Goal: Task Accomplishment & Management: Manage account settings

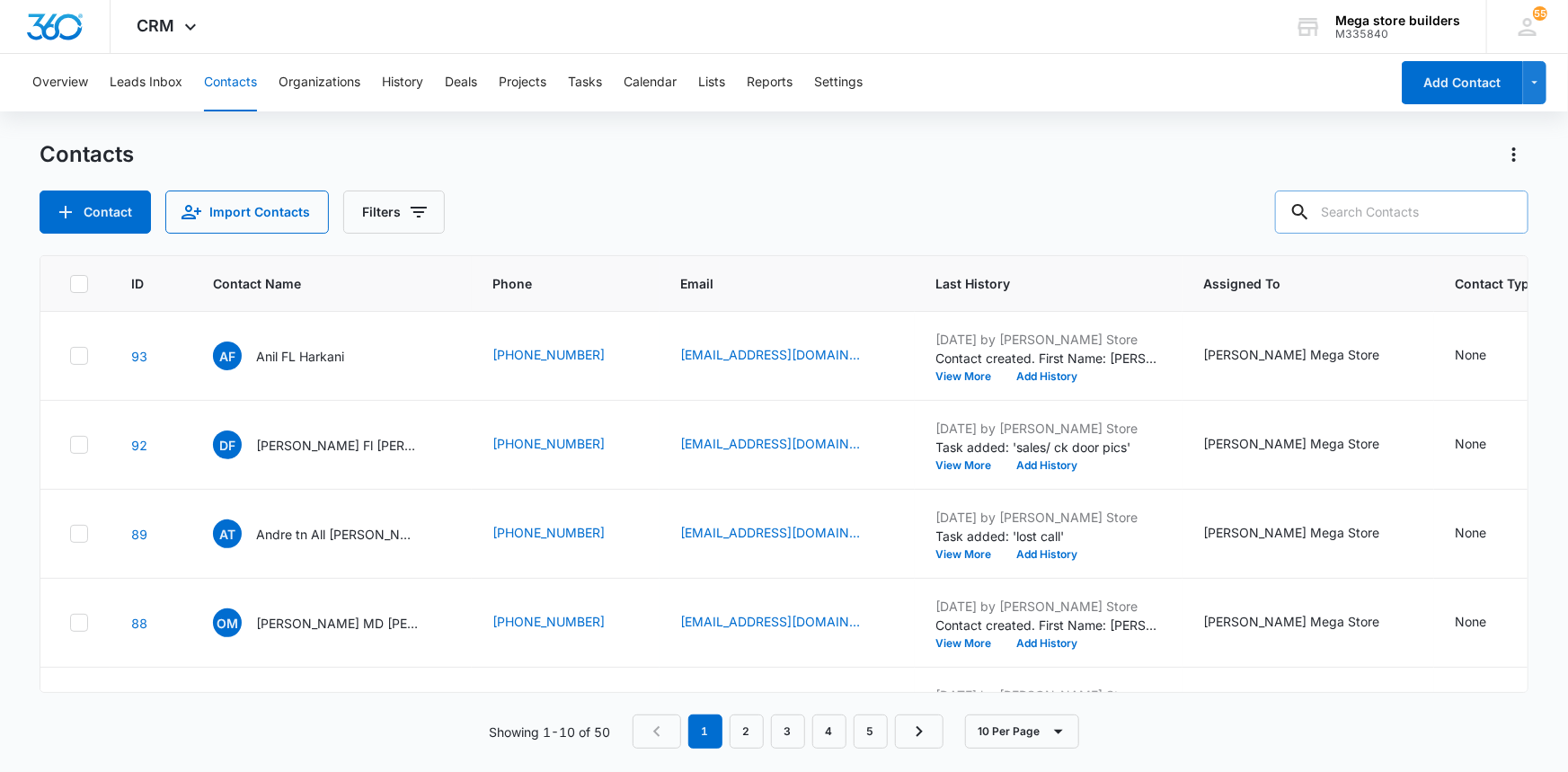
click at [1419, 201] on input "text" at bounding box center [1401, 212] width 253 height 43
click at [1281, 206] on icon at bounding box center [1274, 213] width 17 height 17
drag, startPoint x: 1401, startPoint y: 212, endPoint x: 1223, endPoint y: 222, distance: 178.3
click at [1230, 213] on div "Contact Import Contacts Filters raymond" at bounding box center [784, 212] width 1490 height 43
type input "sun"
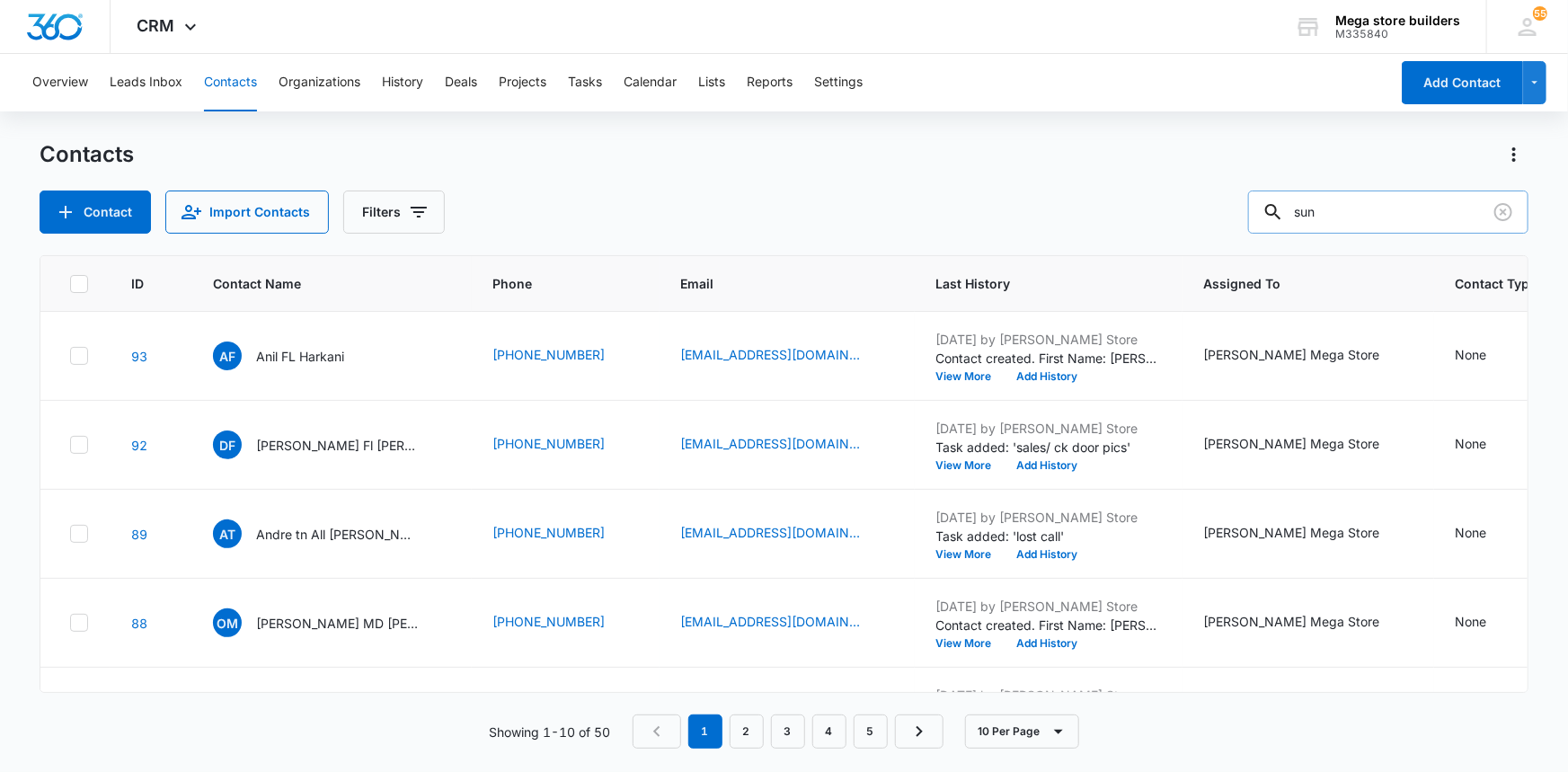
click at [1284, 209] on icon at bounding box center [1273, 212] width 21 height 21
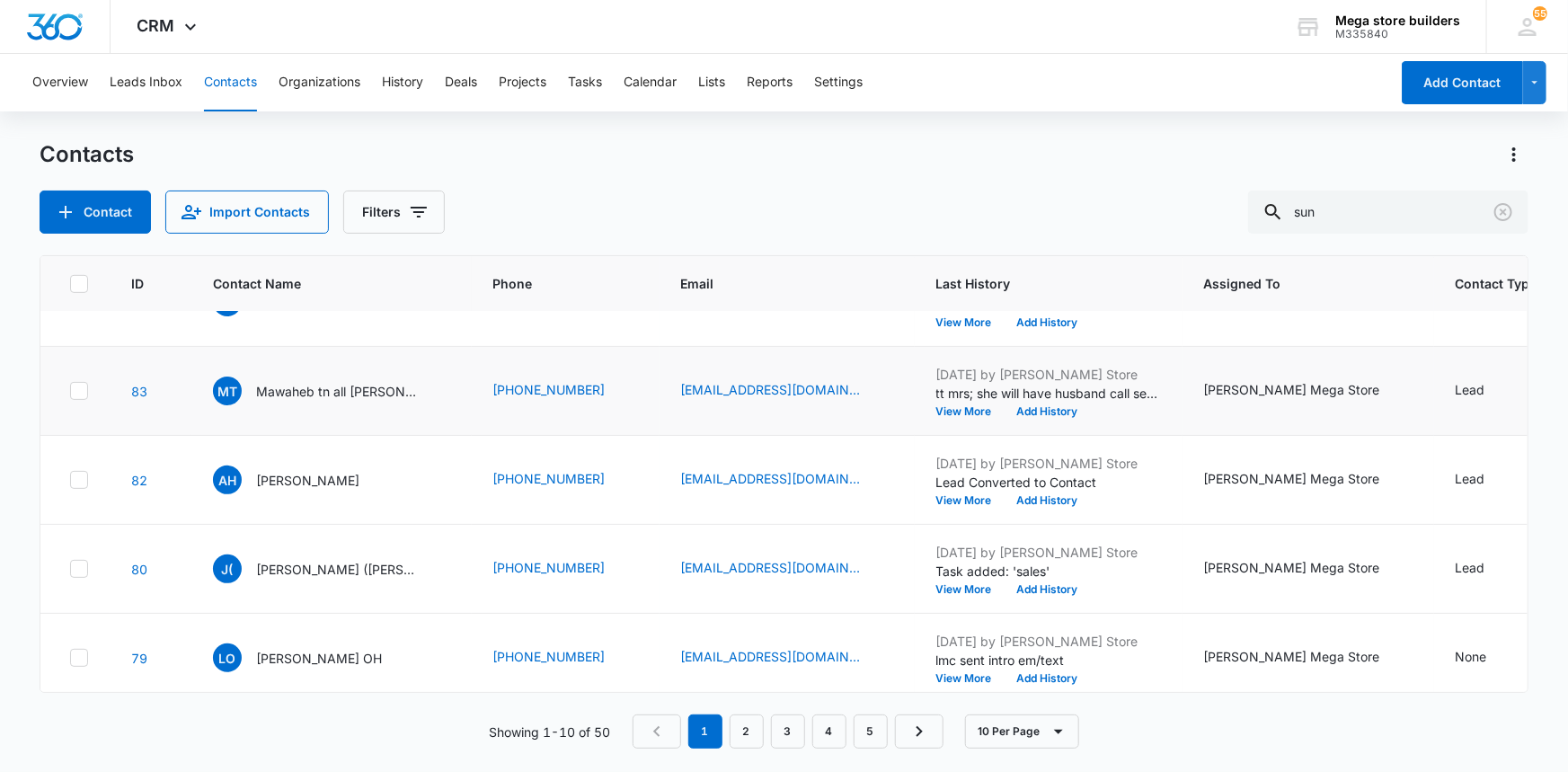
scroll to position [438, 0]
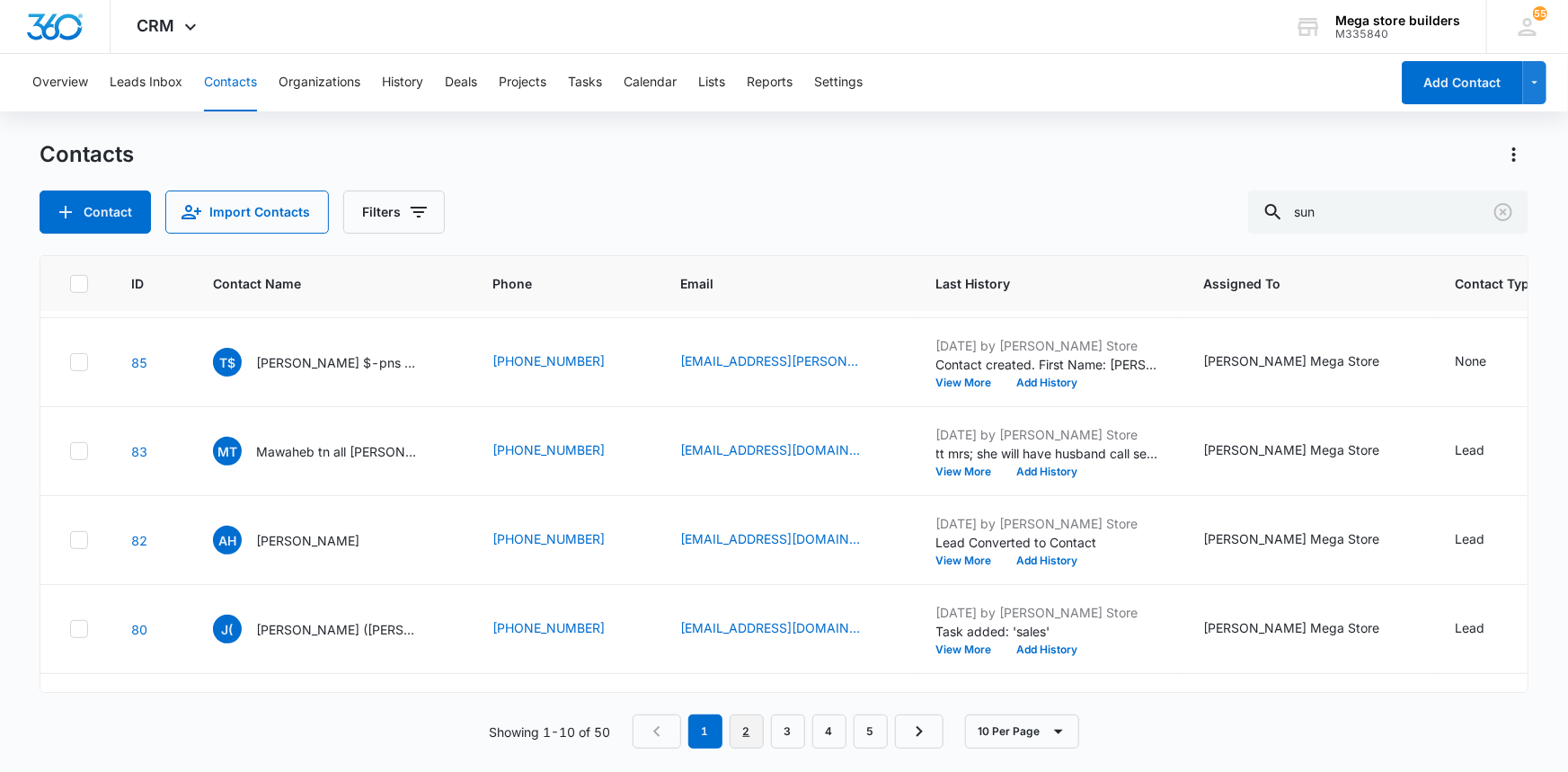
click at [755, 730] on link "2" at bounding box center [746, 731] width 34 height 34
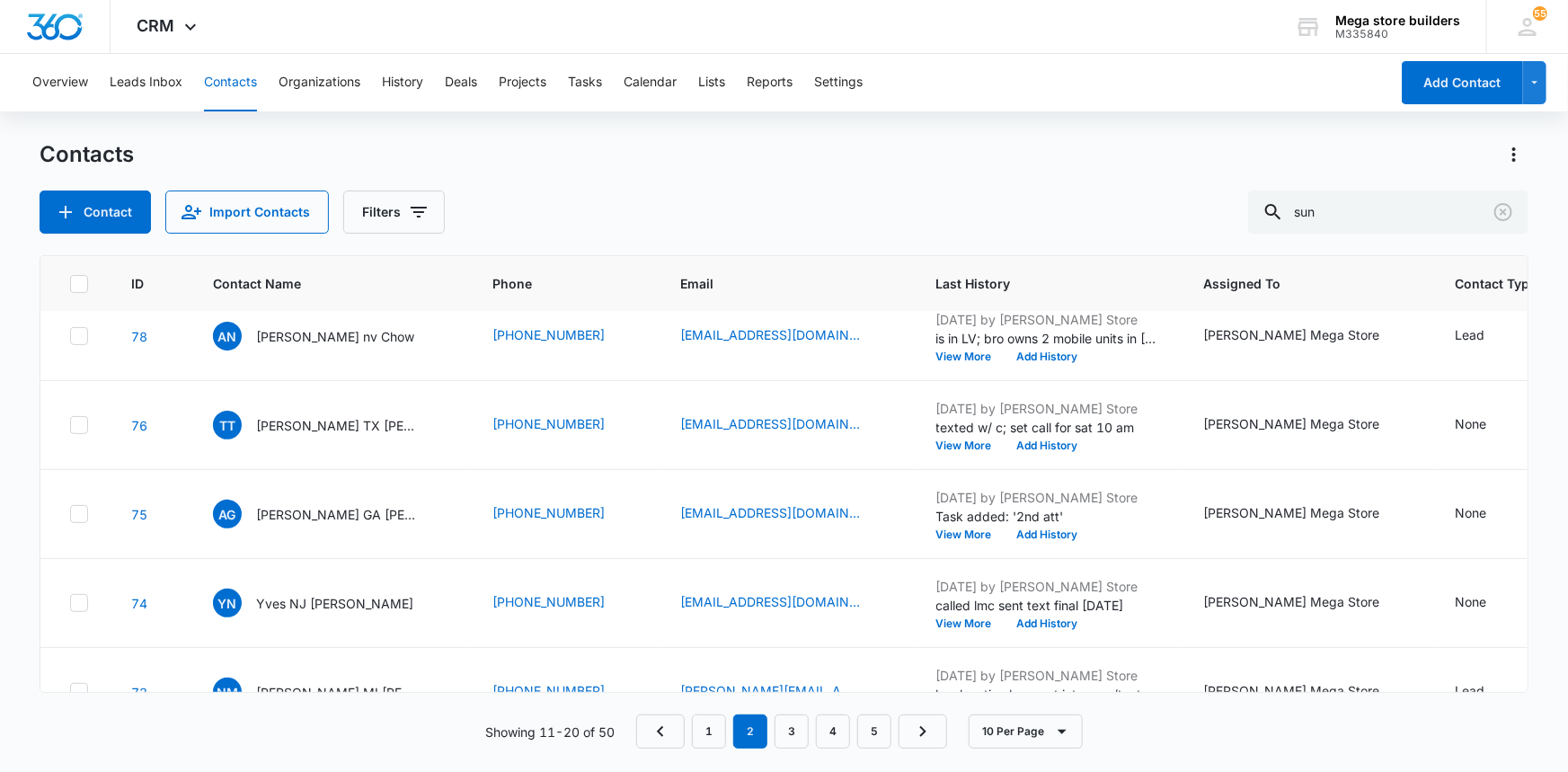
scroll to position [0, 0]
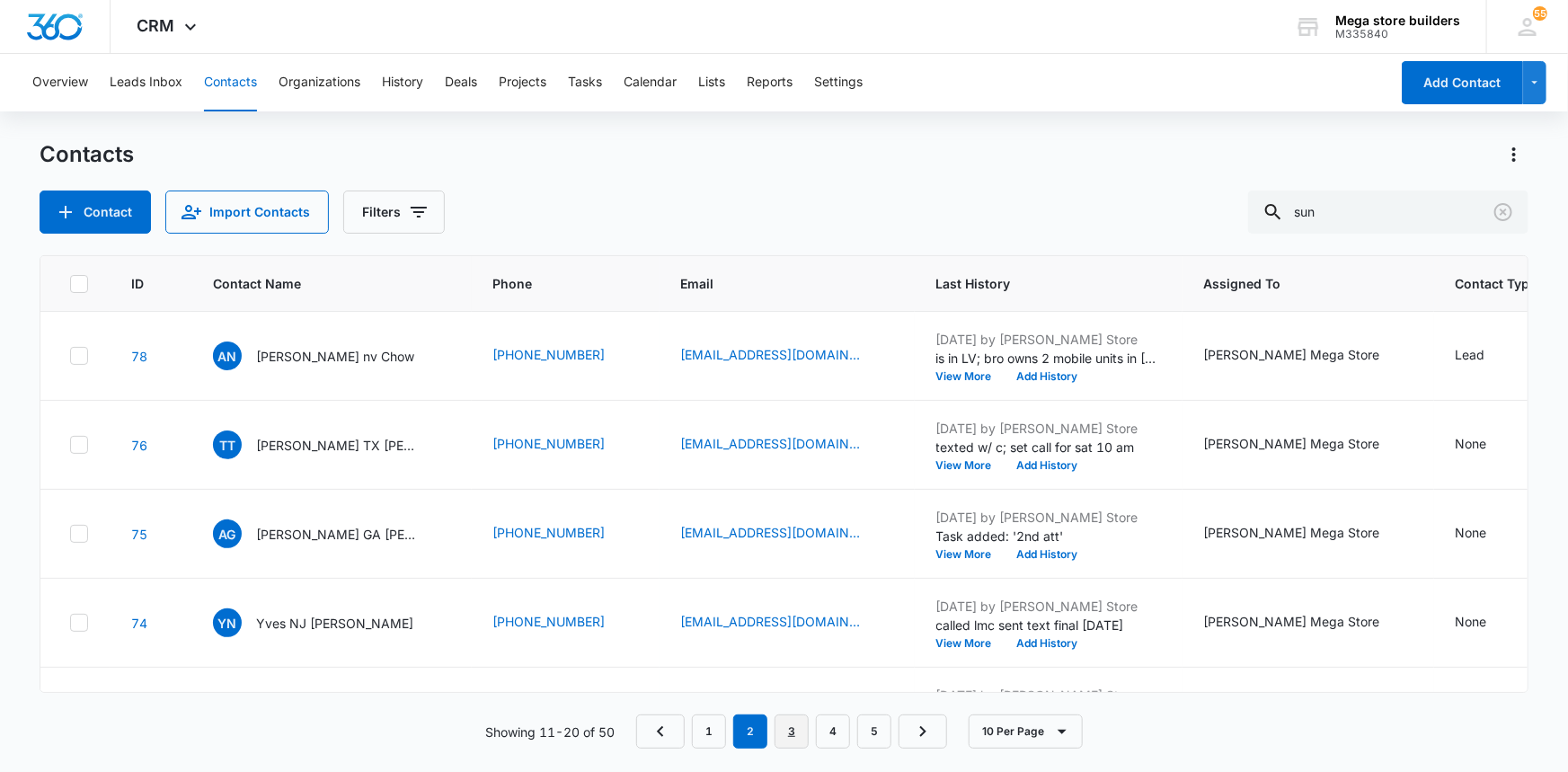
click at [790, 728] on link "3" at bounding box center [791, 731] width 34 height 34
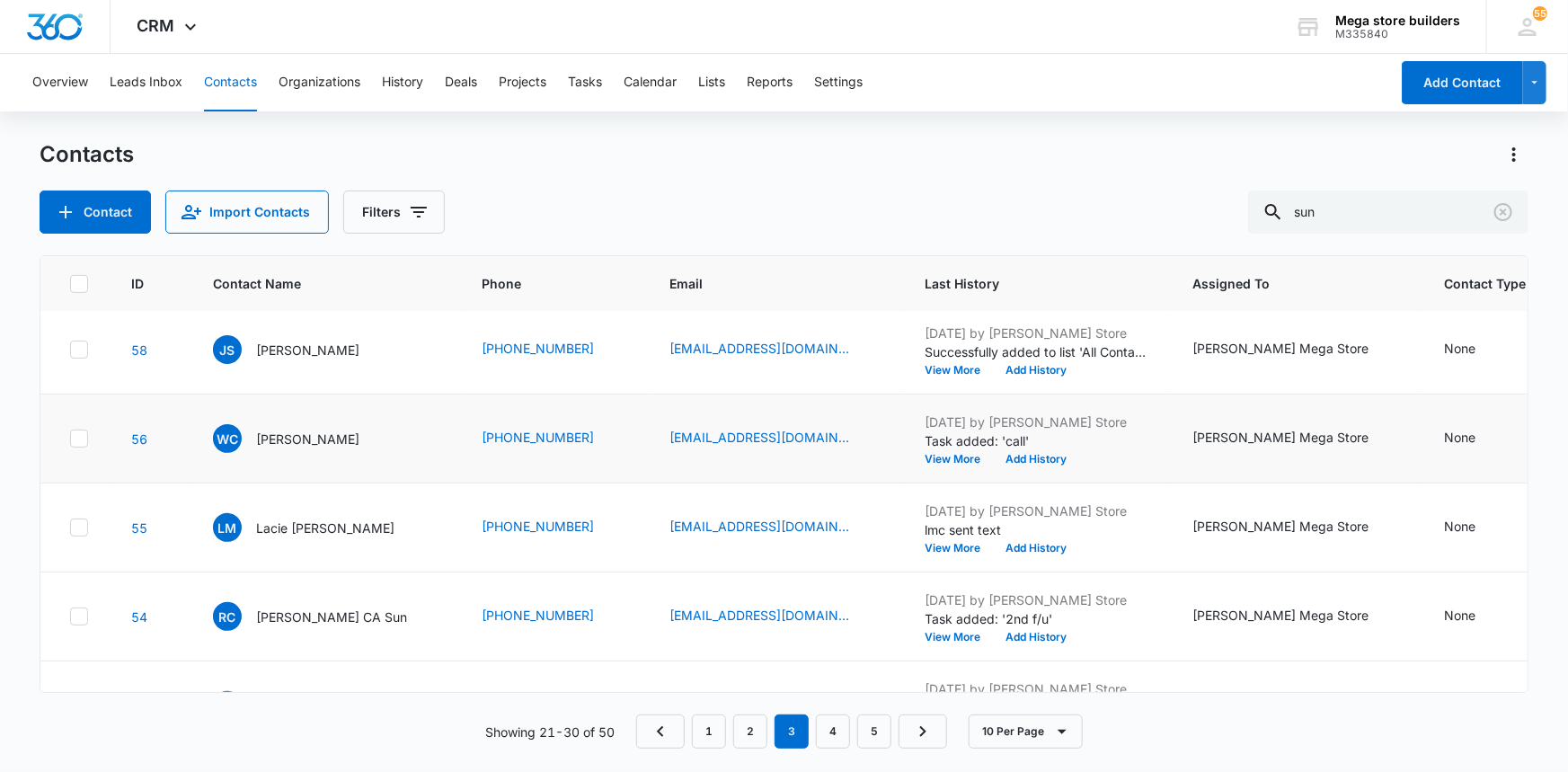
scroll to position [519, 0]
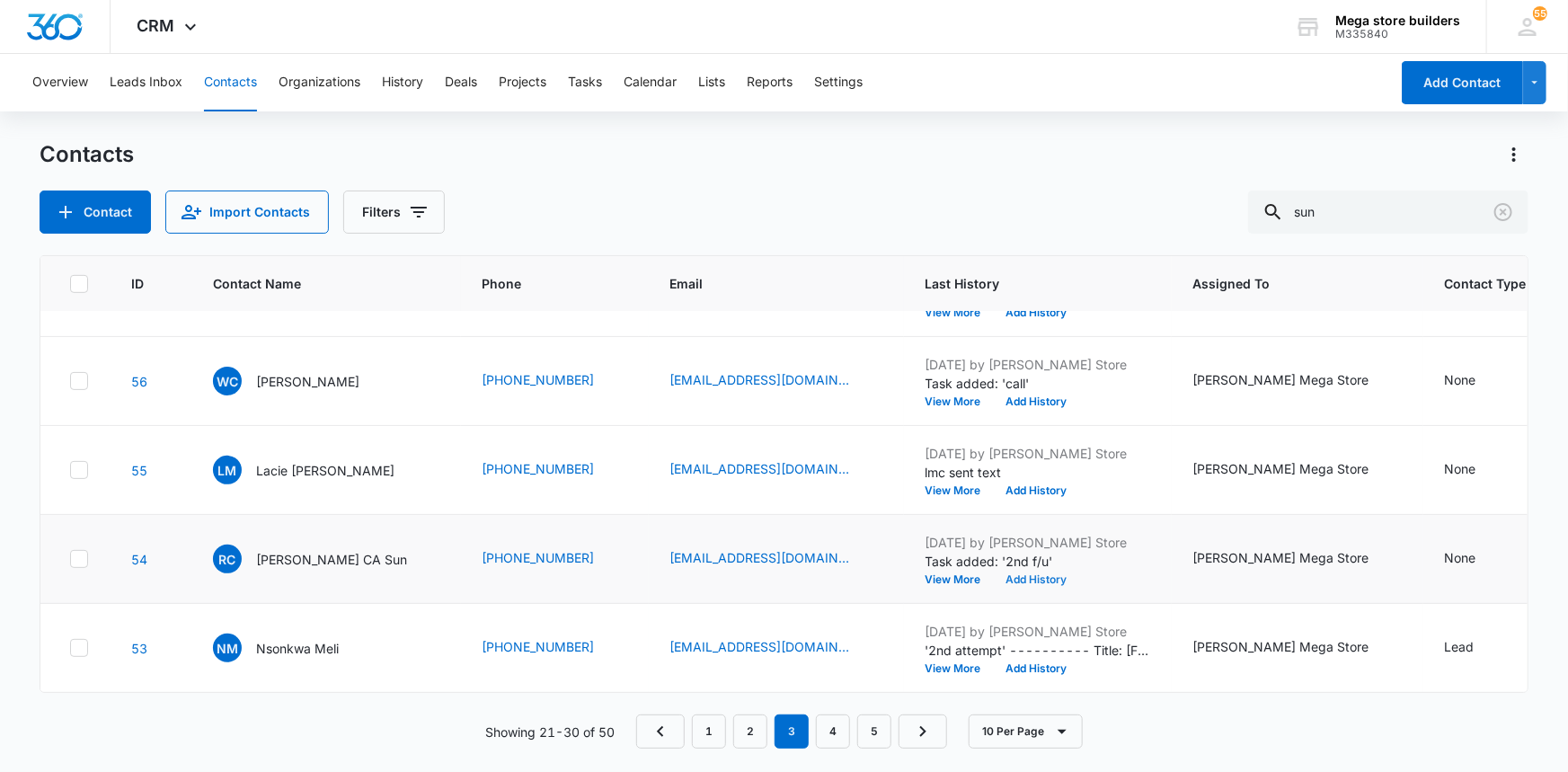
click at [1015, 574] on button "Add History" at bounding box center [1037, 580] width 86 height 11
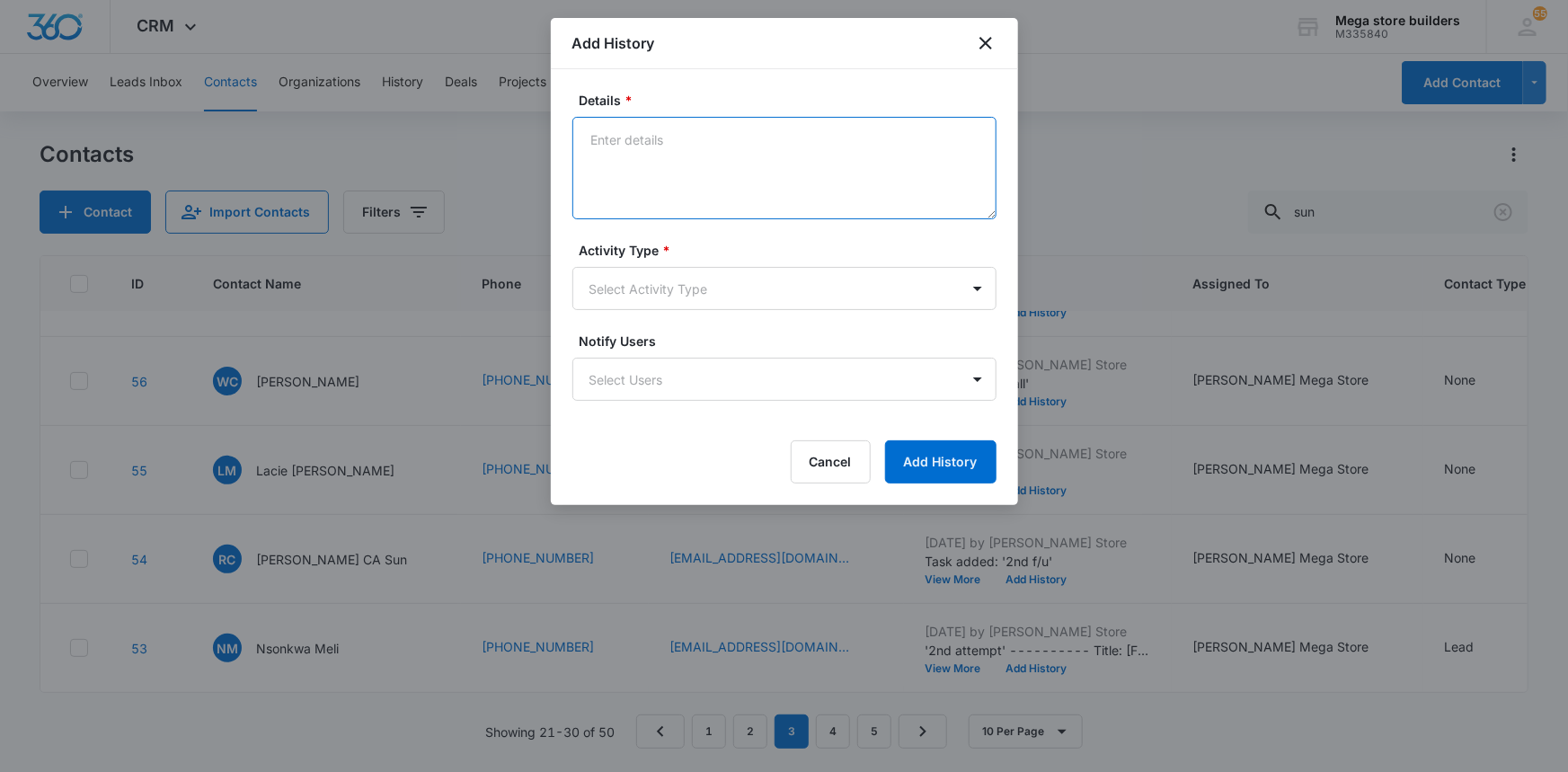
click at [715, 147] on textarea "Details *" at bounding box center [784, 167] width 424 height 102
click at [609, 158] on textarea "ttc he will start when he gets out of school next year-he will callno follow upo" at bounding box center [784, 167] width 424 height 102
click at [598, 157] on textarea "ttc he will start when he gets out of school next year-he will cal lno follow u…" at bounding box center [784, 167] width 424 height 102
click at [675, 168] on textarea "ttc he will start when he gets out of school next year-he will call no follow u…" at bounding box center [784, 167] width 424 height 102
type textarea "ttc he will start when he gets out of school next year-he will call no follow up"
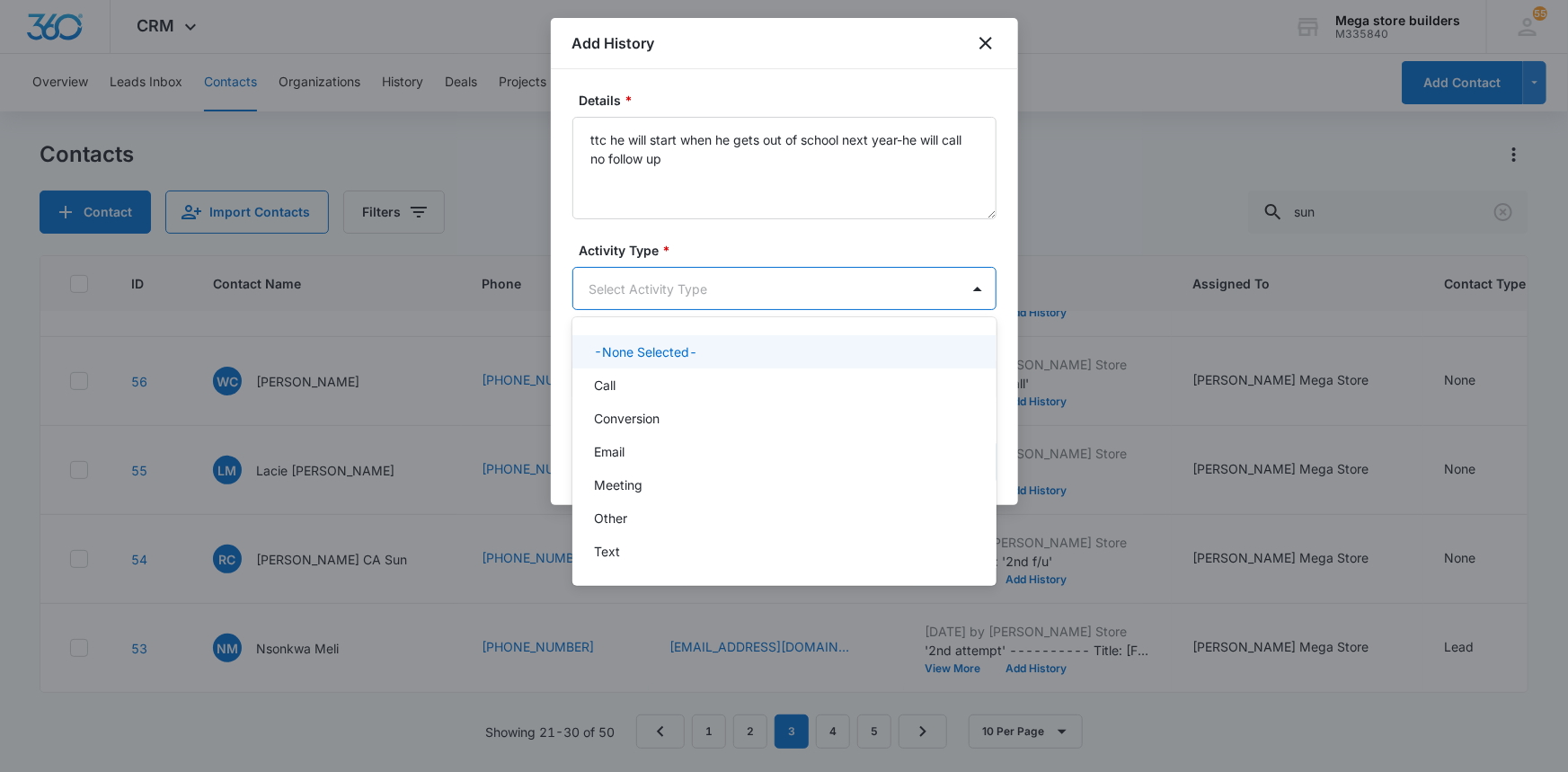
click at [633, 283] on body "CRM Apps Reputation Forms CRM Email Social Content Ads Intelligence Files Brand…" at bounding box center [784, 386] width 1568 height 772
click at [628, 386] on div "Call" at bounding box center [782, 385] width 377 height 19
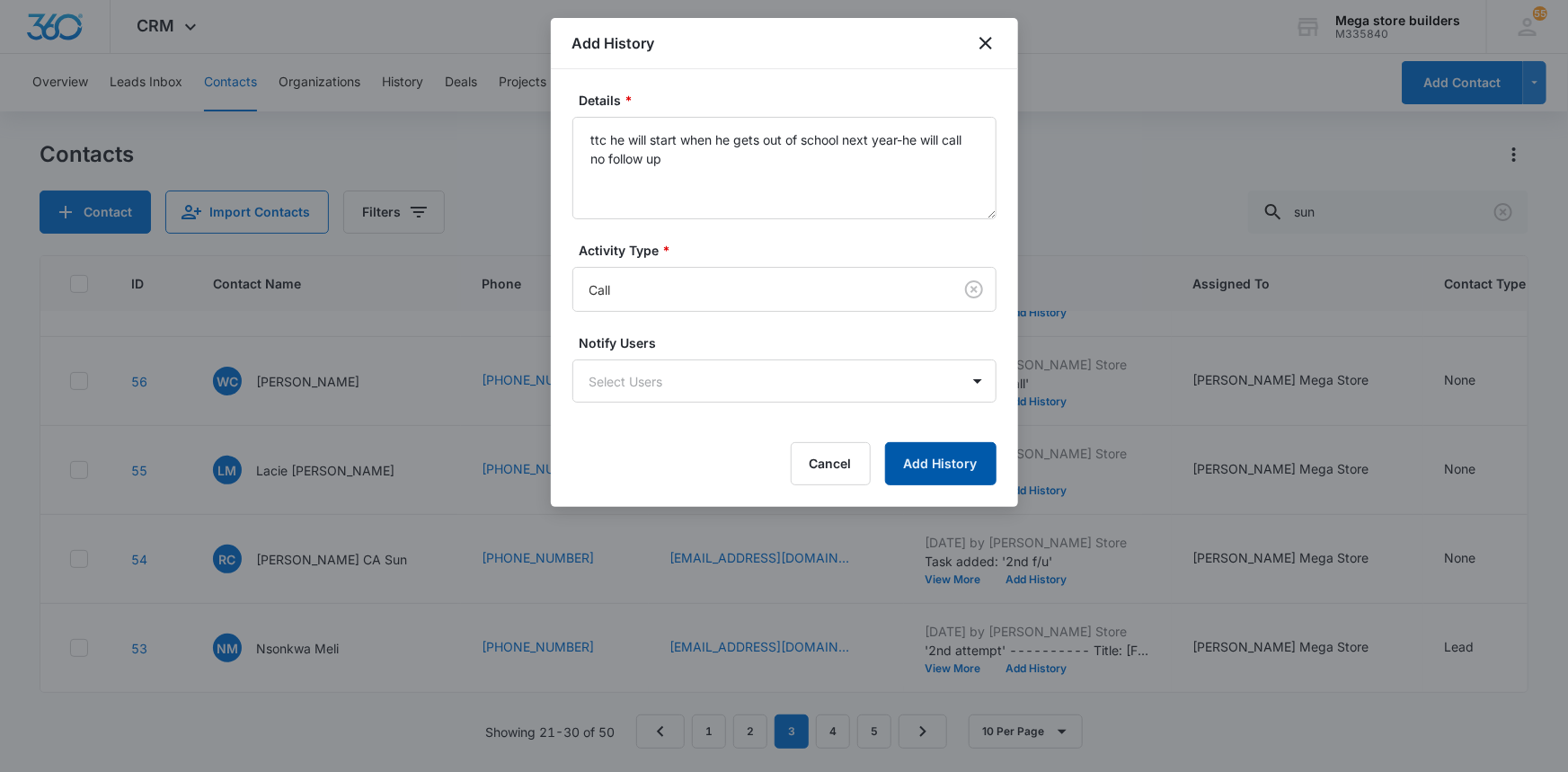
click at [969, 468] on button "Add History" at bounding box center [940, 463] width 111 height 43
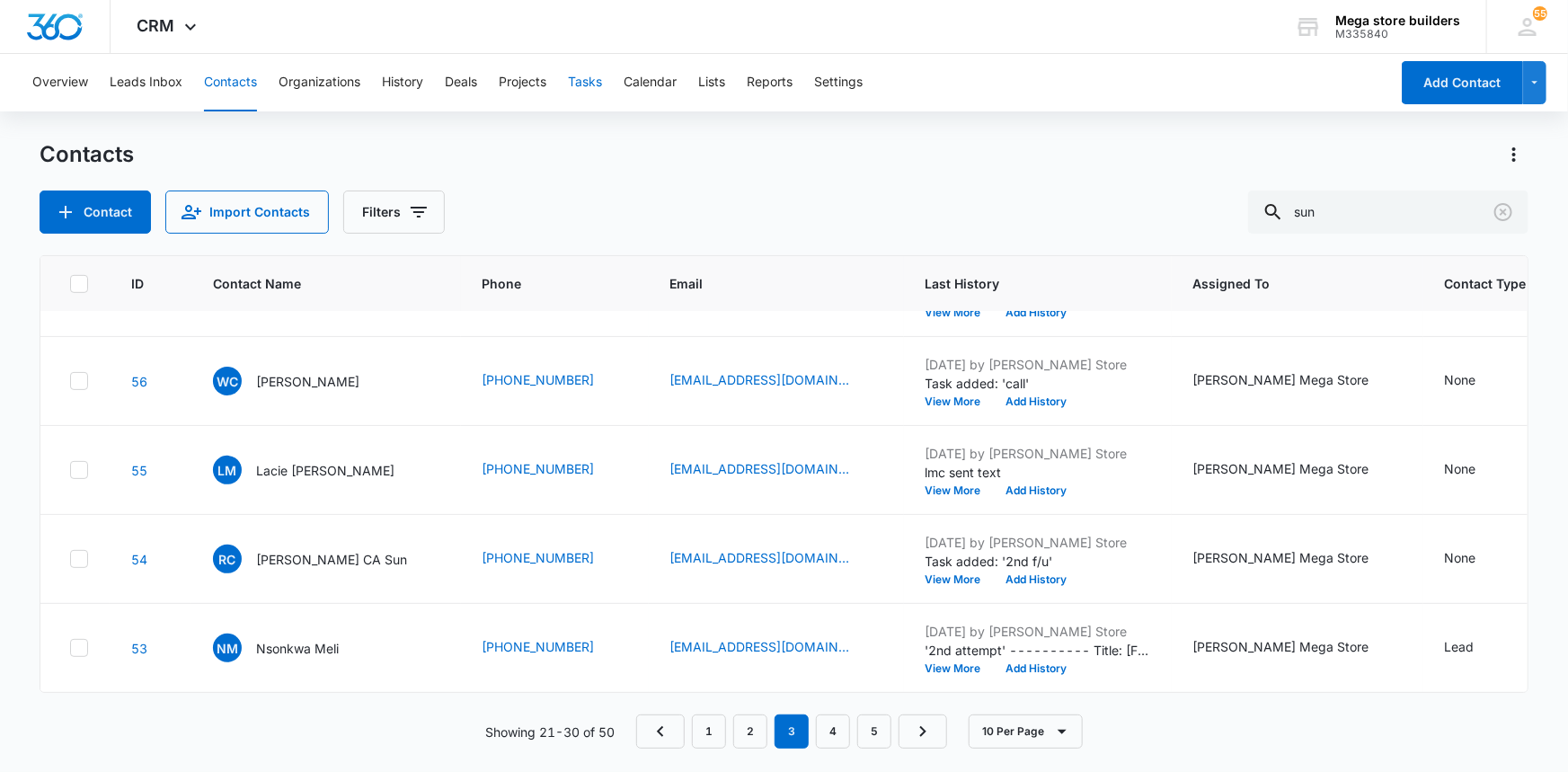
click at [594, 75] on button "Tasks" at bounding box center [584, 83] width 34 height 57
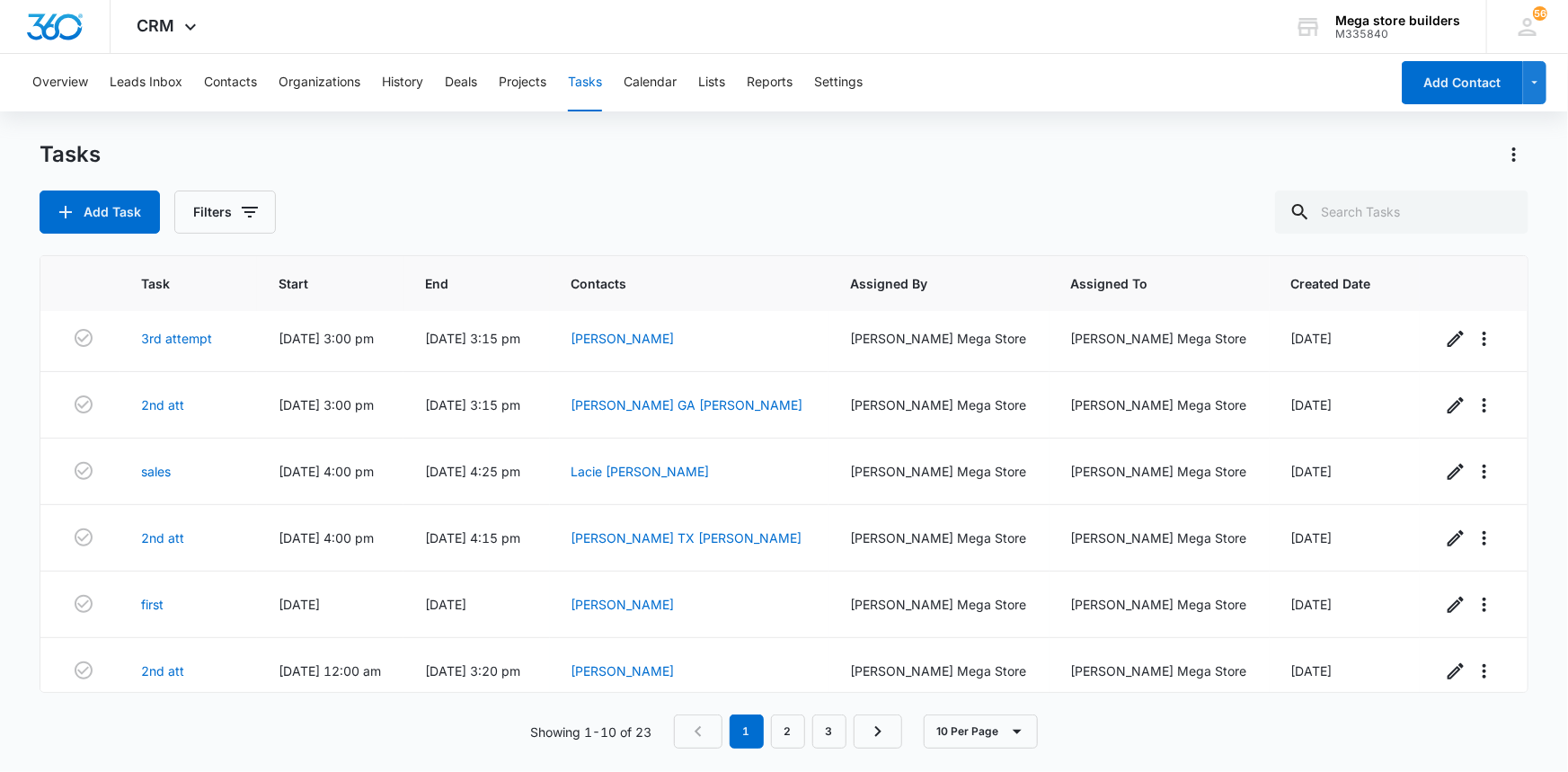
scroll to position [287, 0]
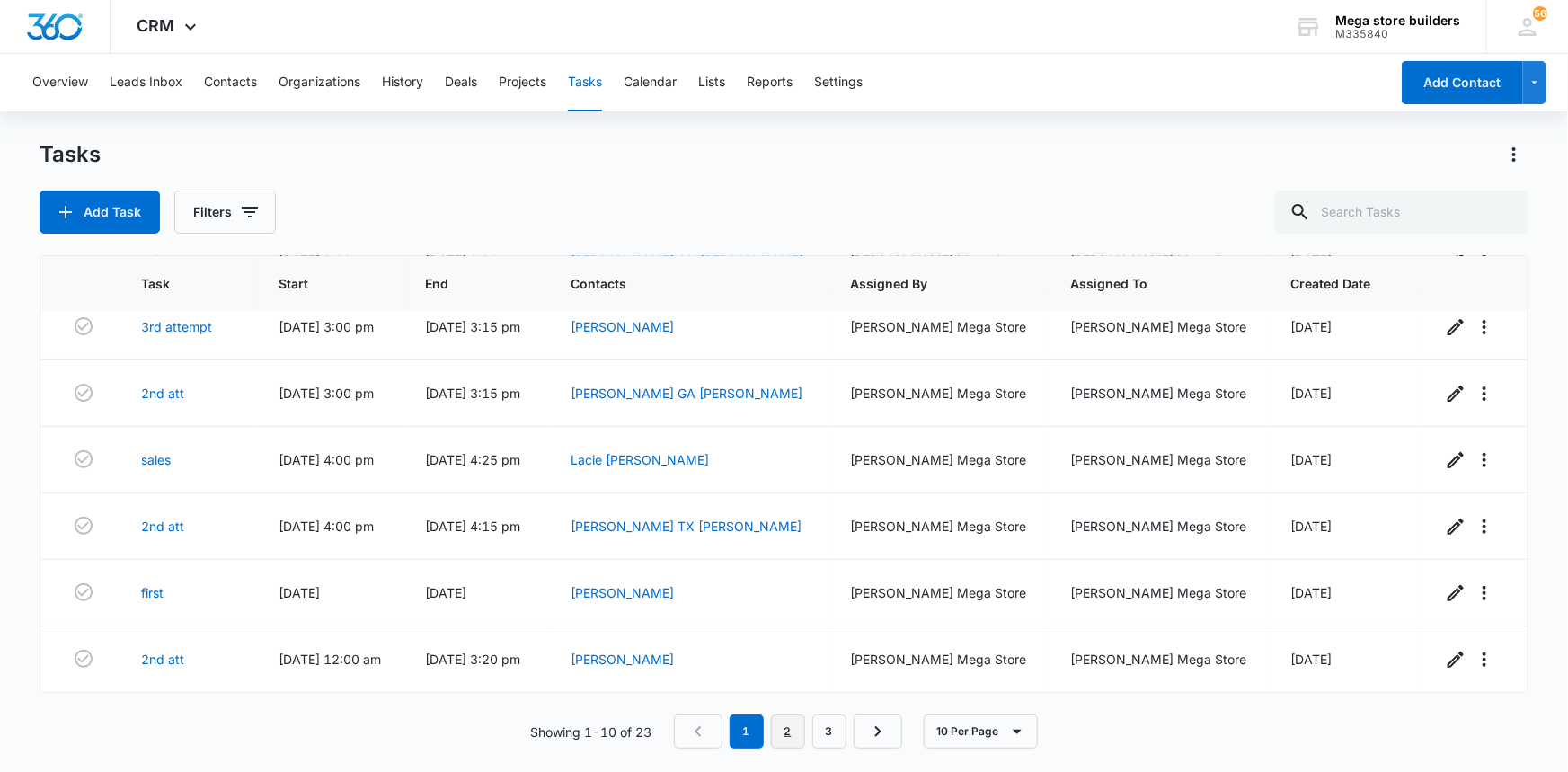
click at [779, 728] on link "2" at bounding box center [788, 731] width 34 height 34
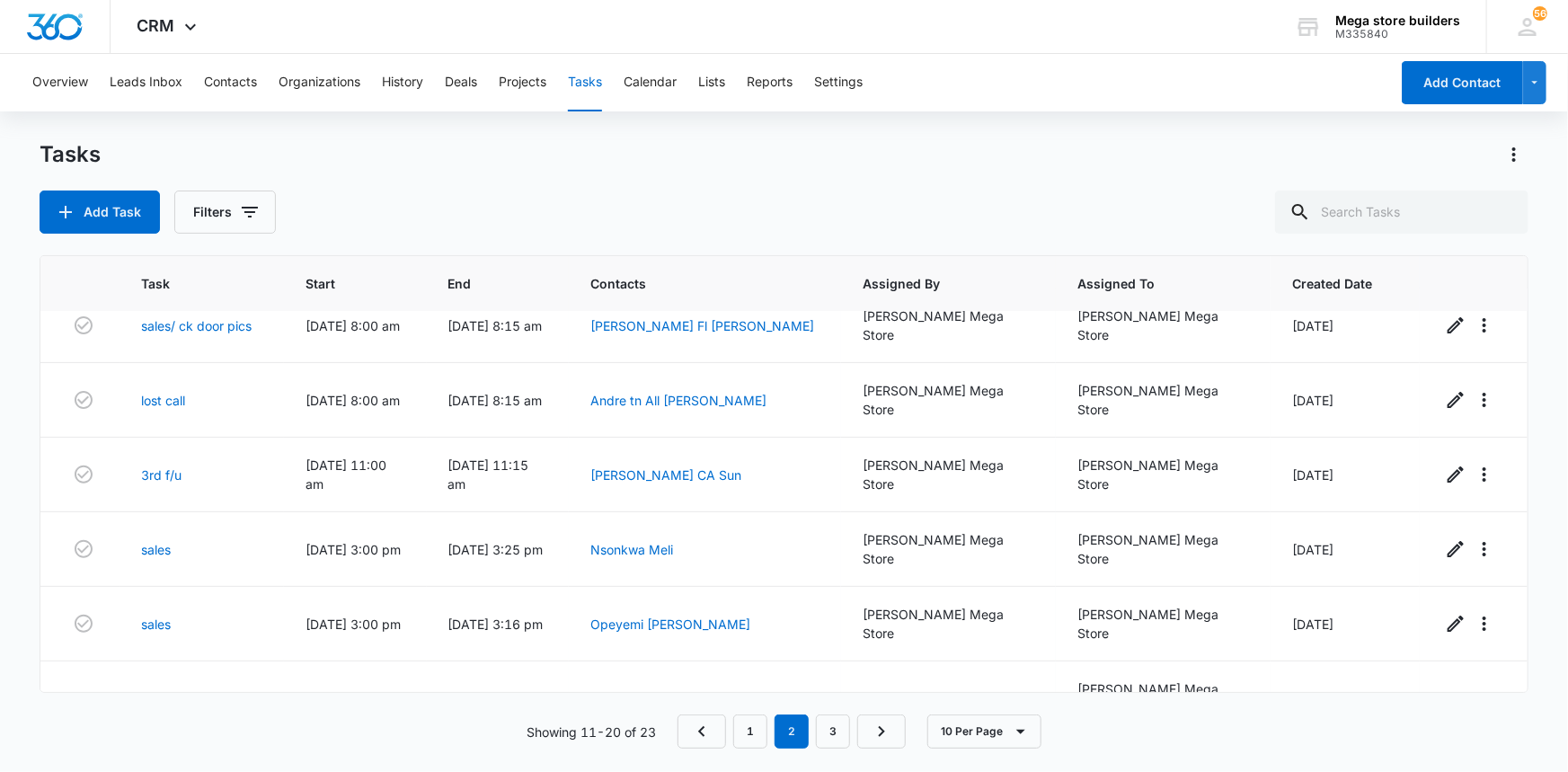
scroll to position [0, 0]
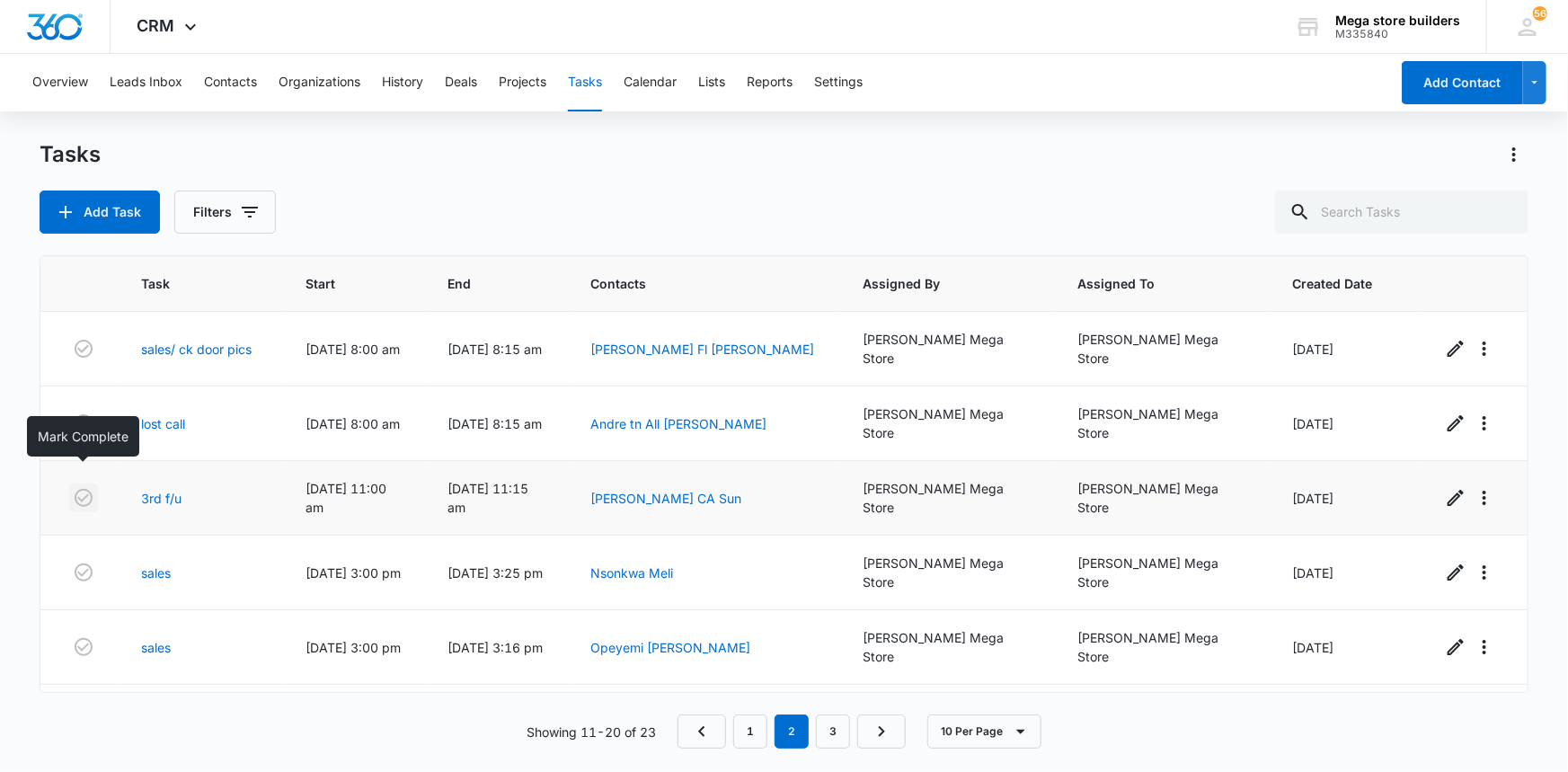
click at [82, 487] on icon "button" at bounding box center [83, 497] width 21 height 21
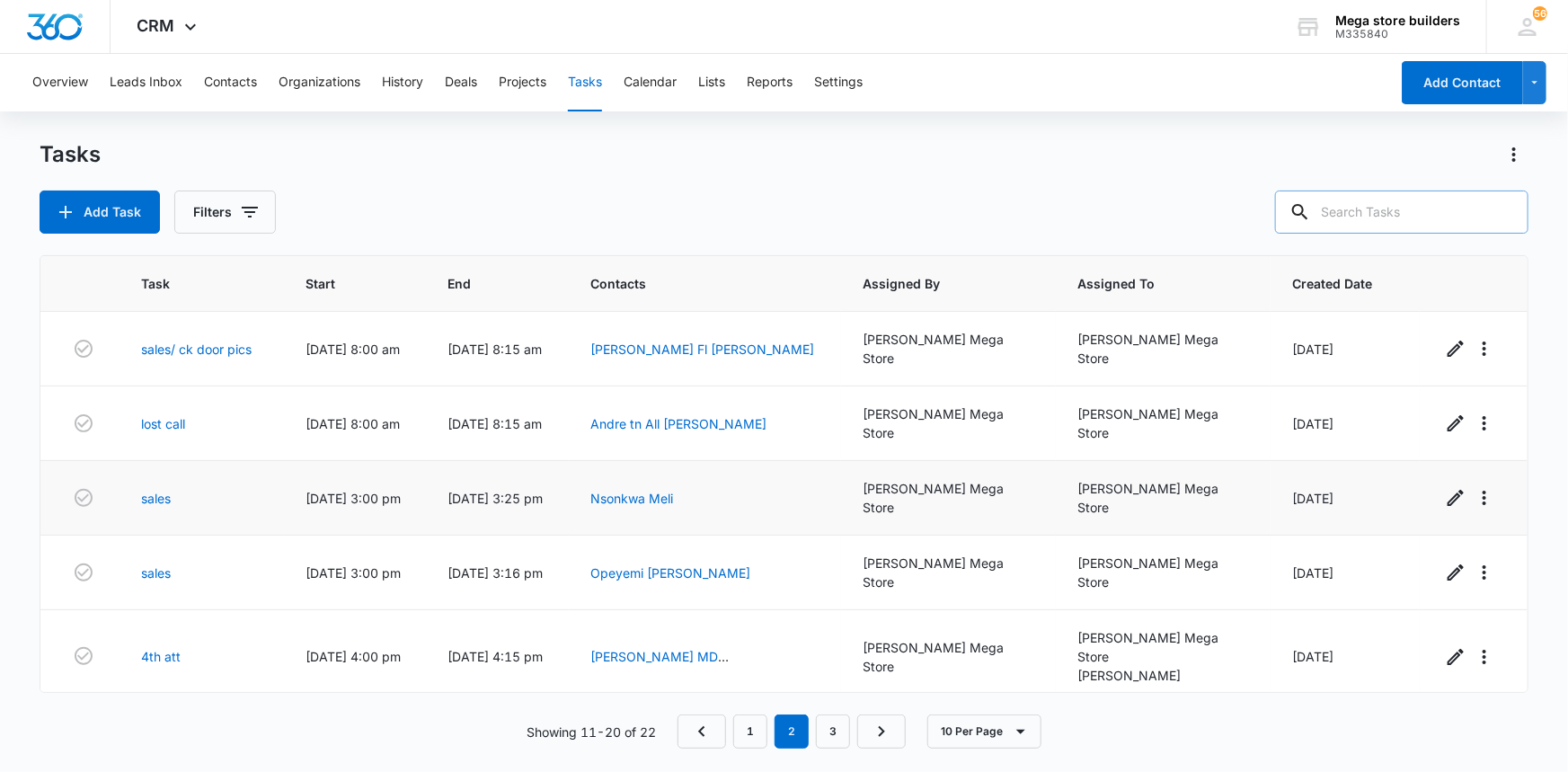
click at [1366, 218] on input "text" at bounding box center [1401, 212] width 253 height 43
type input "hamed"
click at [235, 83] on button "Contacts" at bounding box center [231, 83] width 53 height 57
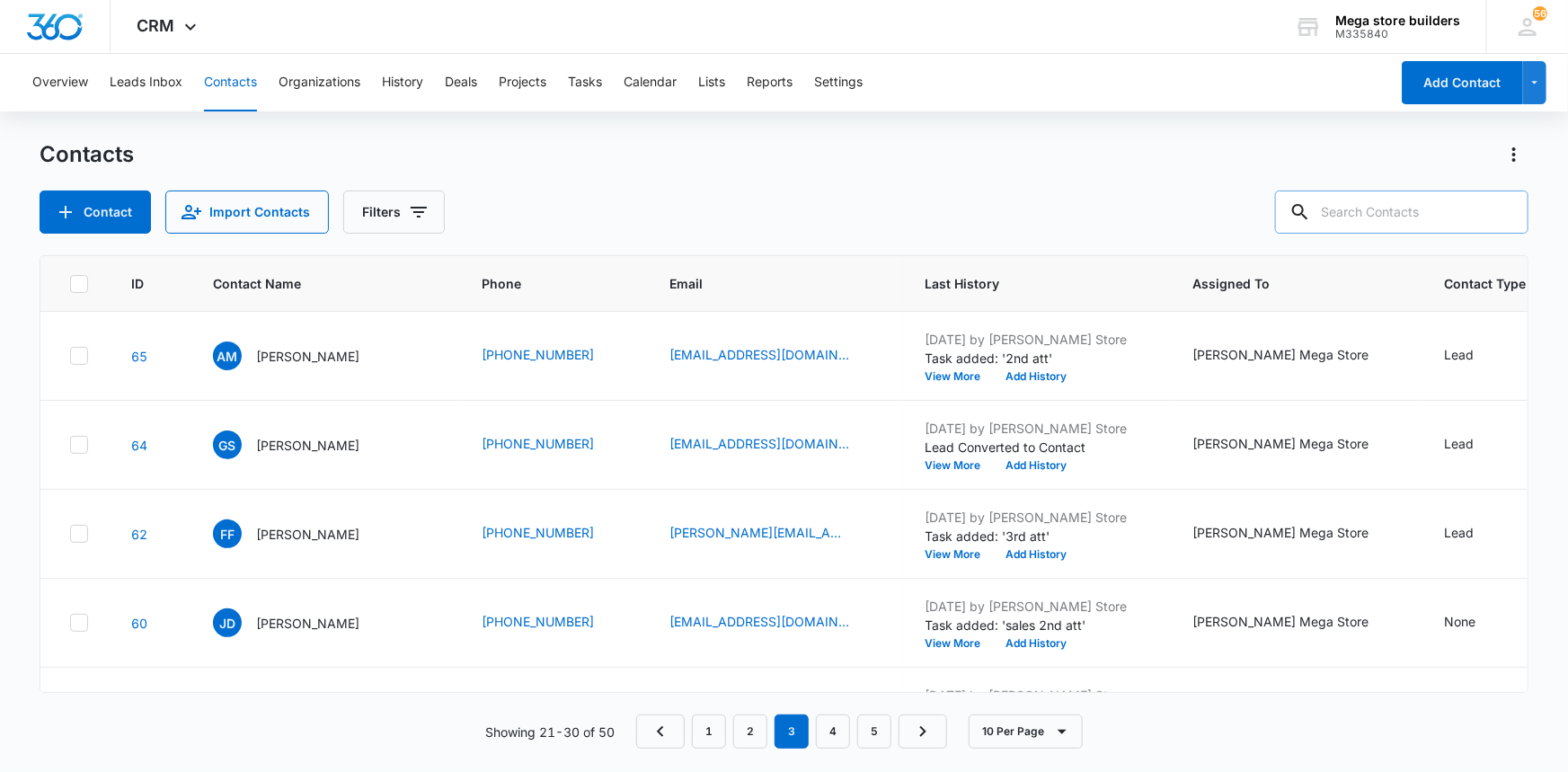
click at [1402, 212] on input "text" at bounding box center [1401, 212] width 253 height 43
type input "Hamed"
click at [1284, 208] on icon at bounding box center [1273, 212] width 21 height 21
click at [1513, 210] on icon "Clear" at bounding box center [1503, 212] width 21 height 21
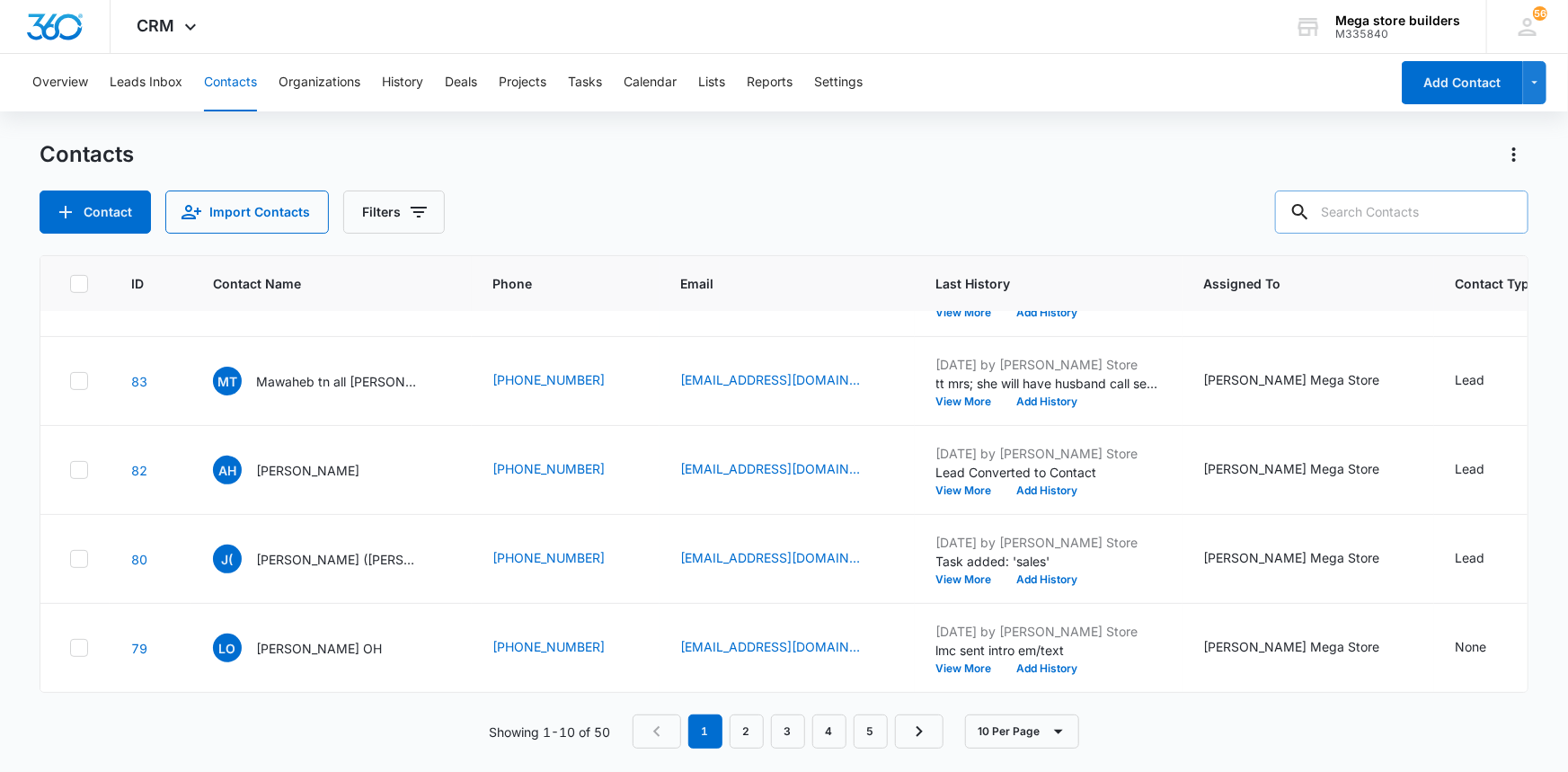
scroll to position [519, 0]
click at [745, 726] on link "2" at bounding box center [746, 731] width 34 height 34
drag, startPoint x: 798, startPoint y: 728, endPoint x: 788, endPoint y: 709, distance: 21.5
click at [798, 729] on link "3" at bounding box center [791, 731] width 34 height 34
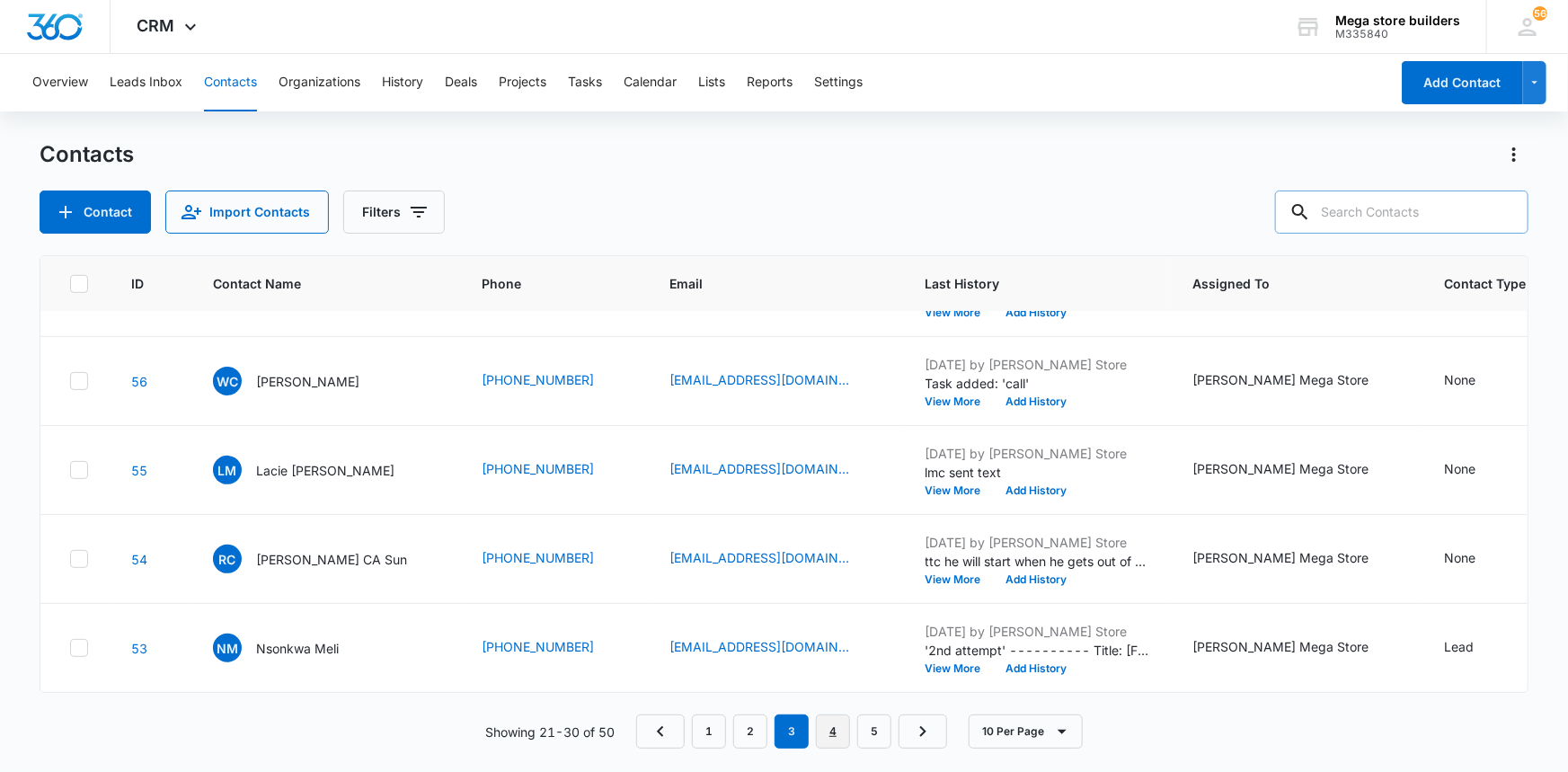
click at [847, 732] on link "4" at bounding box center [832, 731] width 34 height 34
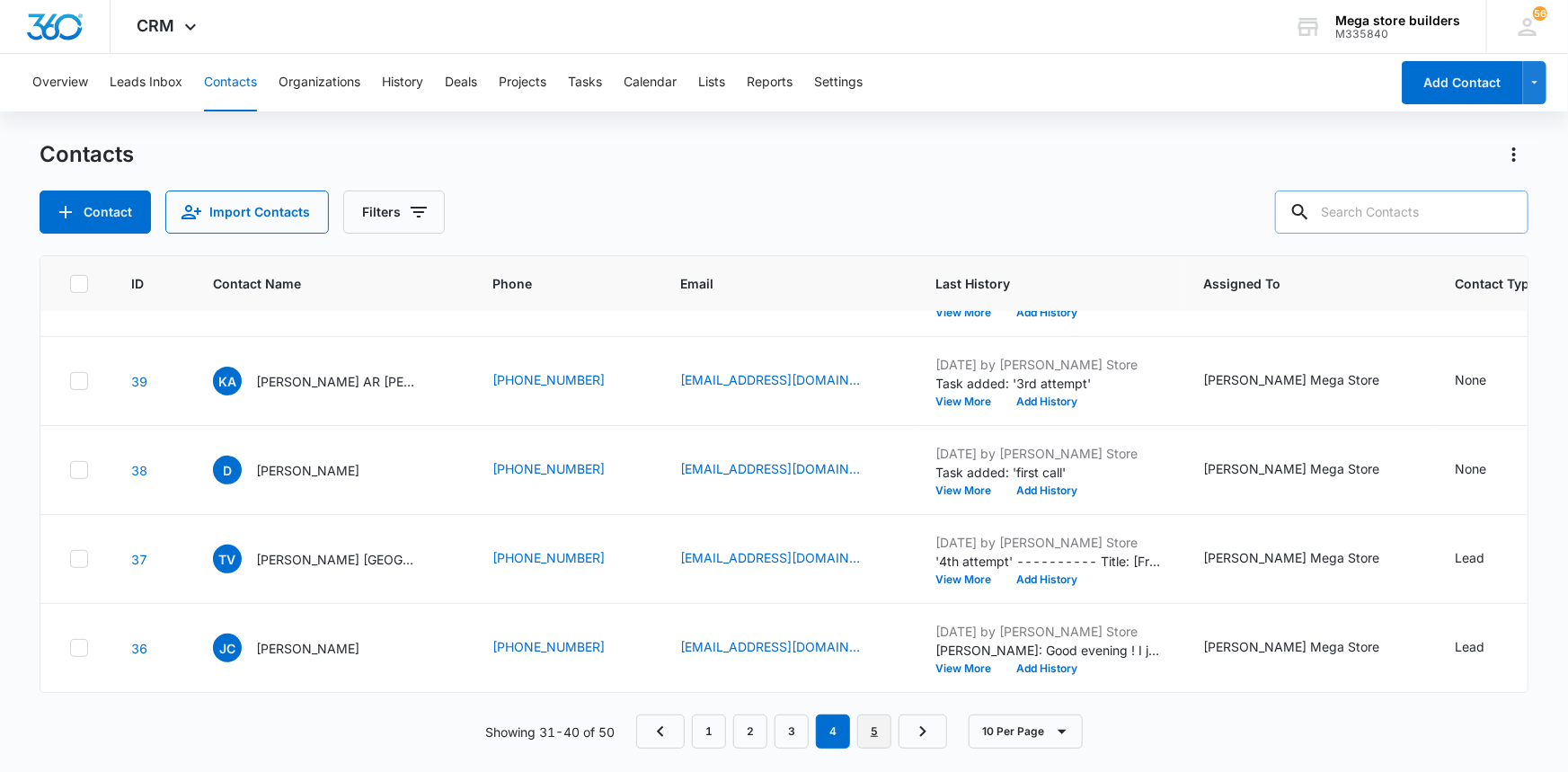
click at [883, 720] on link "5" at bounding box center [873, 731] width 34 height 34
click at [707, 728] on link "1" at bounding box center [709, 731] width 34 height 34
drag, startPoint x: 752, startPoint y: 741, endPoint x: 735, endPoint y: 692, distance: 51.9
click at [752, 740] on link "2" at bounding box center [746, 731] width 34 height 34
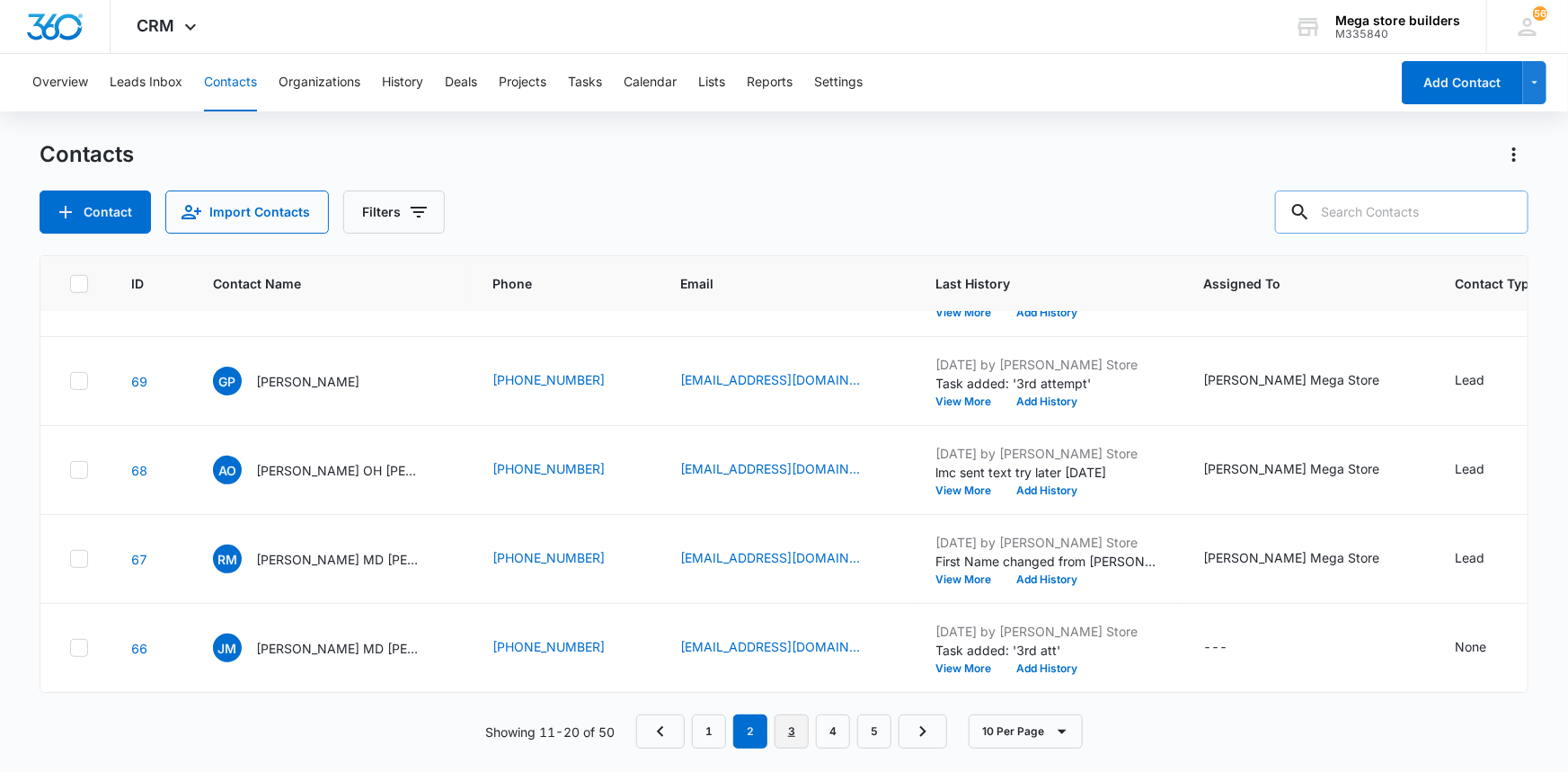
click at [804, 730] on link "3" at bounding box center [791, 731] width 34 height 34
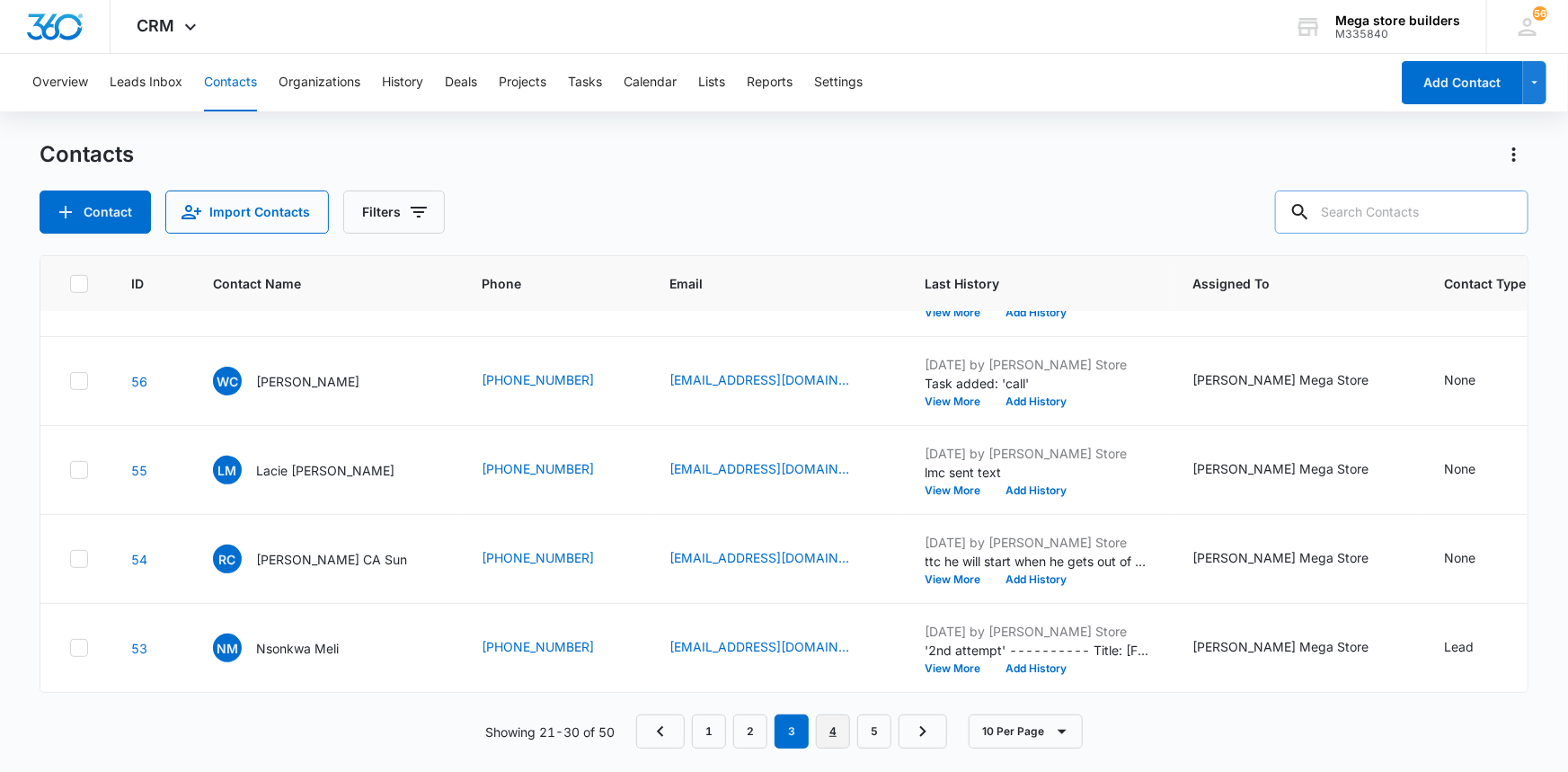
click at [825, 728] on link "4" at bounding box center [832, 731] width 34 height 34
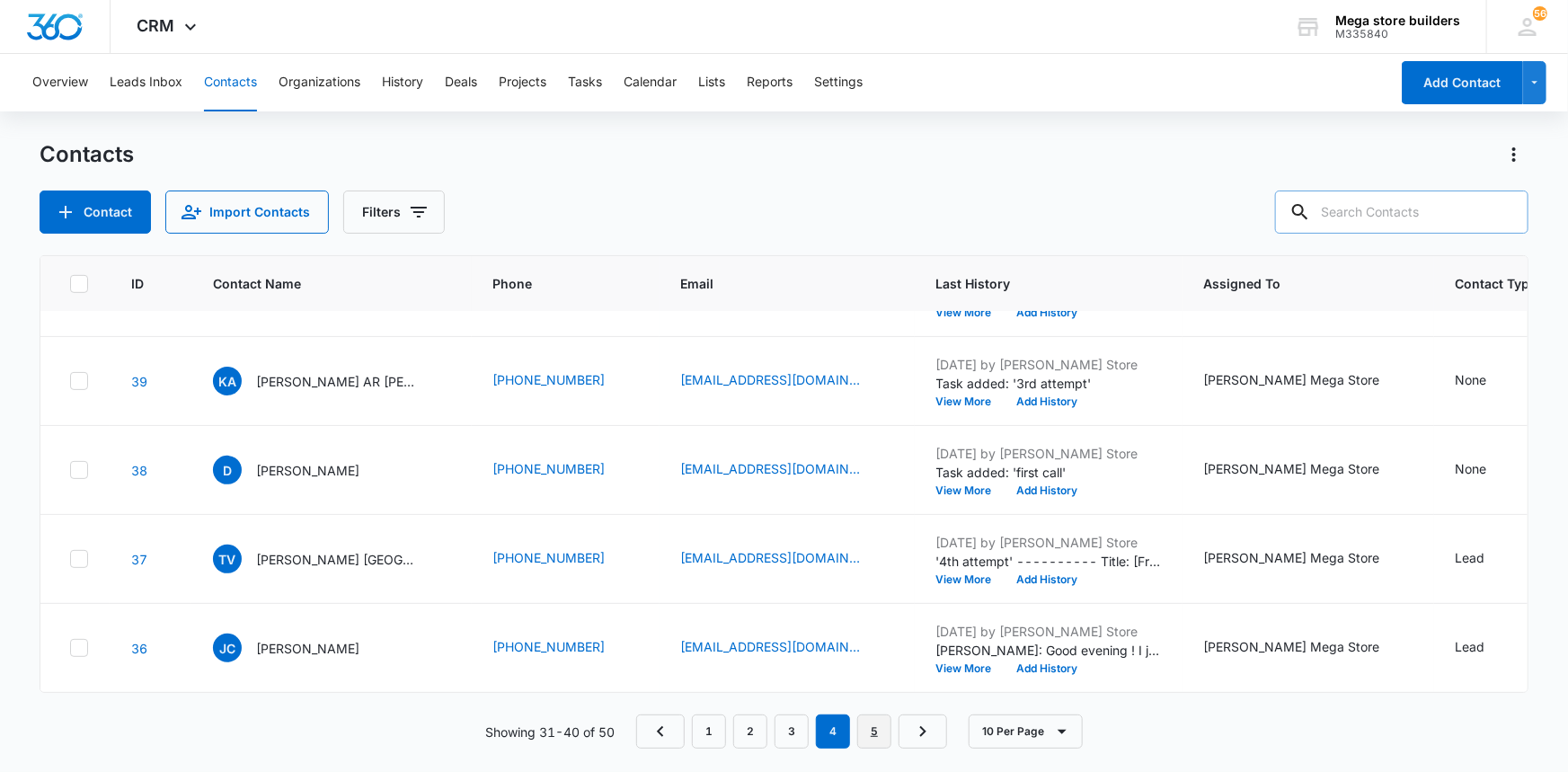
click at [875, 721] on link "5" at bounding box center [873, 731] width 34 height 34
click at [1395, 208] on input "text" at bounding box center [1401, 212] width 253 height 43
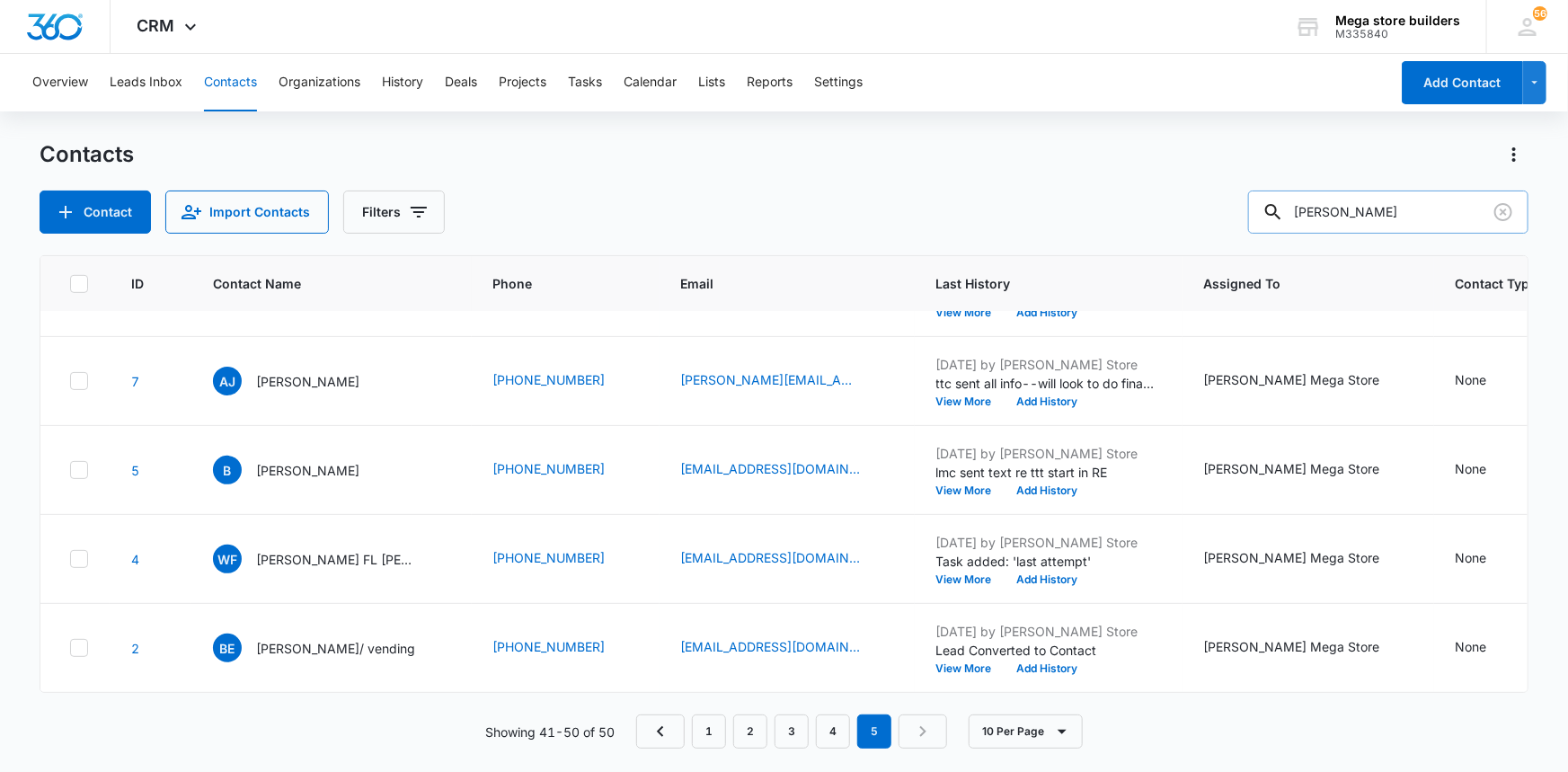
type input "abdallah"
click at [1281, 211] on icon at bounding box center [1274, 213] width 17 height 17
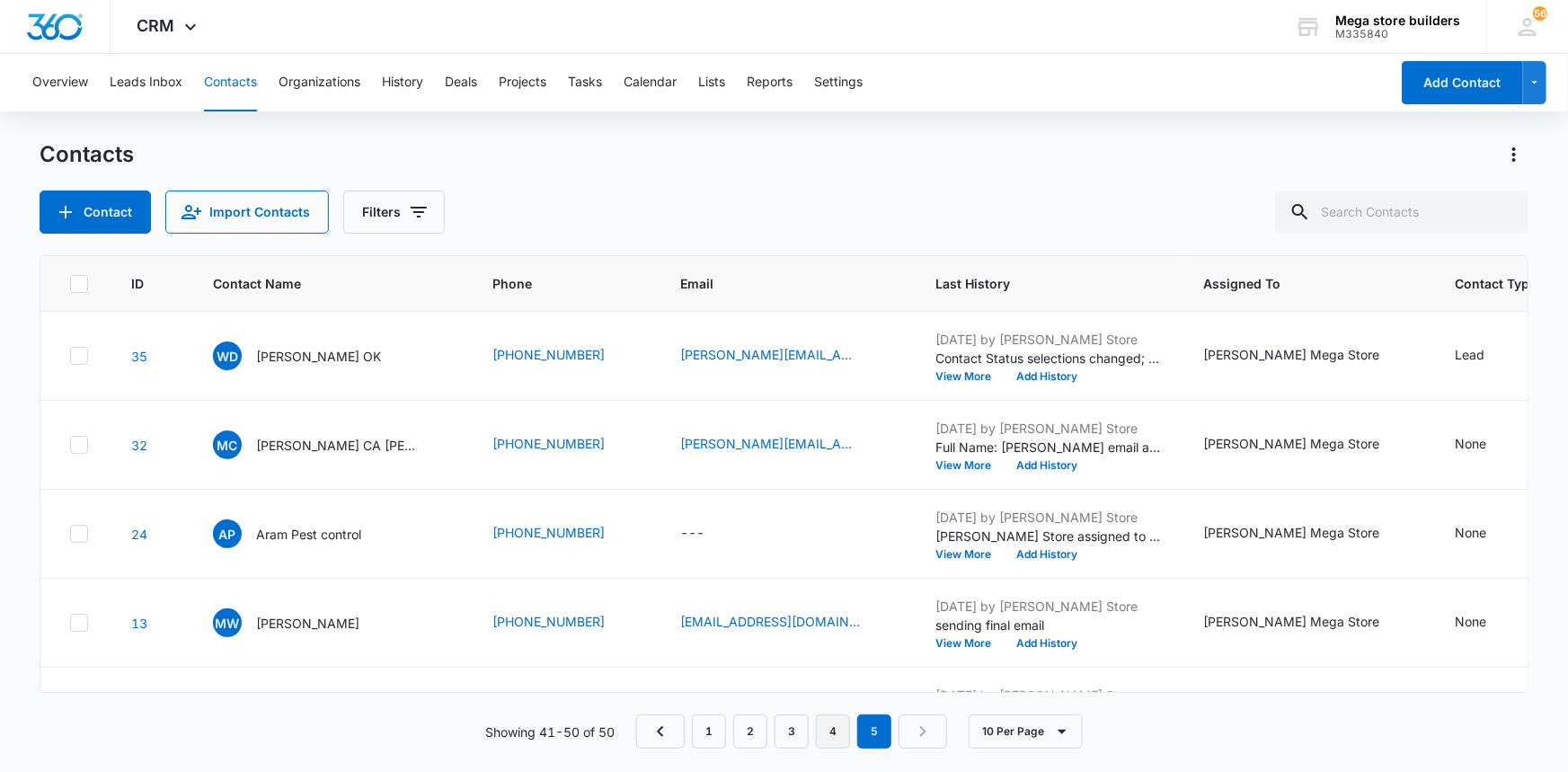
click at [849, 741] on nav "1 2 3 4 5" at bounding box center [791, 731] width 311 height 34
click at [839, 734] on link "4" at bounding box center [832, 731] width 34 height 34
click at [786, 734] on link "3" at bounding box center [791, 731] width 34 height 34
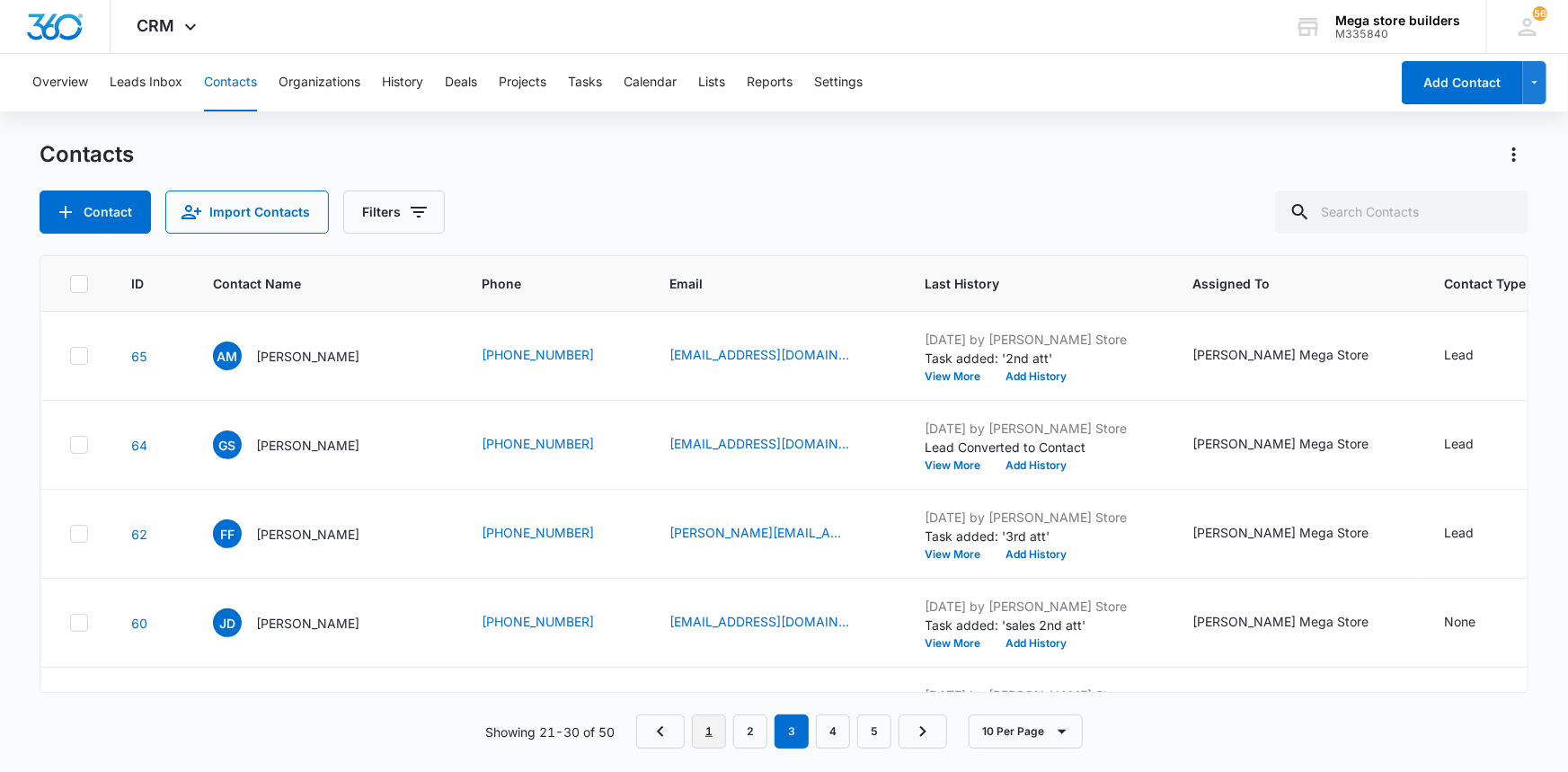
click at [719, 732] on link "1" at bounding box center [709, 731] width 34 height 34
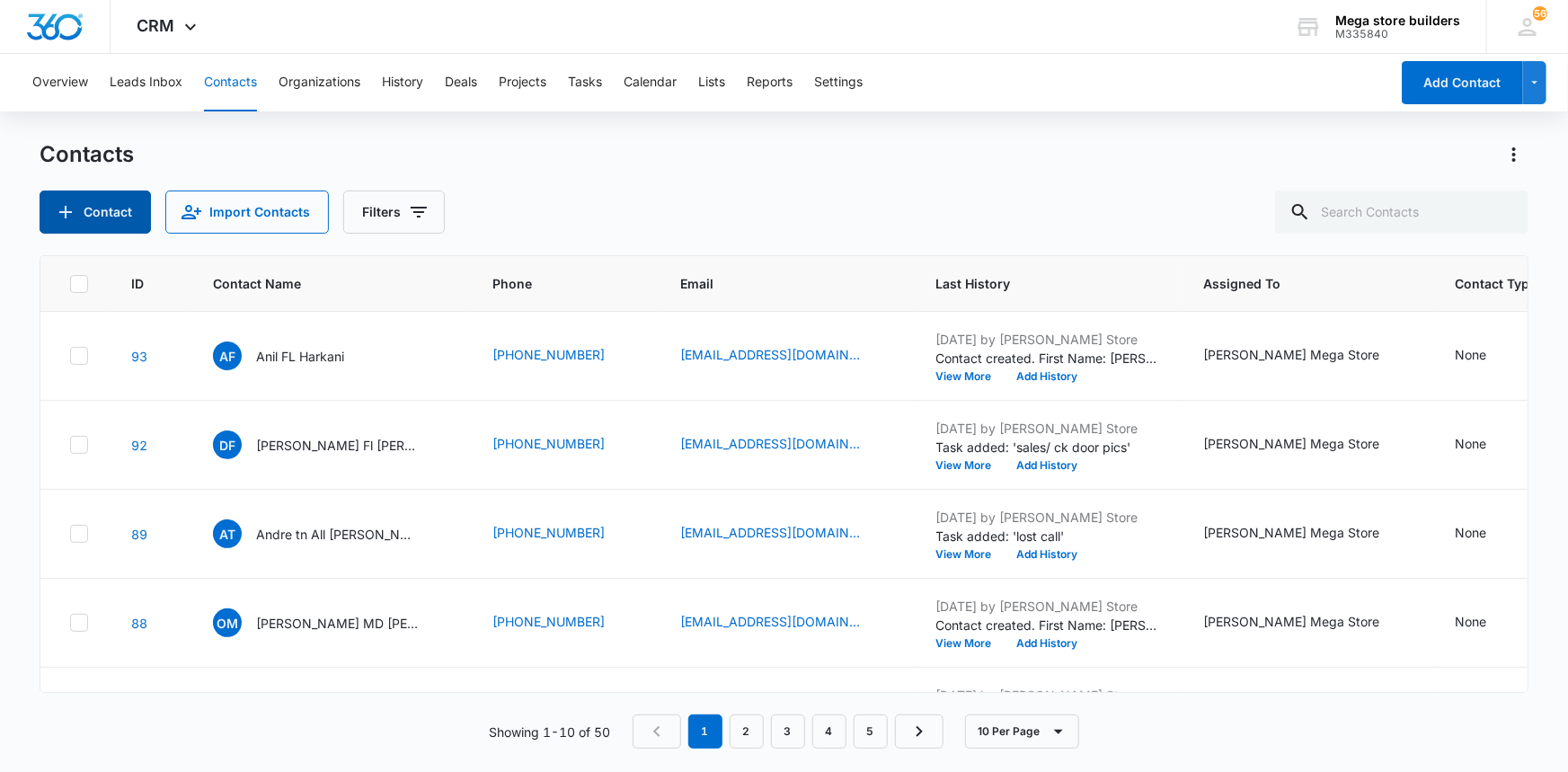
click at [99, 213] on button "Contact" at bounding box center [95, 212] width 111 height 43
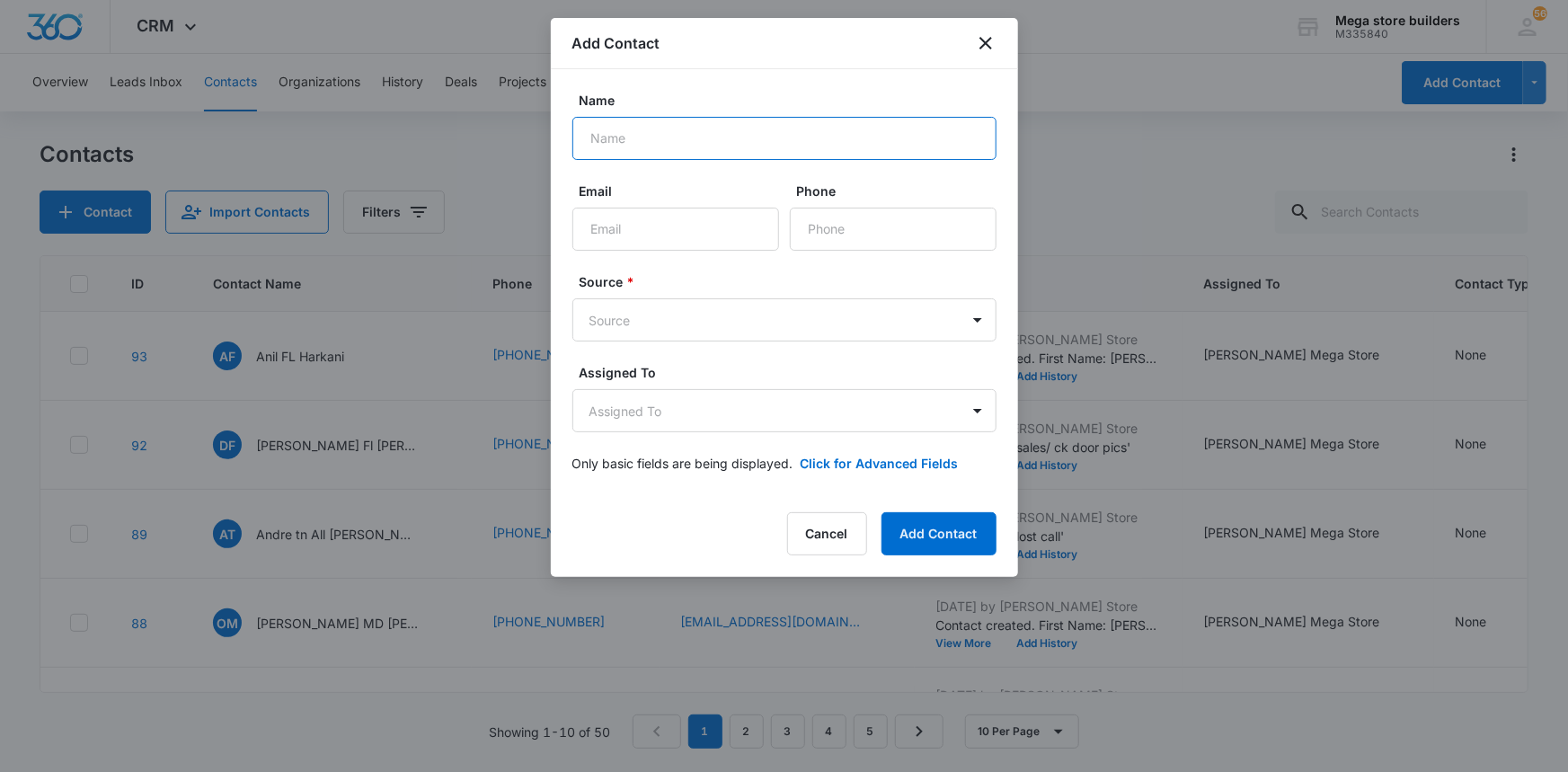
click at [656, 142] on input "Name" at bounding box center [784, 138] width 424 height 43
type input "[PERSON_NAME]"
click at [657, 239] on input "Email" at bounding box center [675, 229] width 207 height 43
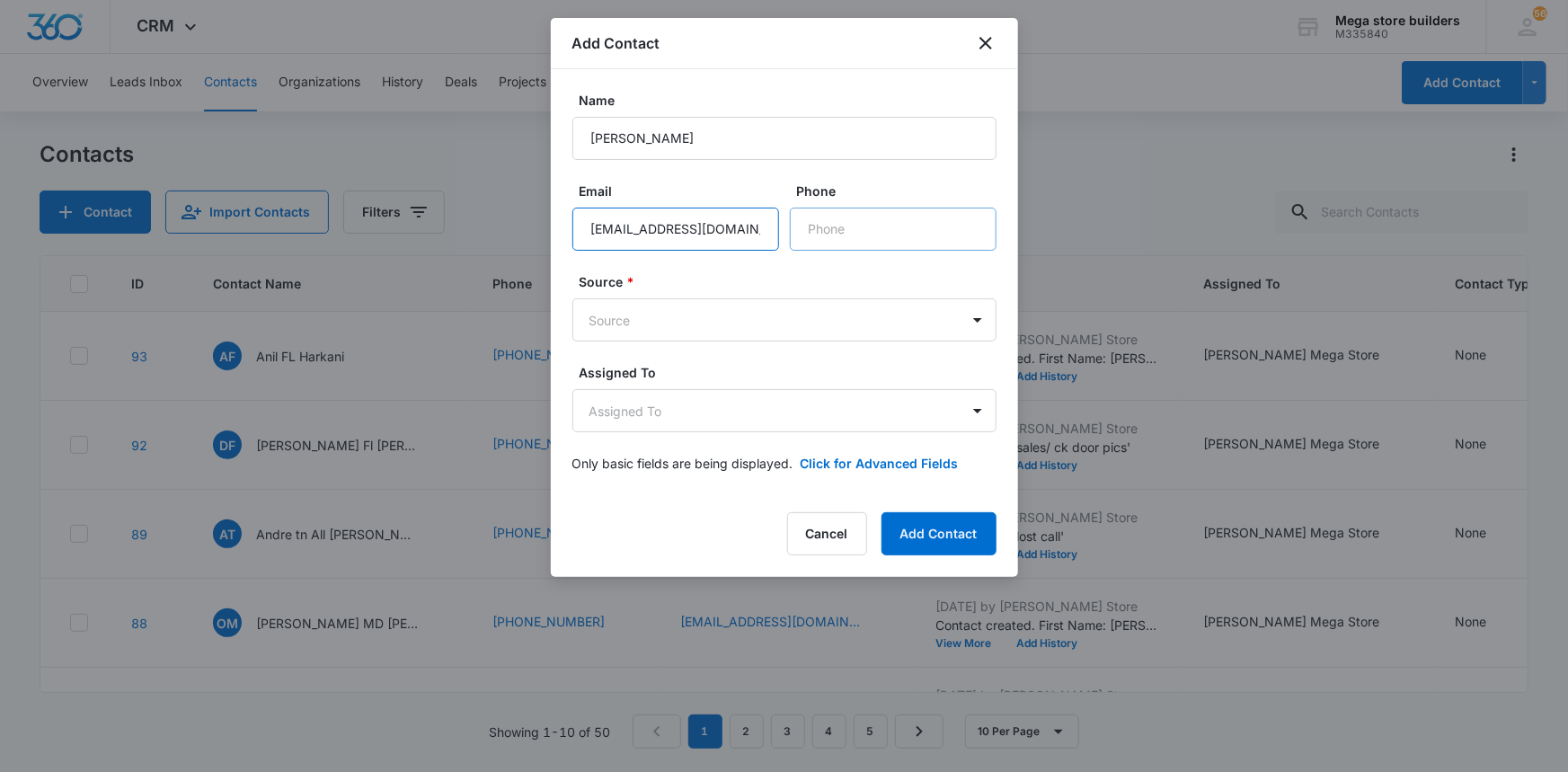
type input "[EMAIL_ADDRESS][DOMAIN_NAME]"
click at [869, 228] on input "Phone" at bounding box center [893, 229] width 207 height 43
type input "[PHONE_NUMBER]"
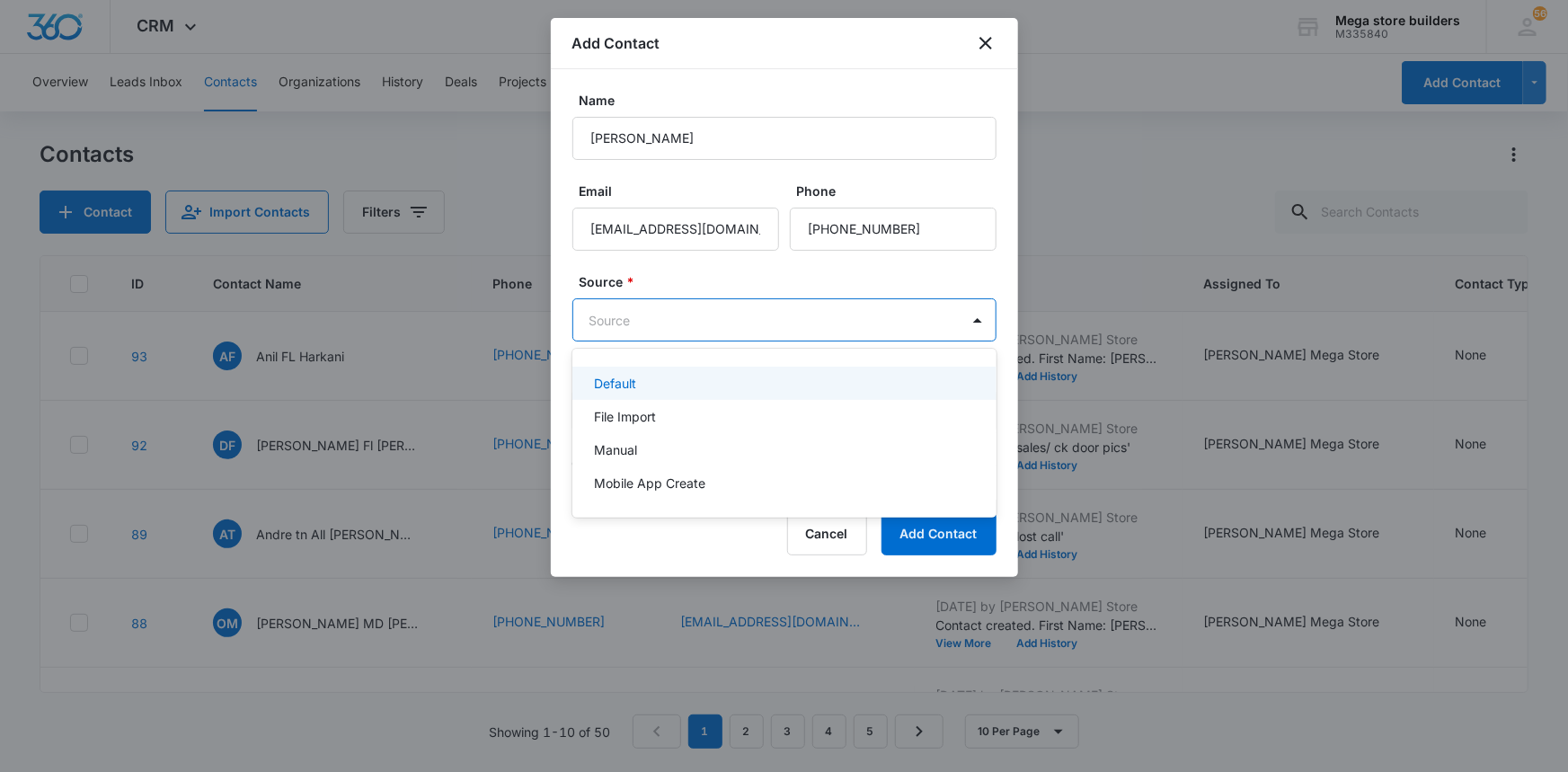
click at [670, 318] on body "CRM Apps Reputation Forms CRM Email Social Content Ads Intelligence Files Brand…" at bounding box center [784, 386] width 1568 height 772
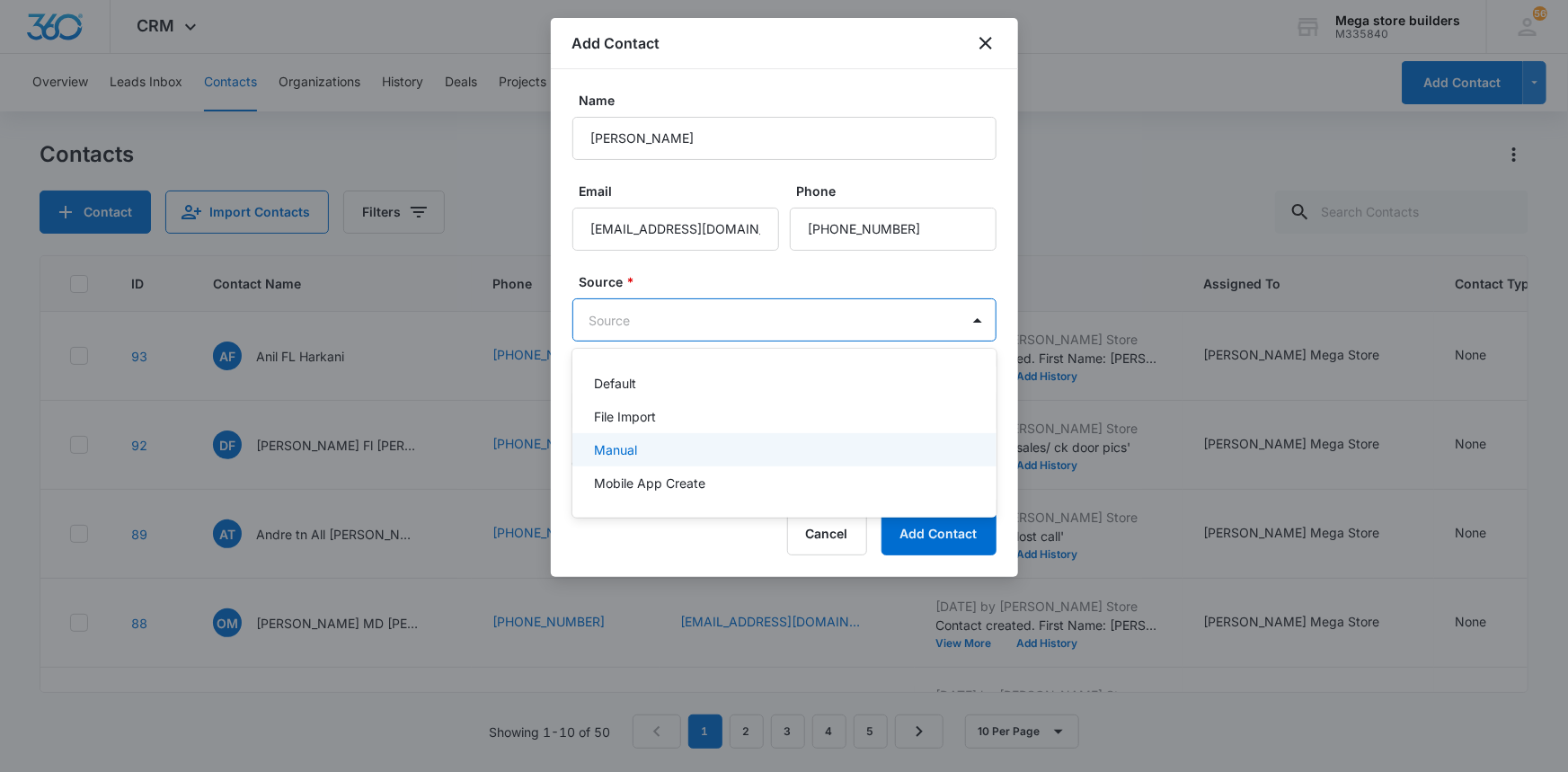
click at [647, 444] on div "Manual" at bounding box center [782, 449] width 377 height 19
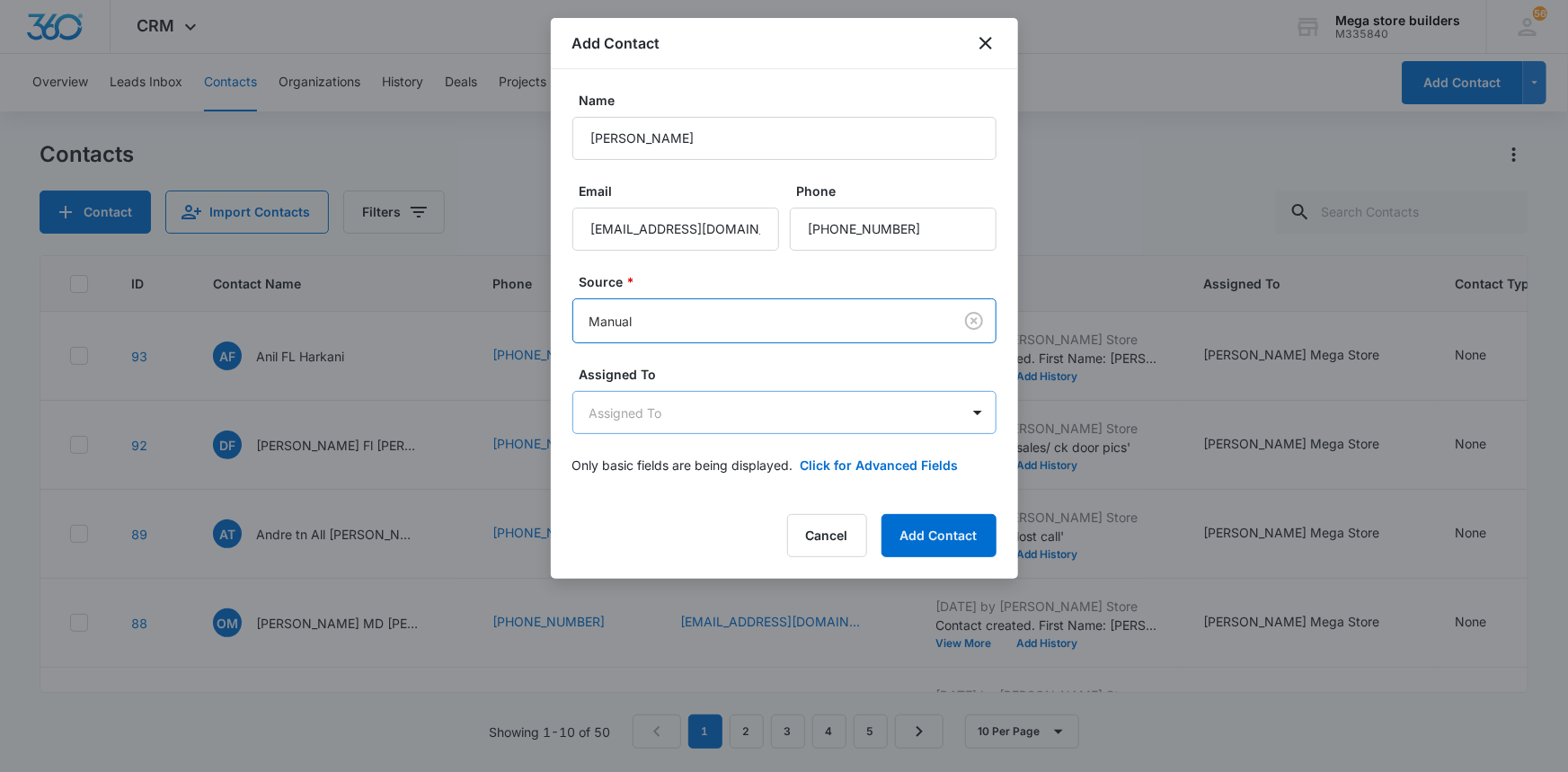
click at [650, 403] on body "CRM Apps Reputation Forms CRM Email Social Content Ads Intelligence Files Brand…" at bounding box center [784, 386] width 1568 height 772
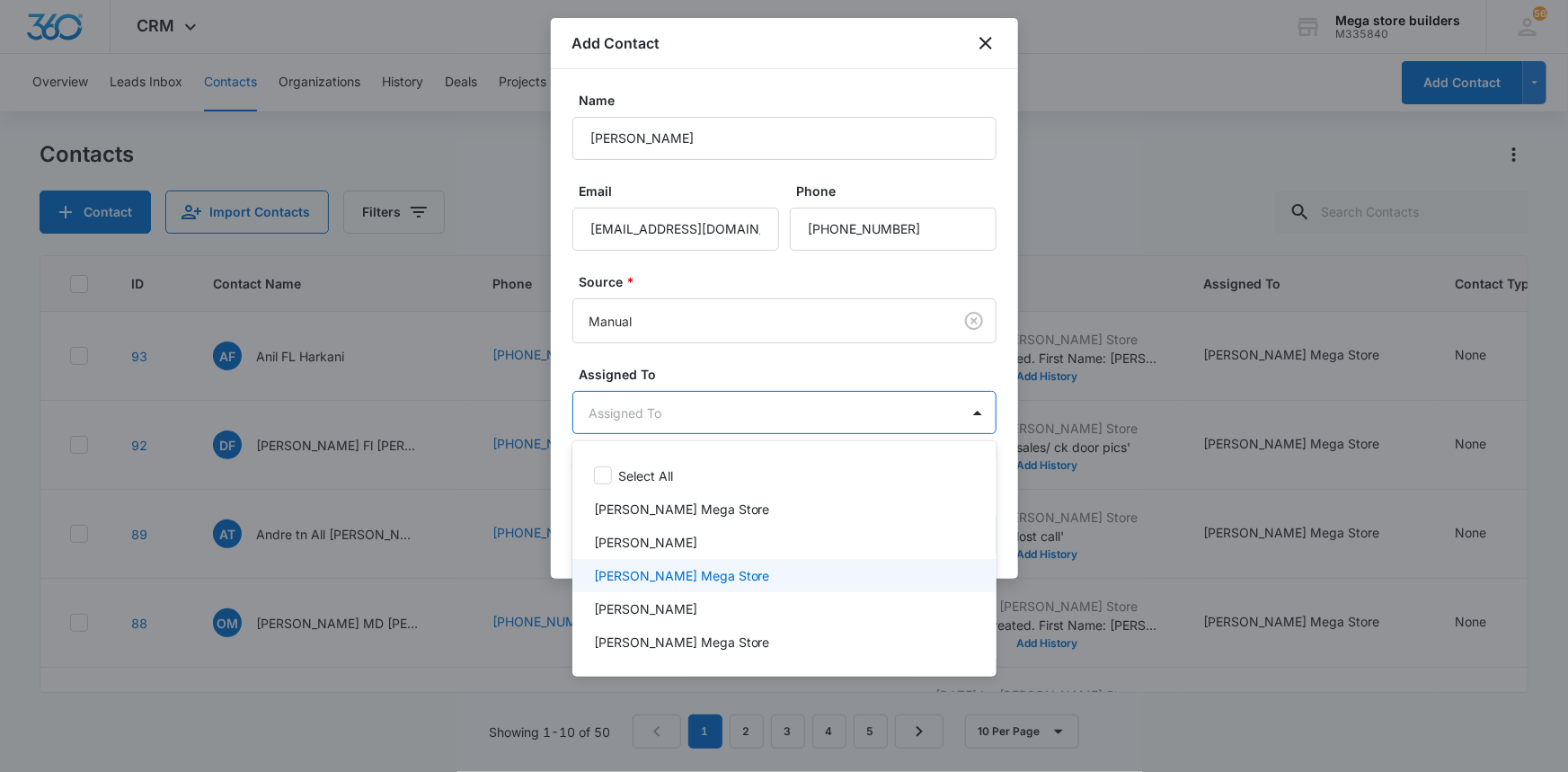
click at [642, 575] on p "[PERSON_NAME] Mega Store" at bounding box center [681, 575] width 176 height 19
click at [1041, 575] on div at bounding box center [784, 386] width 1568 height 772
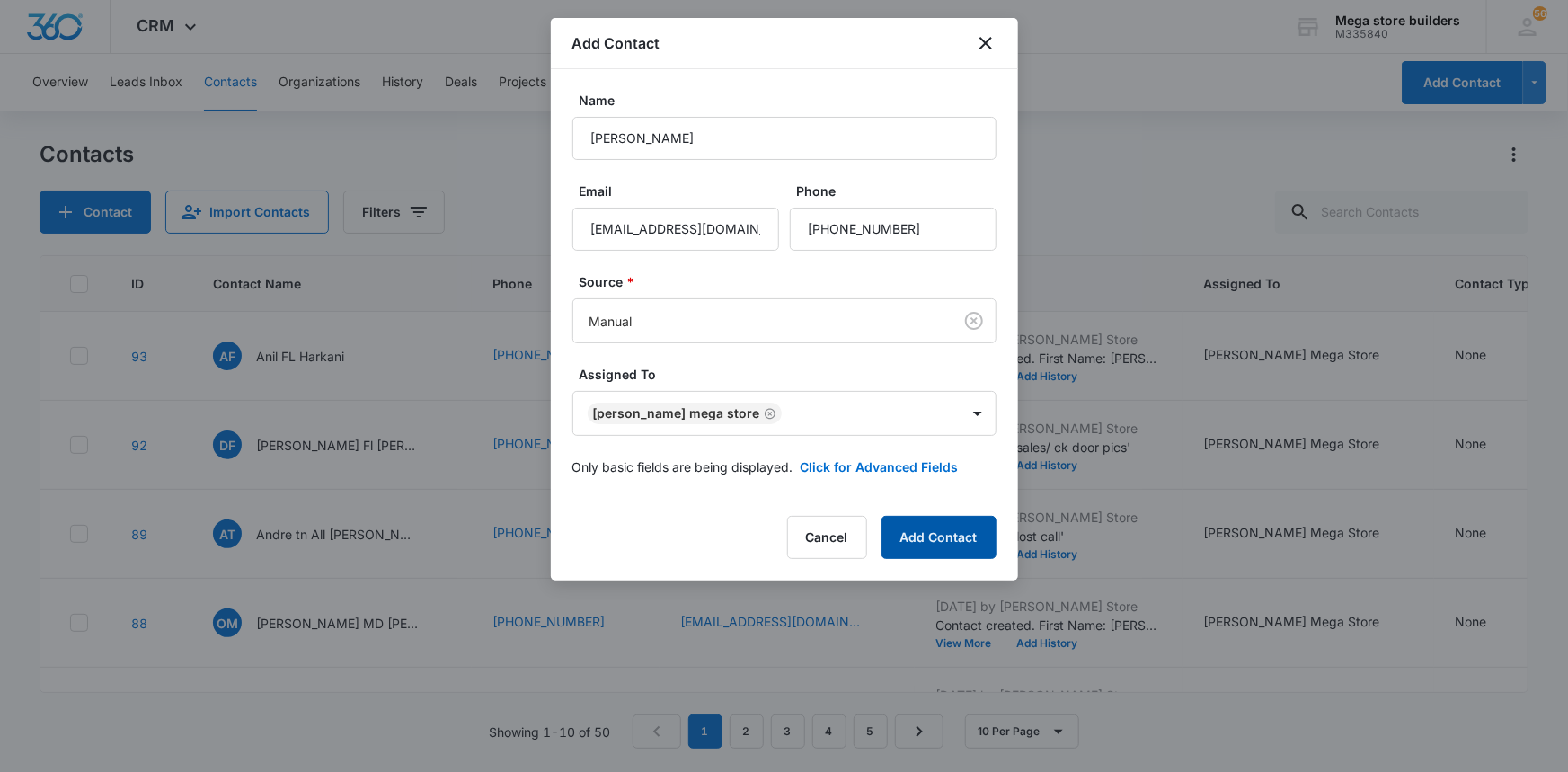
click at [949, 541] on button "Add Contact" at bounding box center [939, 536] width 115 height 43
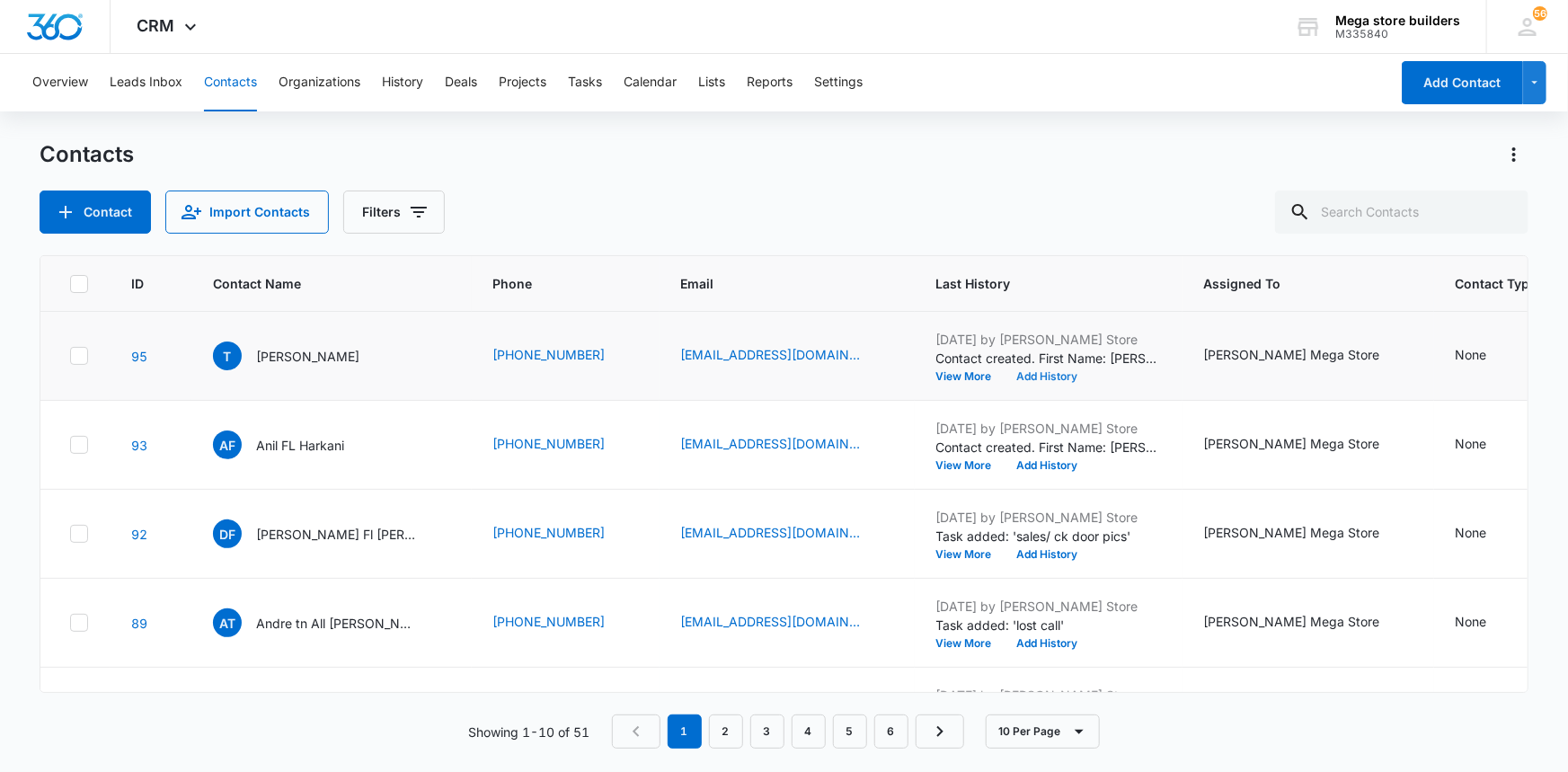
click at [1017, 371] on button "Add History" at bounding box center [1047, 376] width 86 height 11
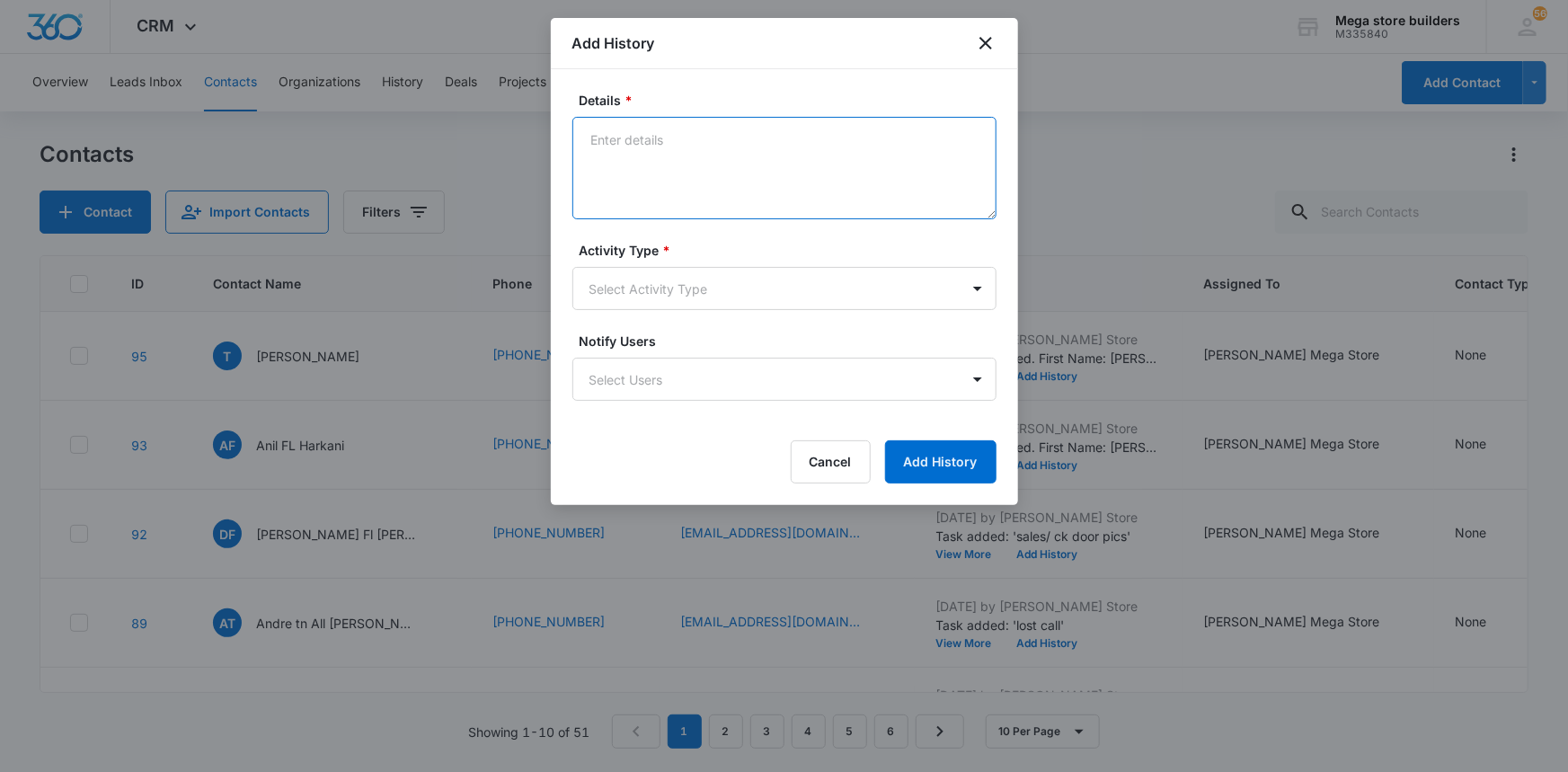
click at [638, 149] on textarea "Details *" at bounding box center [784, 167] width 424 height 102
type textarea "has loc"
drag, startPoint x: 937, startPoint y: 472, endPoint x: 913, endPoint y: 460, distance: 26.8
click at [936, 472] on button "Add History" at bounding box center [940, 461] width 111 height 43
click at [664, 282] on body "CRM Apps Reputation Forms CRM Email Social Content Ads Intelligence Files Brand…" at bounding box center [784, 386] width 1568 height 772
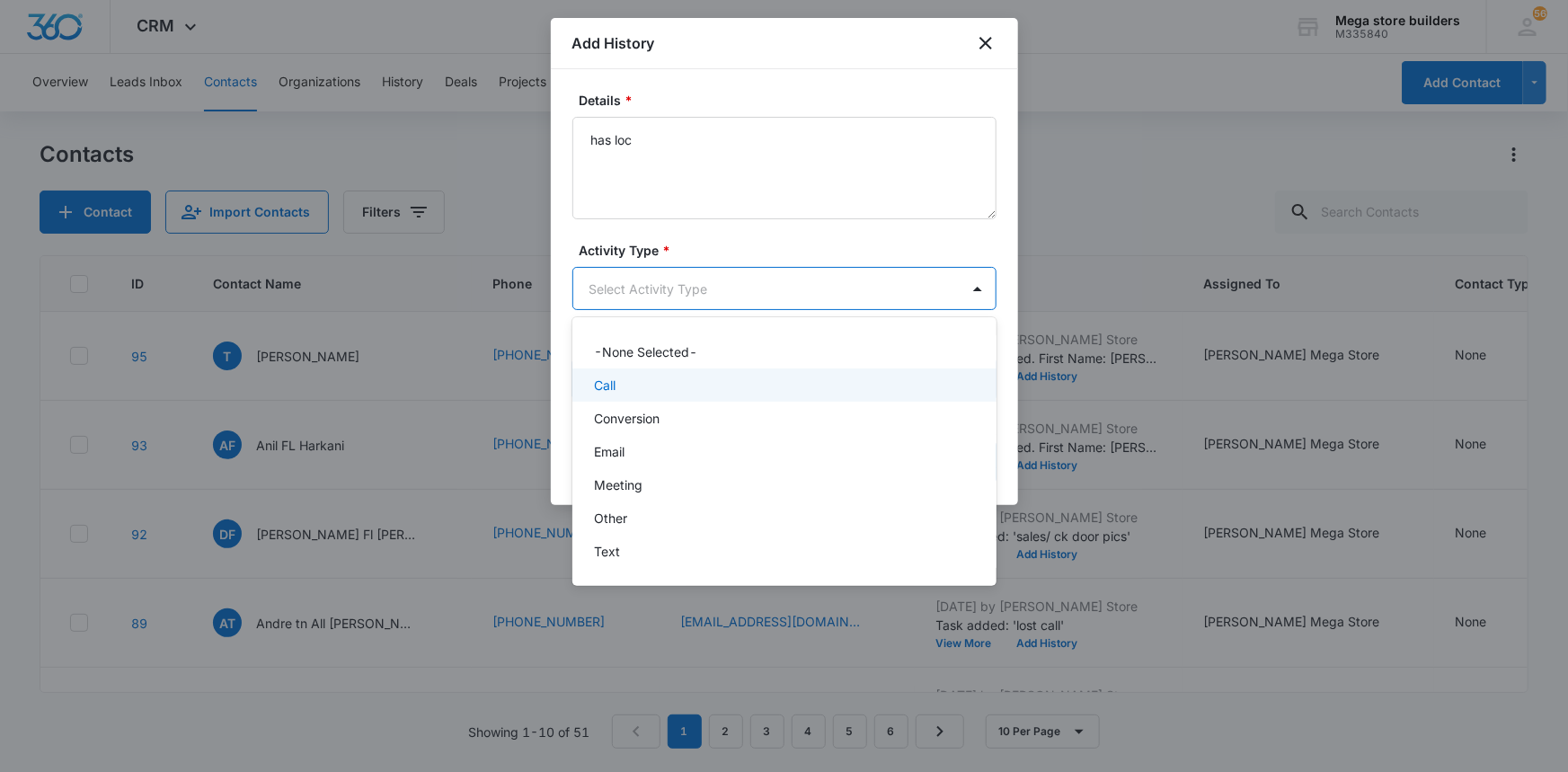
click at [620, 395] on div "Call" at bounding box center [784, 385] width 424 height 33
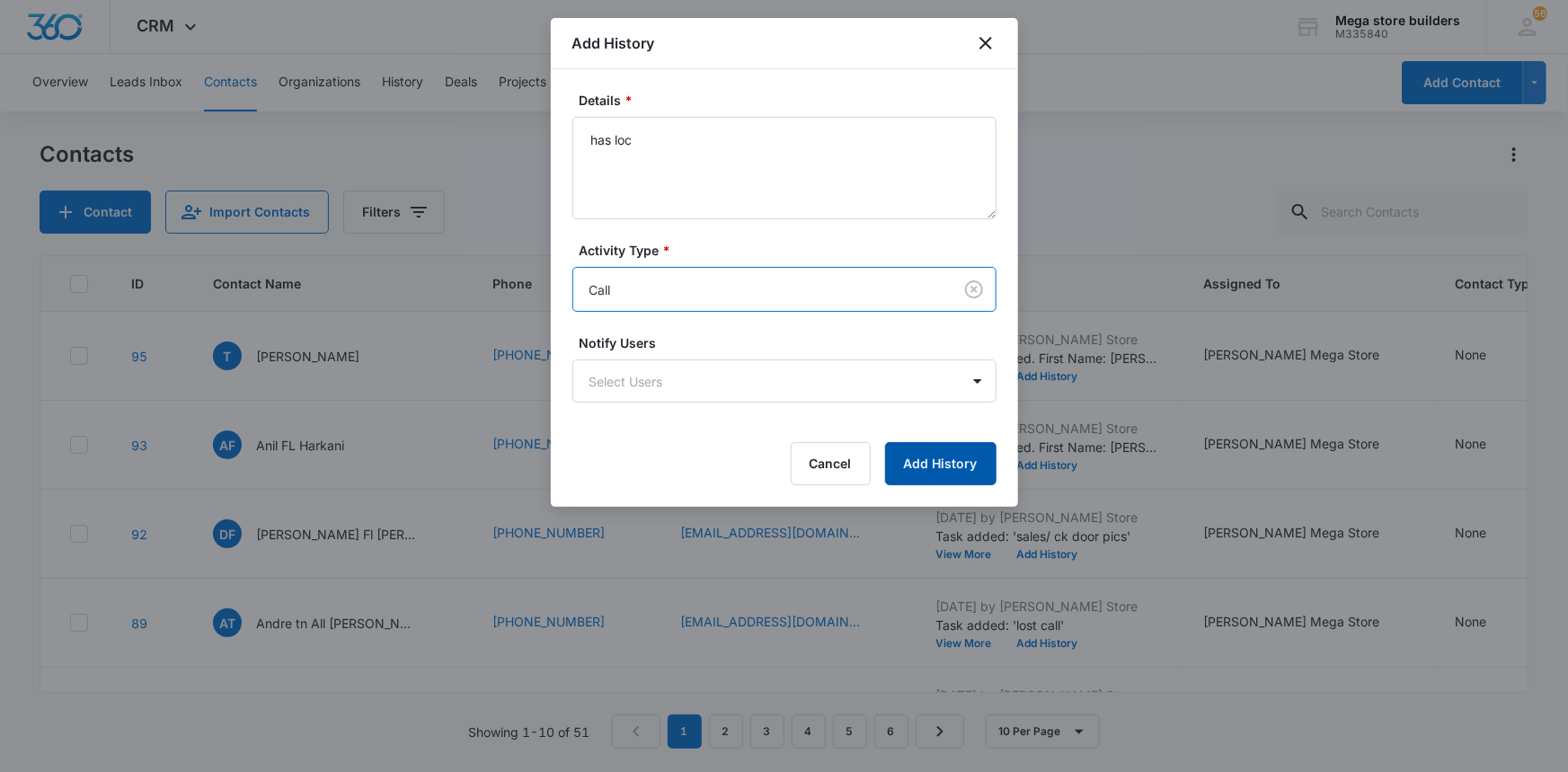
click at [968, 459] on button "Add History" at bounding box center [940, 463] width 111 height 43
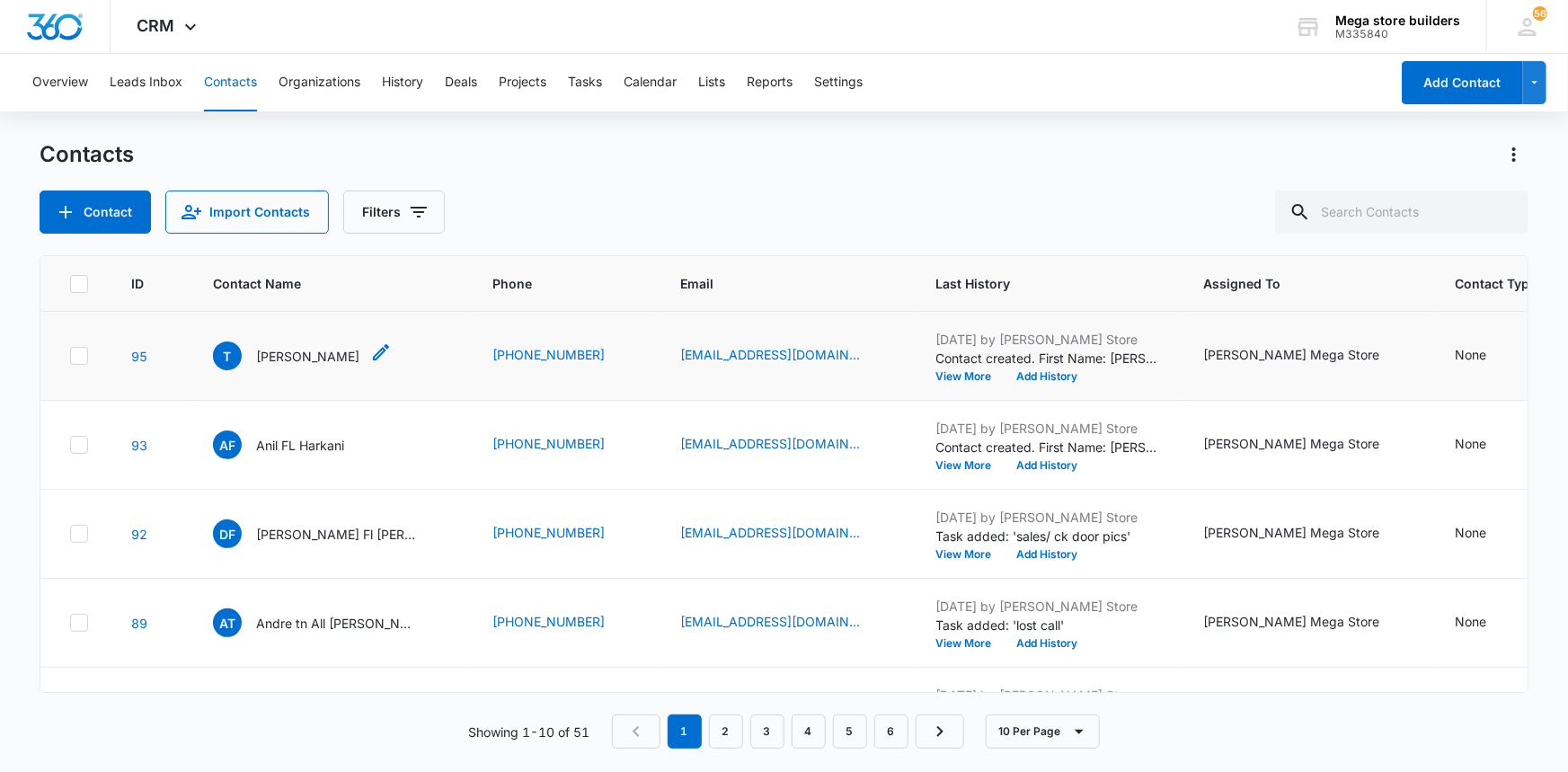
click at [370, 353] on icon "Contact Name - Trella - Select to Edit Field" at bounding box center [380, 351] width 21 height 21
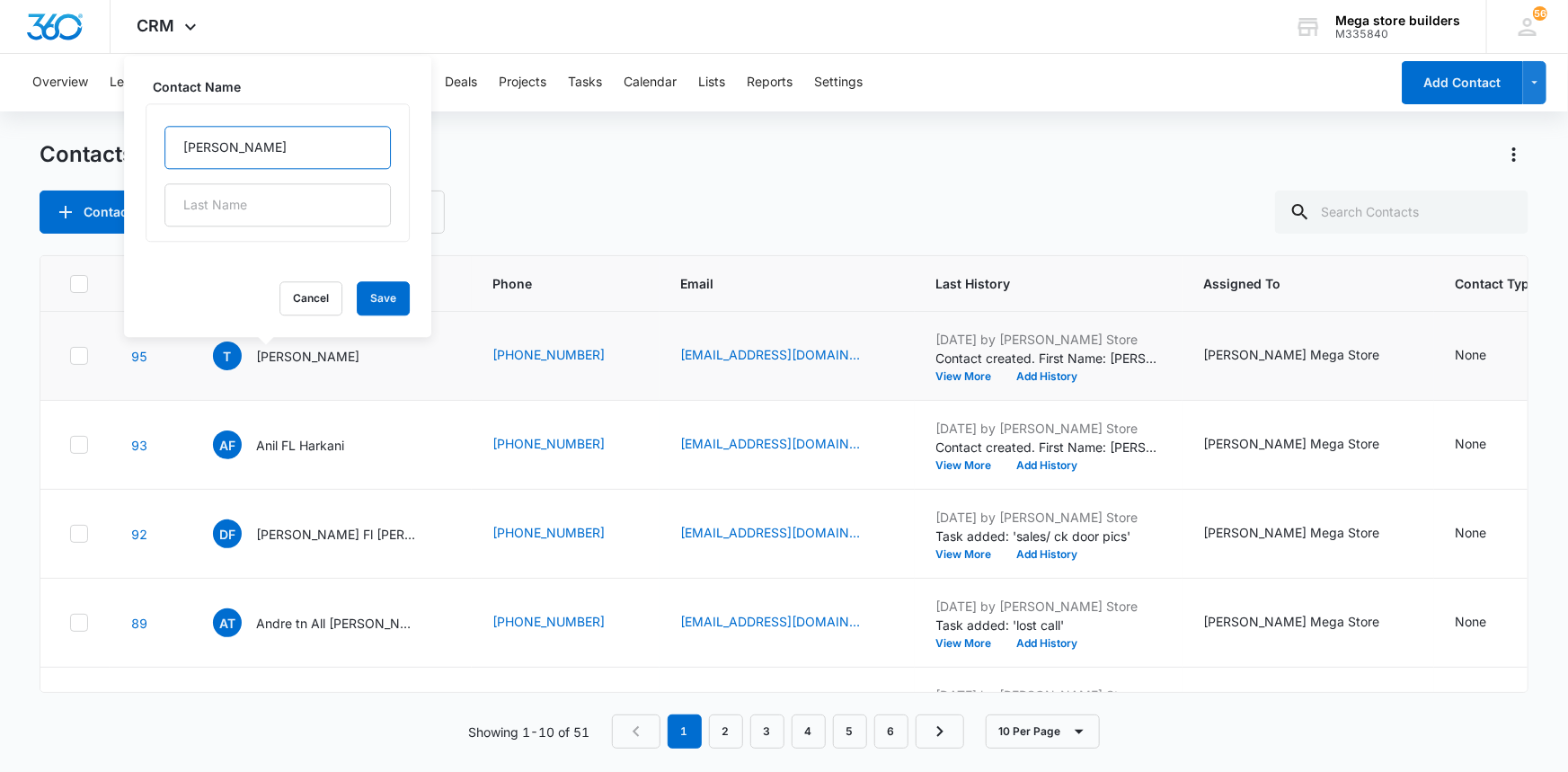
drag, startPoint x: 294, startPoint y: 160, endPoint x: 285, endPoint y: 147, distance: 15.8
click at [293, 156] on input "[PERSON_NAME]" at bounding box center [278, 147] width 226 height 43
type input "[PERSON_NAME] sc"
click at [357, 307] on button "Save" at bounding box center [384, 298] width 53 height 34
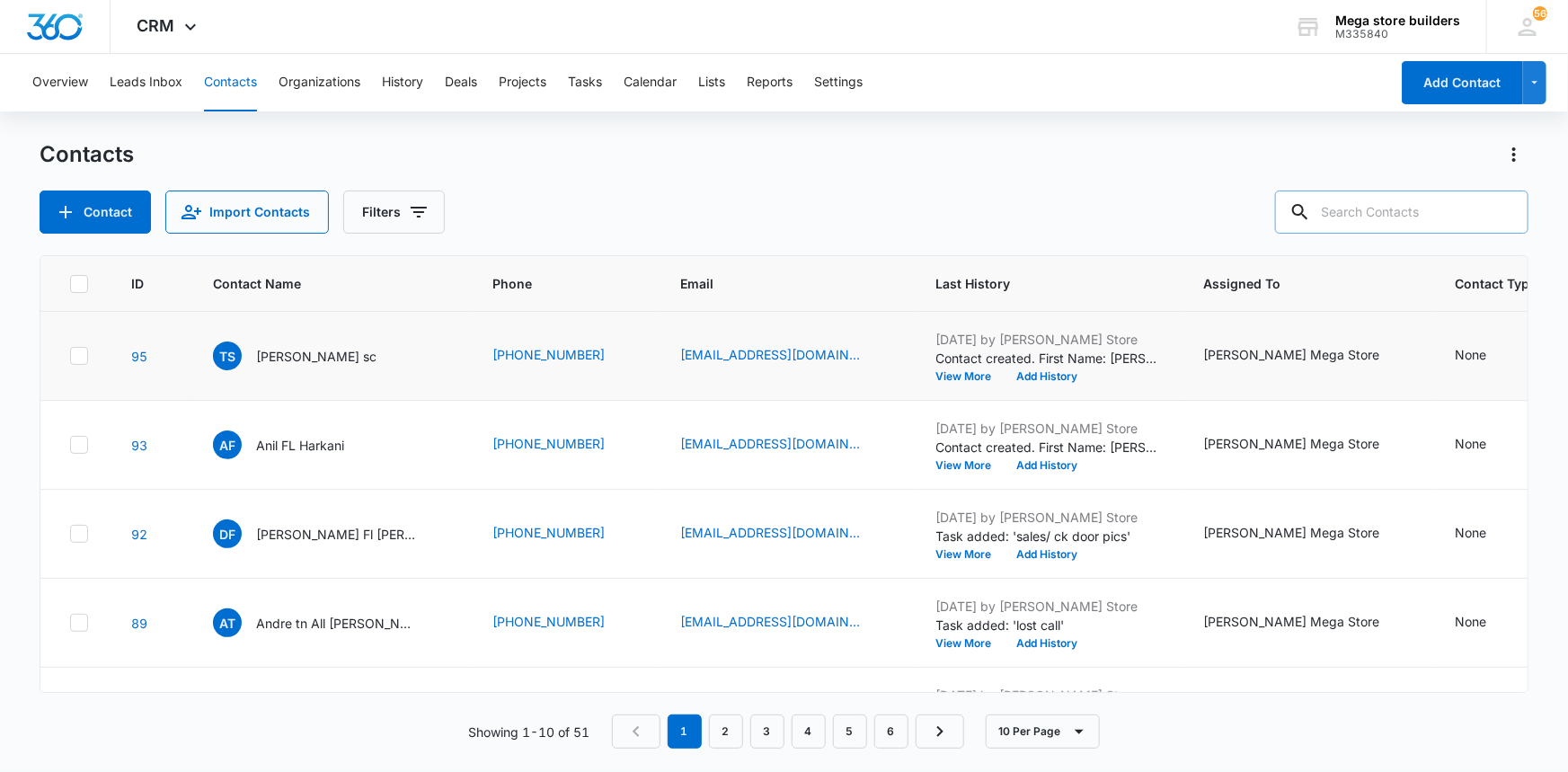
drag, startPoint x: 1432, startPoint y: 218, endPoint x: 1413, endPoint y: 209, distance: 21.0
click at [1431, 220] on input "text" at bounding box center [1401, 212] width 253 height 43
type input "omy"
click at [1281, 206] on icon at bounding box center [1274, 213] width 17 height 17
click at [1287, 197] on div at bounding box center [1273, 212] width 29 height 43
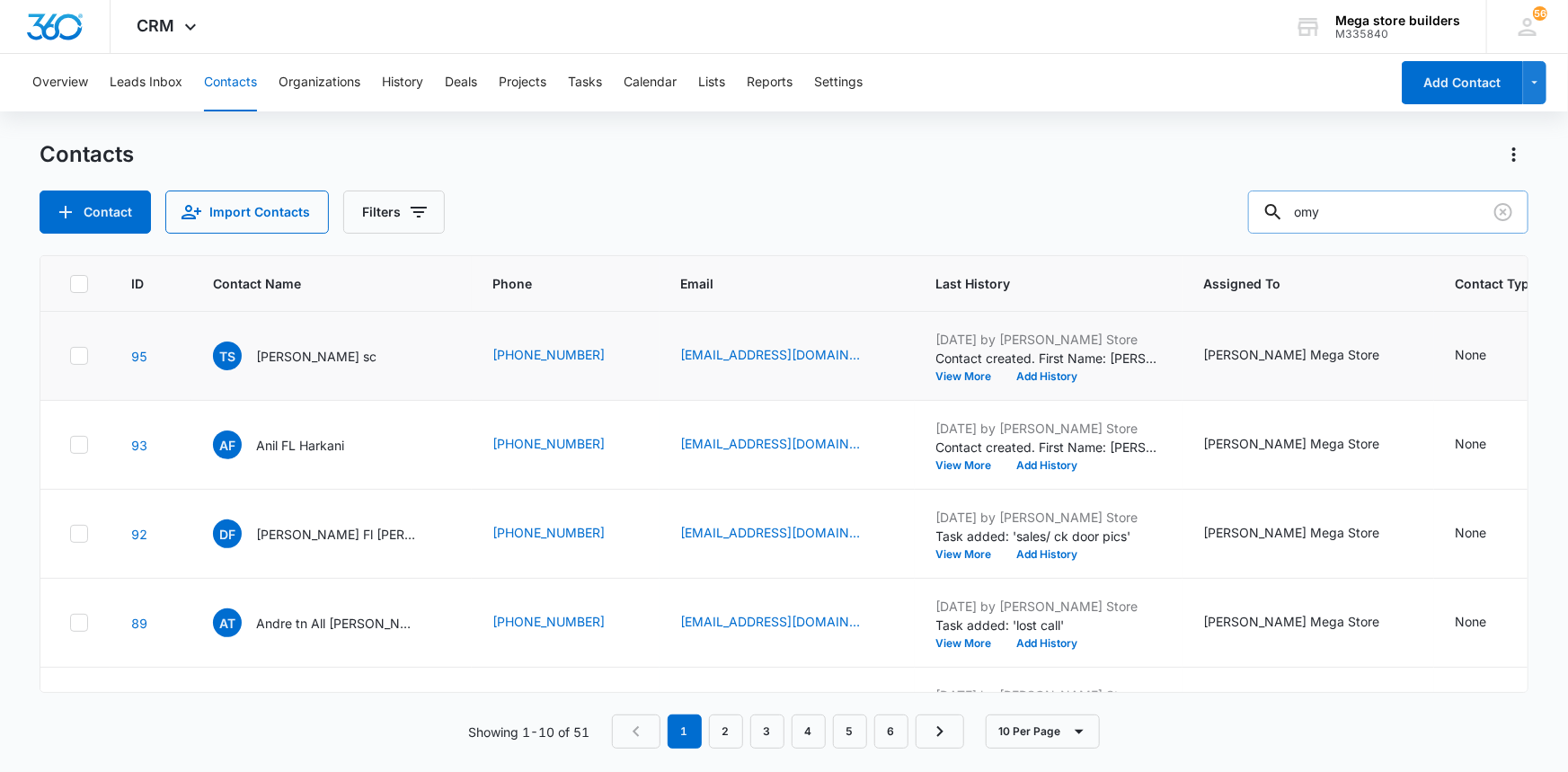
click at [1284, 202] on icon at bounding box center [1273, 212] width 21 height 21
click at [1402, 227] on input "omy" at bounding box center [1388, 212] width 281 height 43
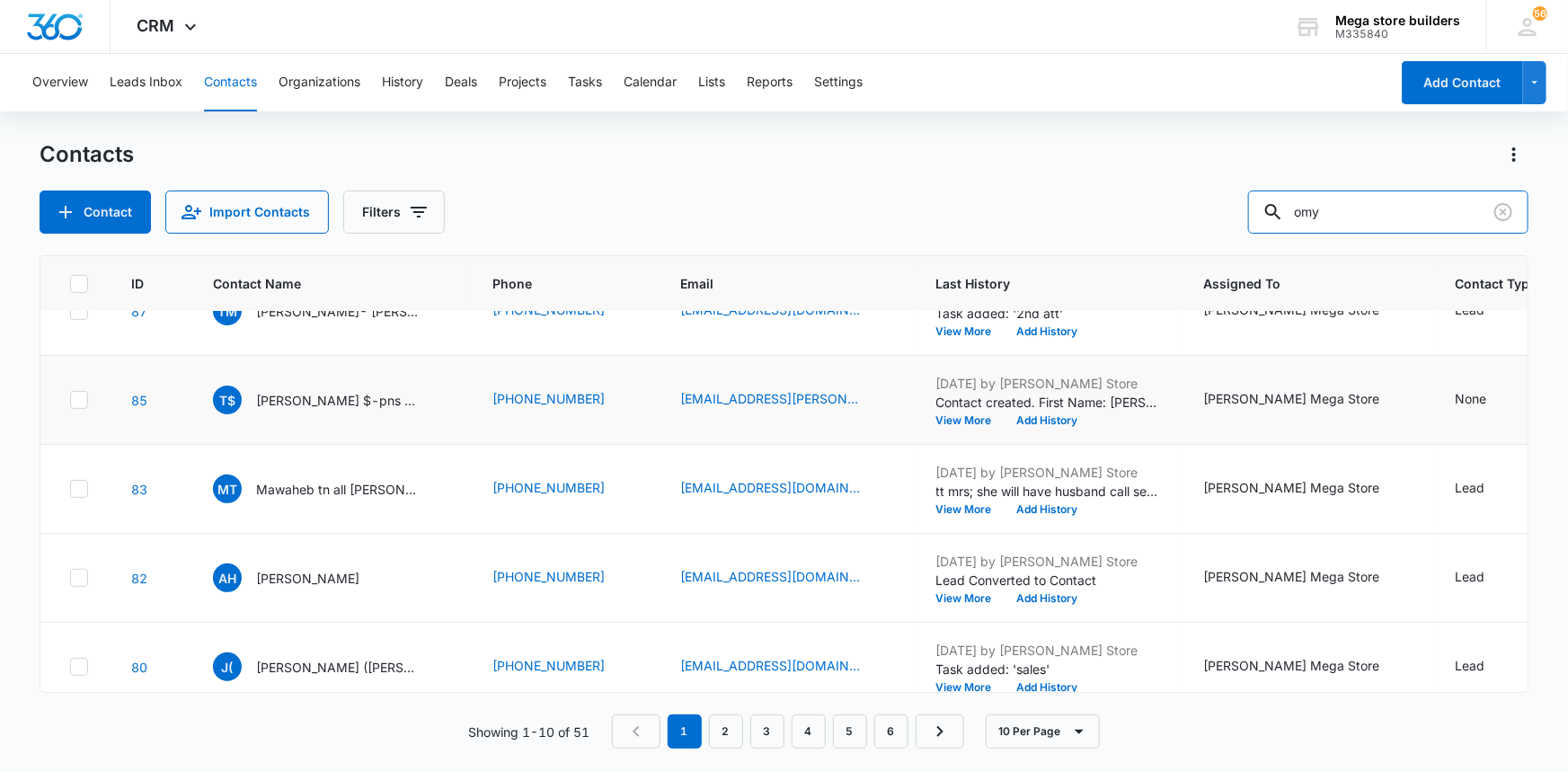
scroll to position [519, 0]
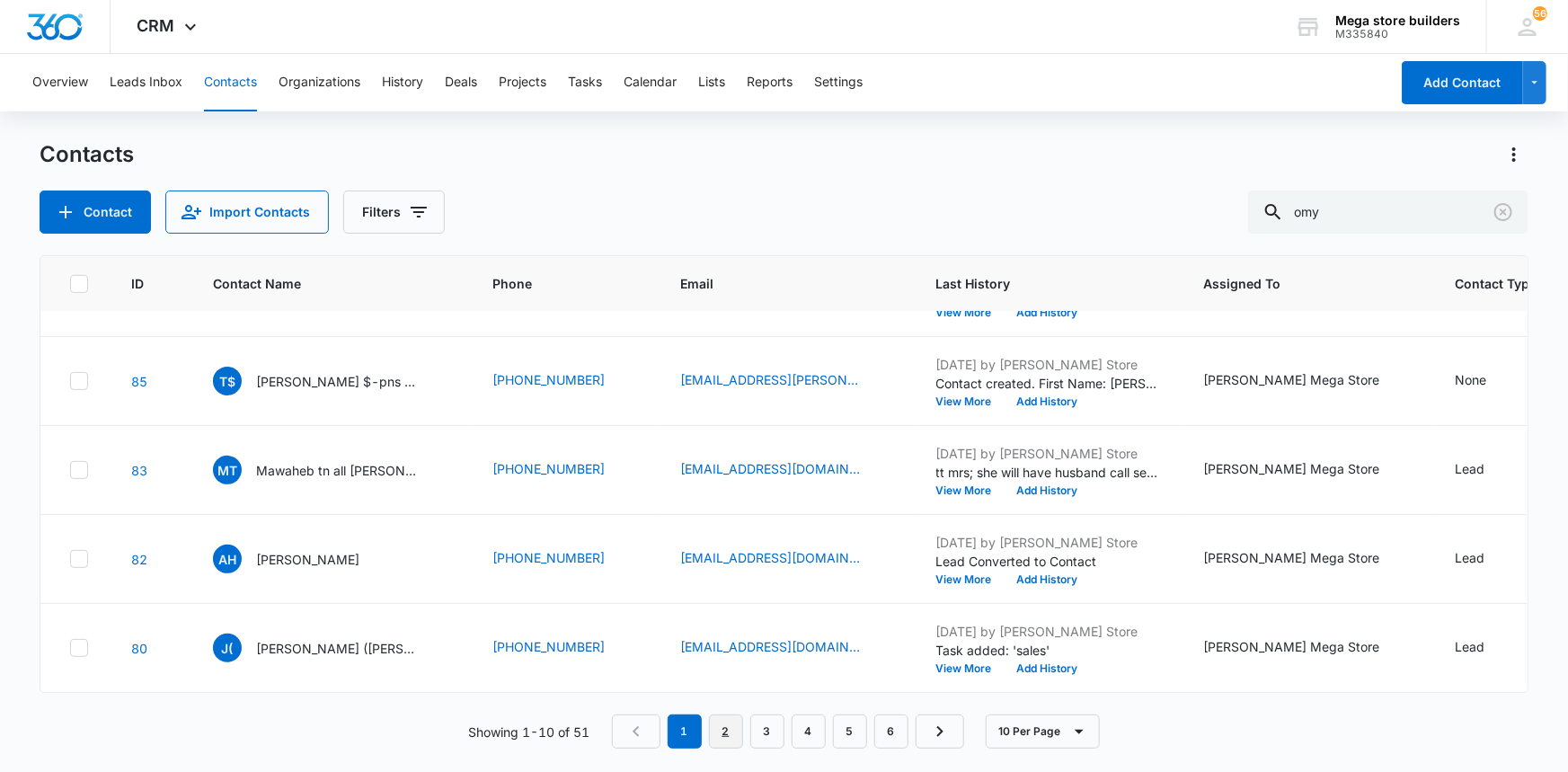
click at [721, 730] on link "2" at bounding box center [725, 731] width 34 height 34
click at [586, 72] on button "Tasks" at bounding box center [584, 83] width 34 height 57
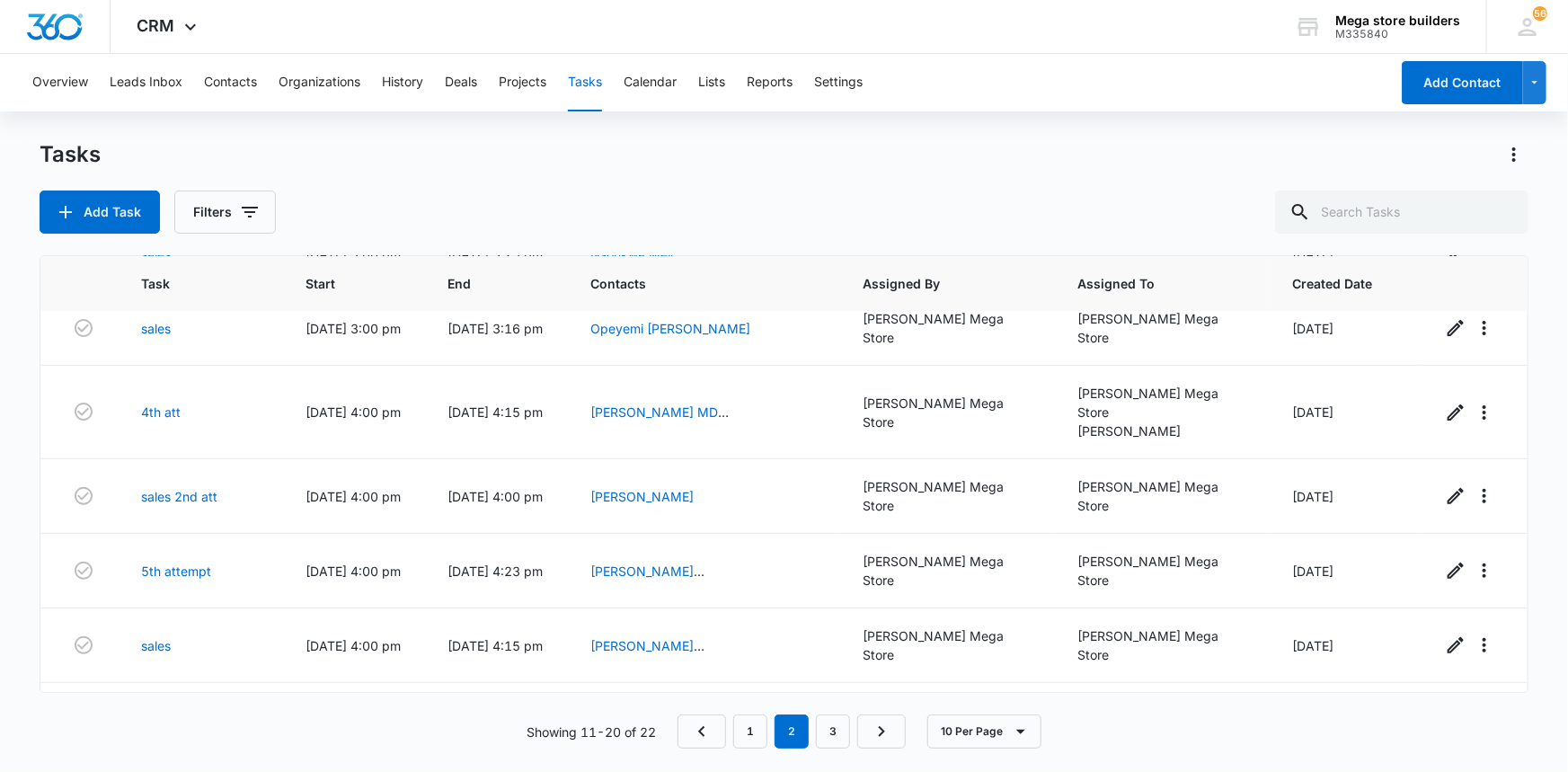
scroll to position [294, 0]
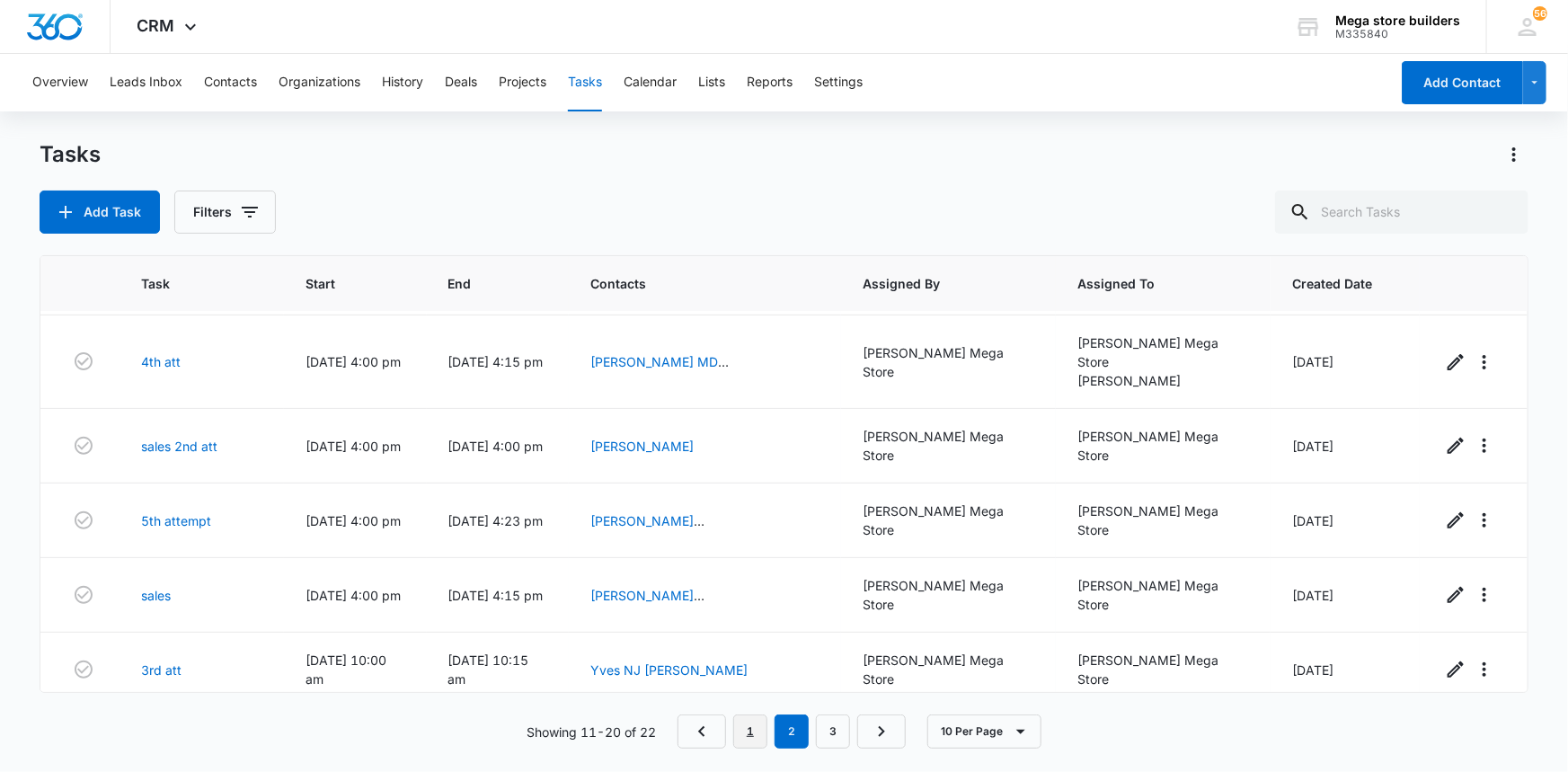
click at [741, 727] on link "1" at bounding box center [750, 731] width 34 height 34
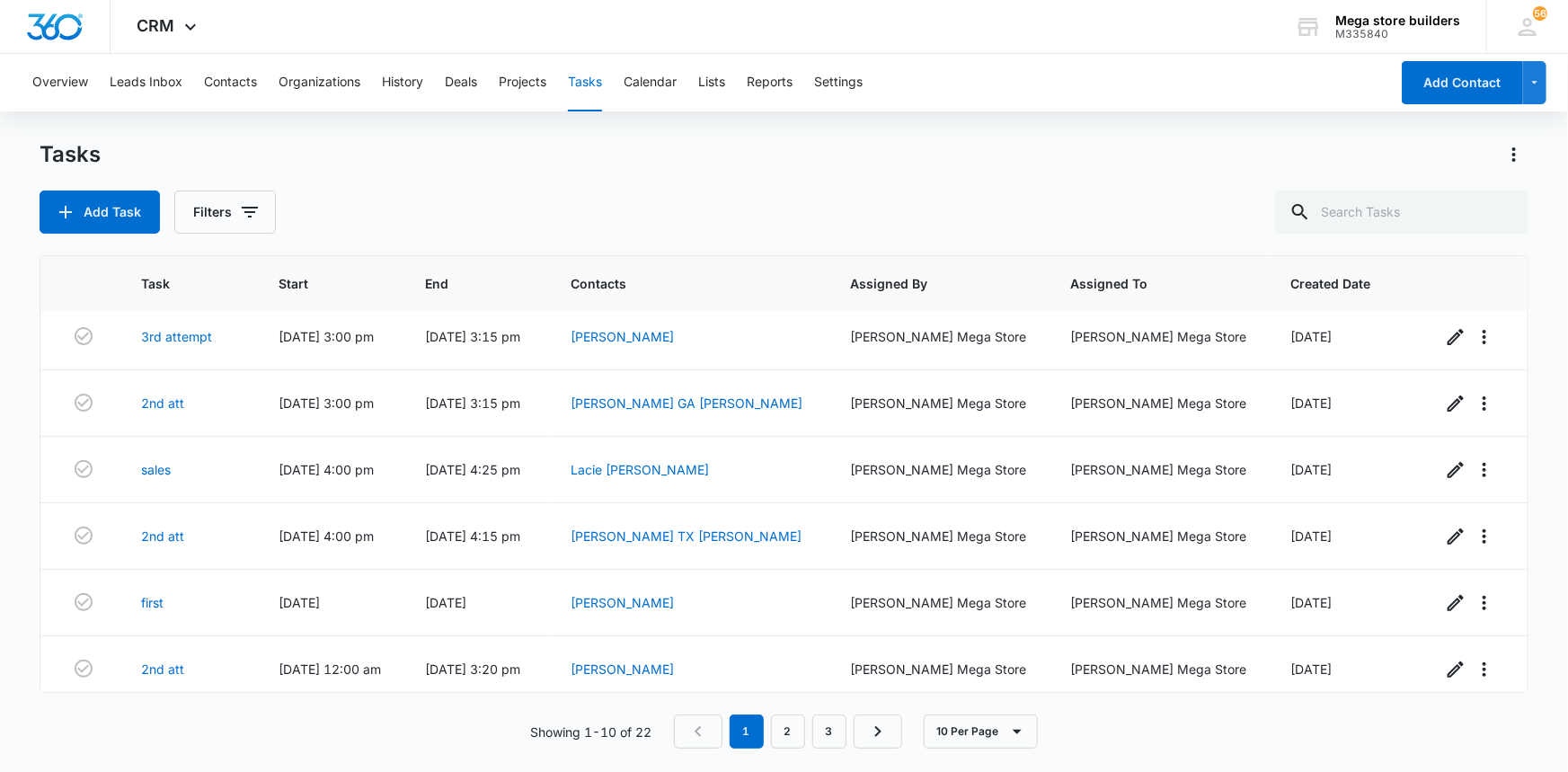
scroll to position [287, 0]
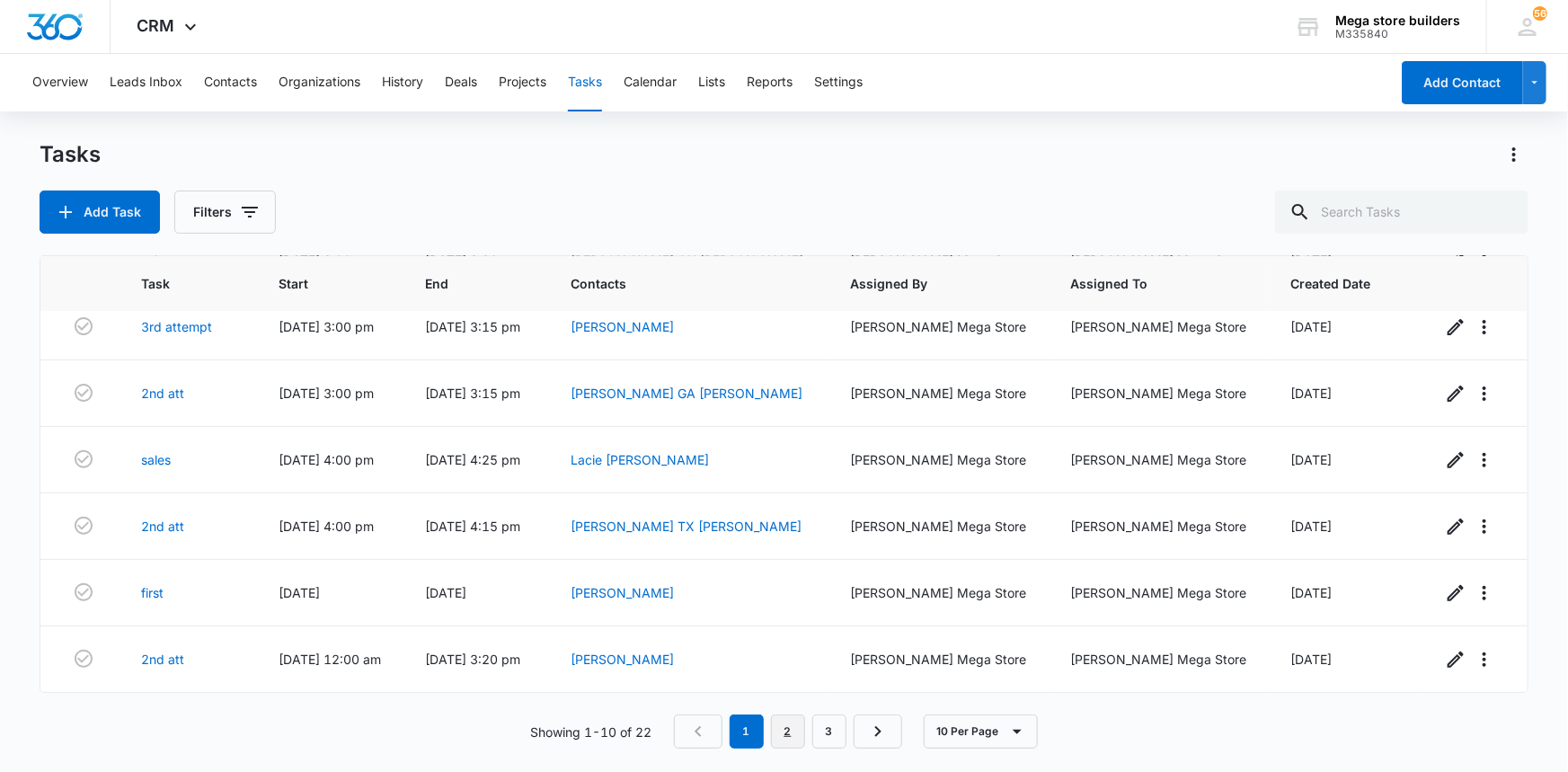
click at [794, 739] on link "2" at bounding box center [788, 731] width 34 height 34
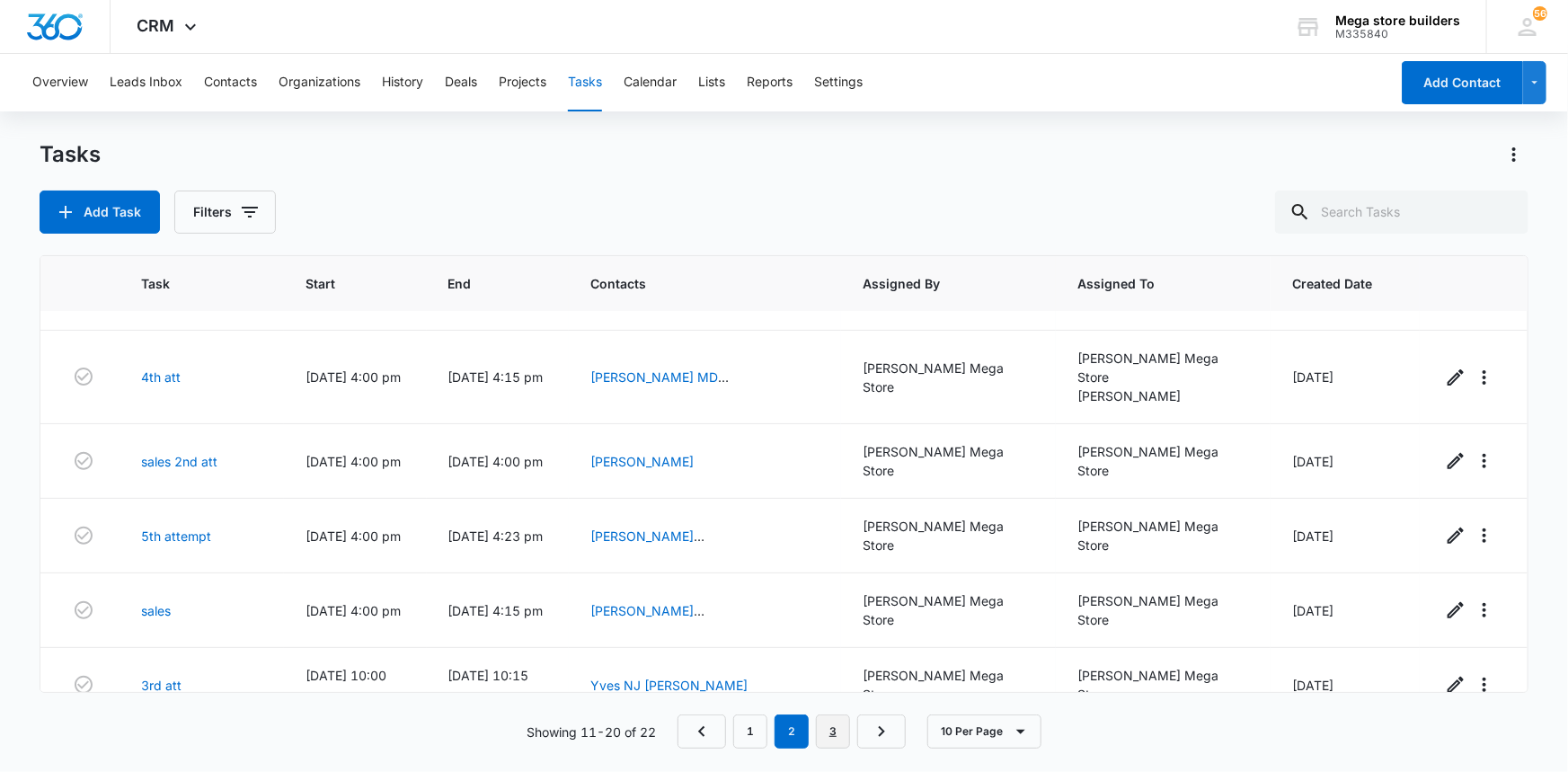
scroll to position [294, 0]
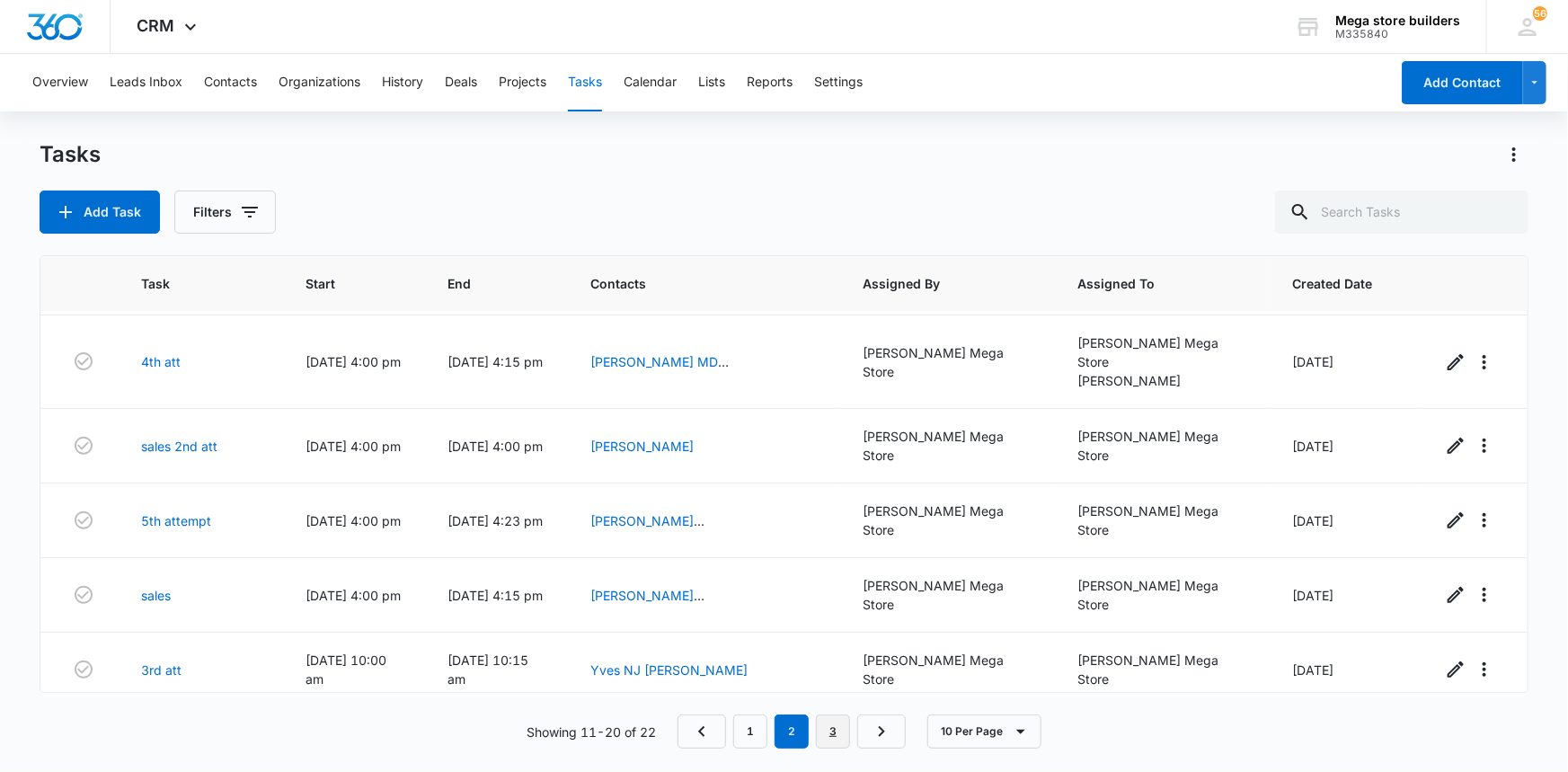
click at [842, 732] on link "3" at bounding box center [832, 731] width 34 height 34
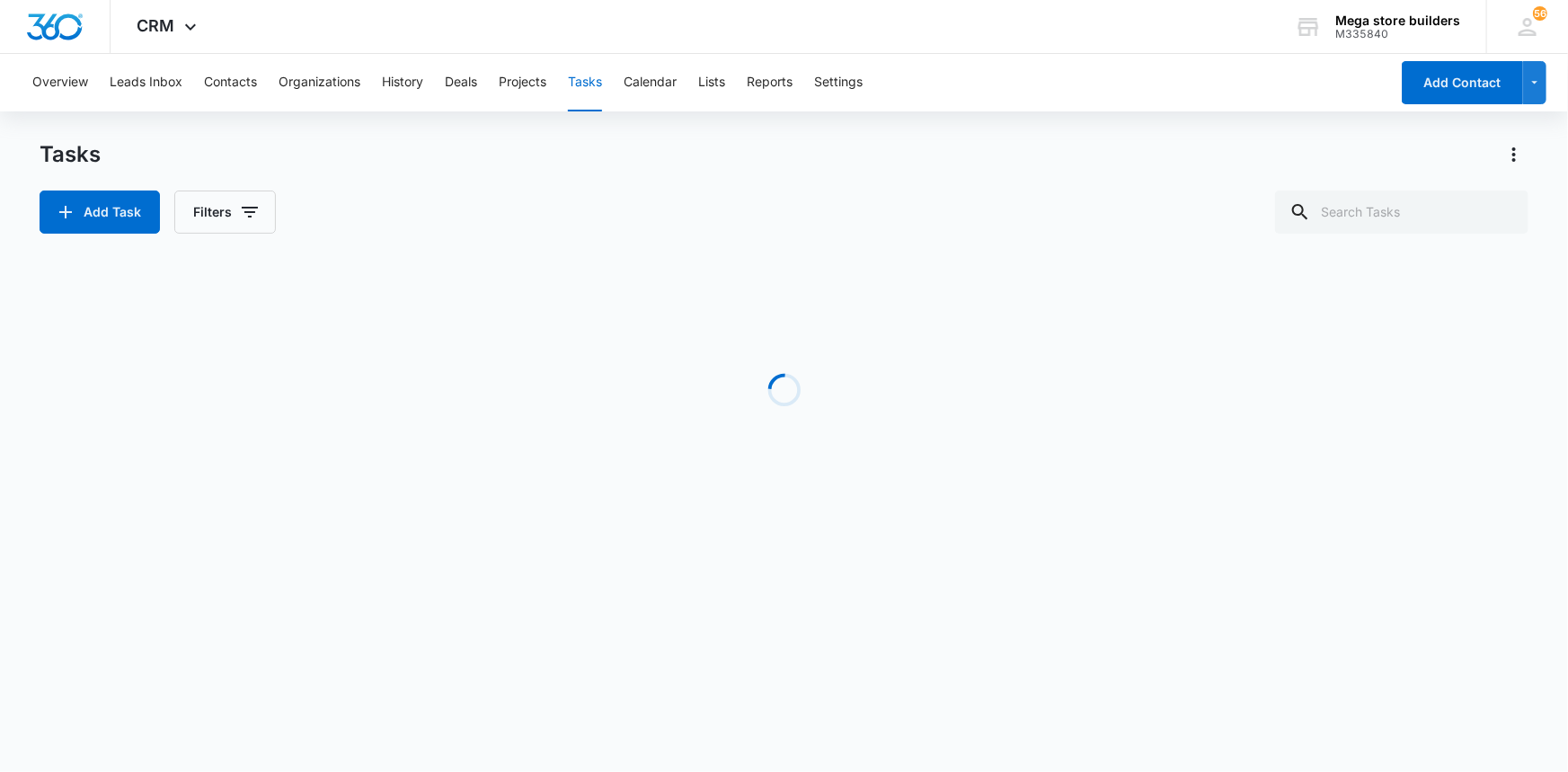
scroll to position [0, 0]
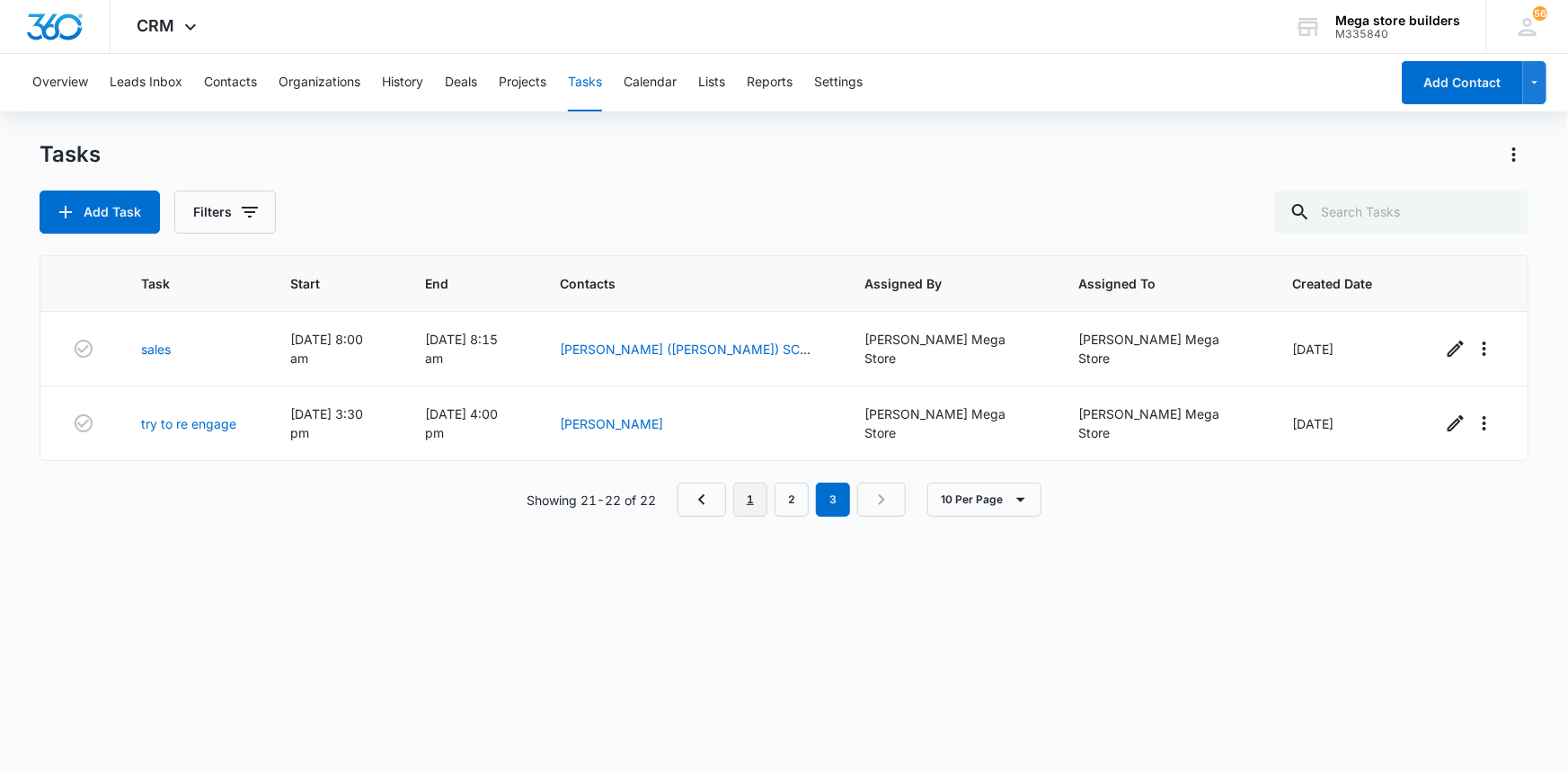
click at [755, 485] on link "1" at bounding box center [750, 499] width 34 height 34
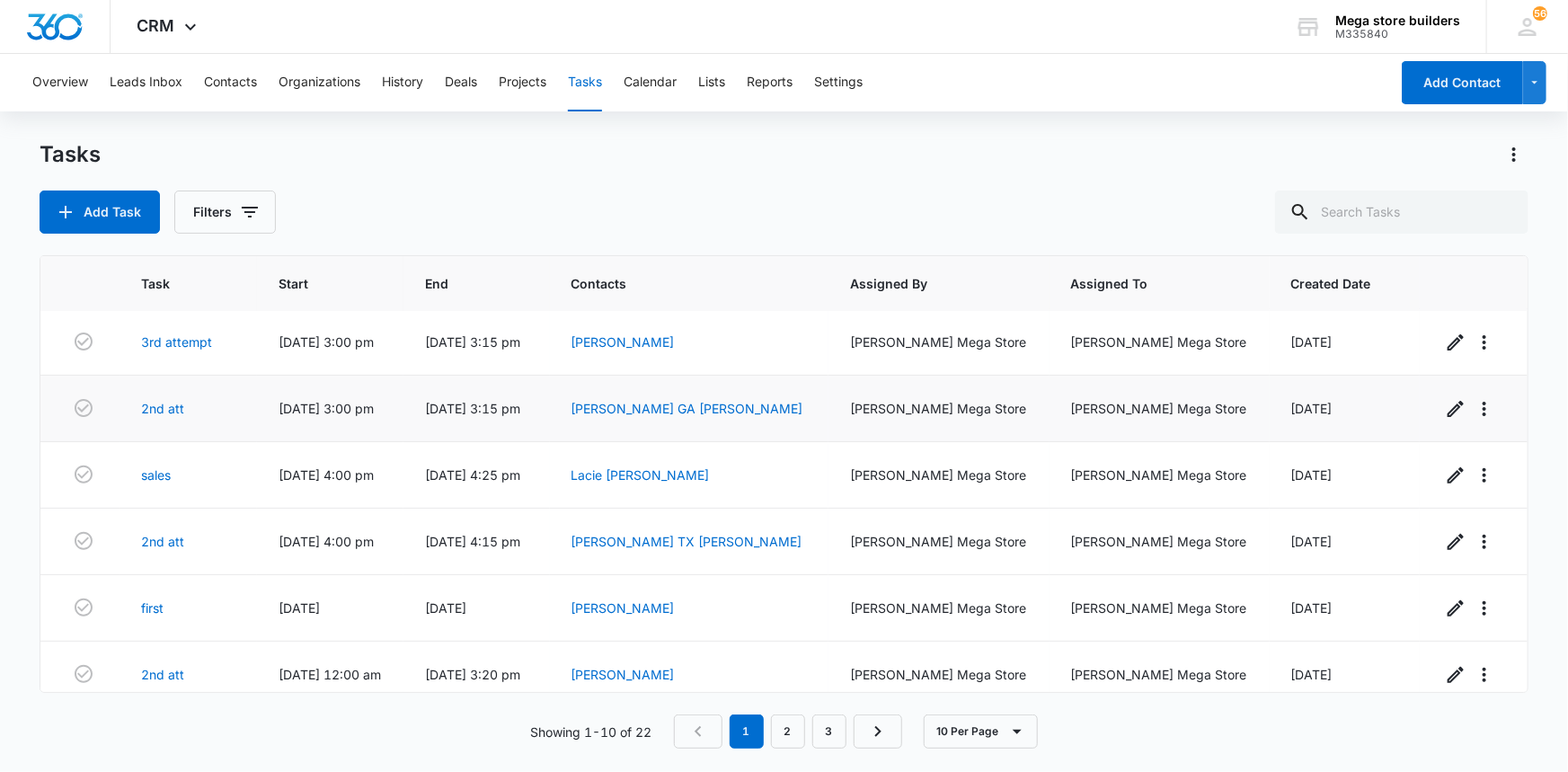
scroll to position [287, 0]
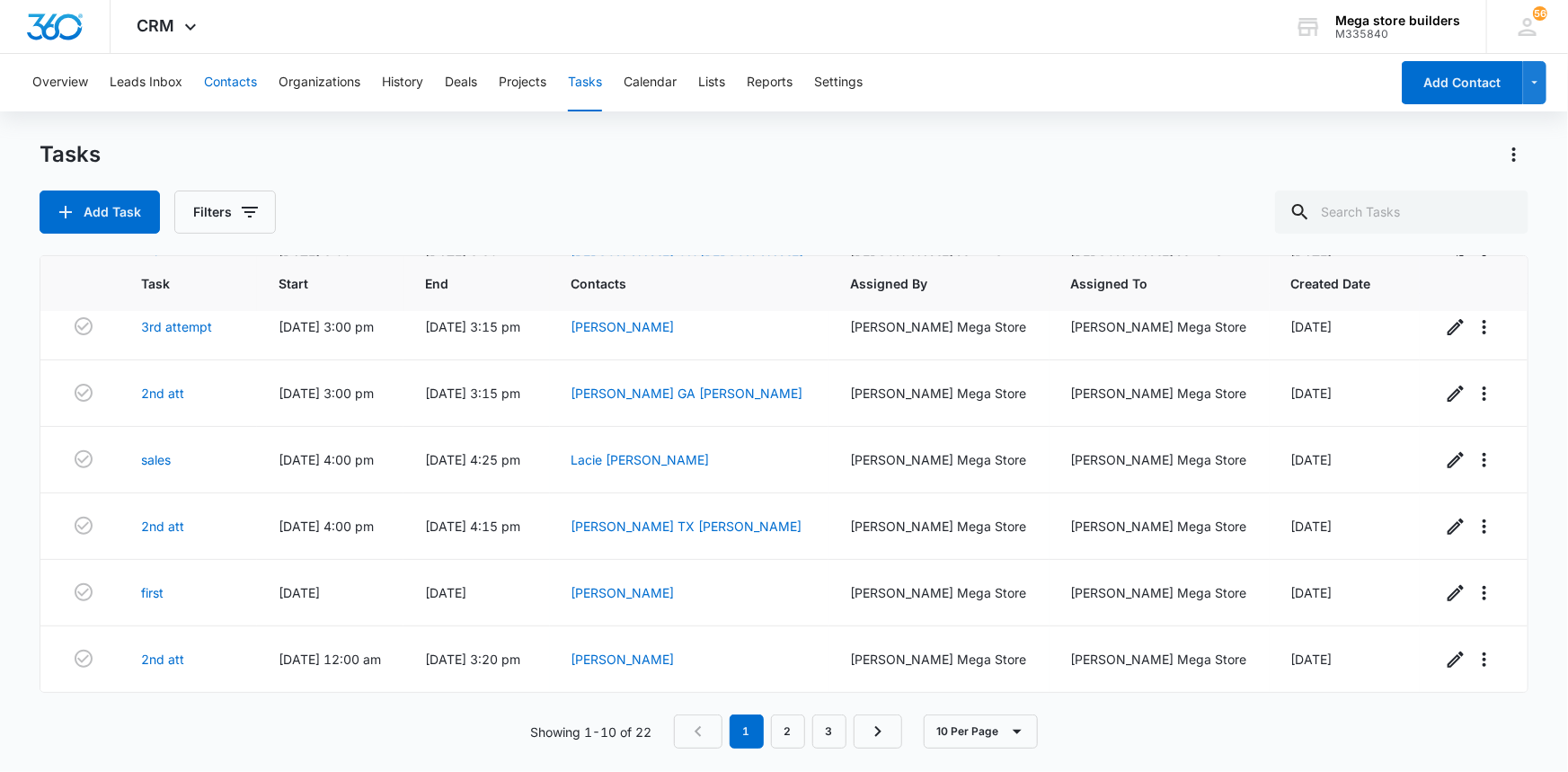
click at [240, 78] on button "Contacts" at bounding box center [231, 83] width 53 height 57
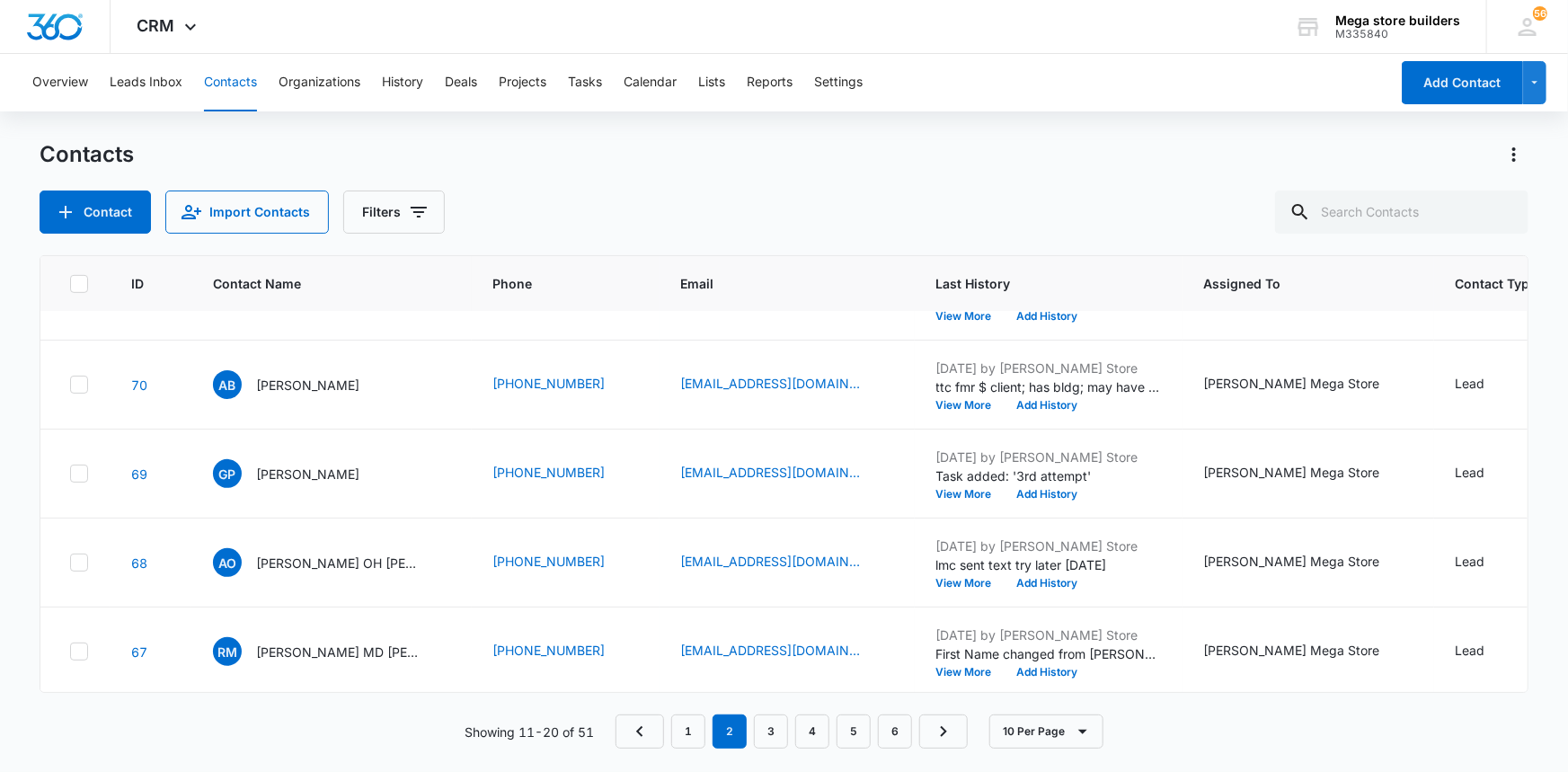
scroll to position [519, 0]
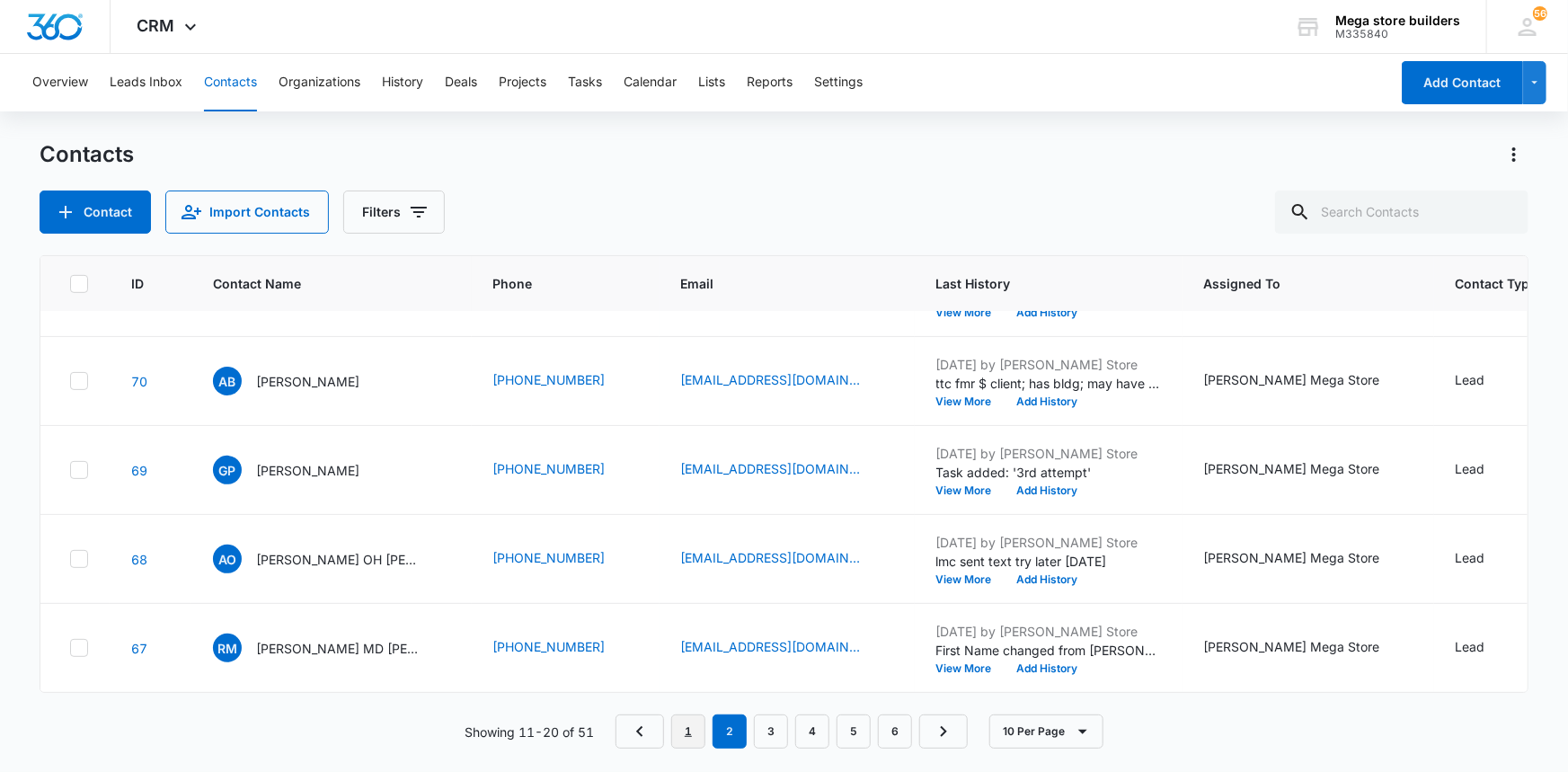
click at [690, 741] on link "1" at bounding box center [687, 731] width 34 height 34
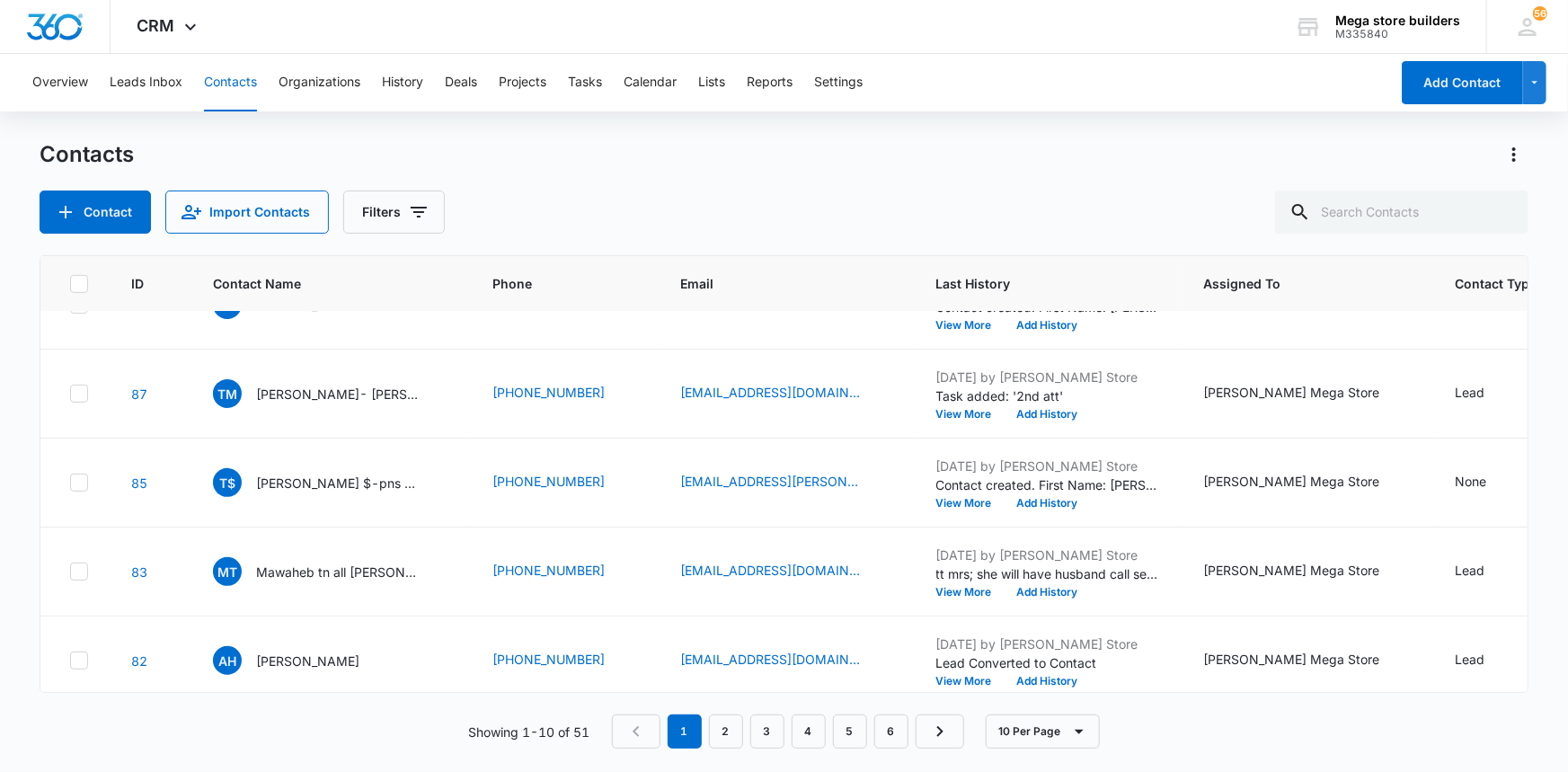
scroll to position [408, 0]
click at [936, 491] on p "Contact created. First Name: [PERSON_NAME] Last Name: $-pns Omy Phone: [PHONE_N…" at bounding box center [1048, 483] width 225 height 19
click at [936, 497] on button "View More" at bounding box center [970, 502] width 68 height 11
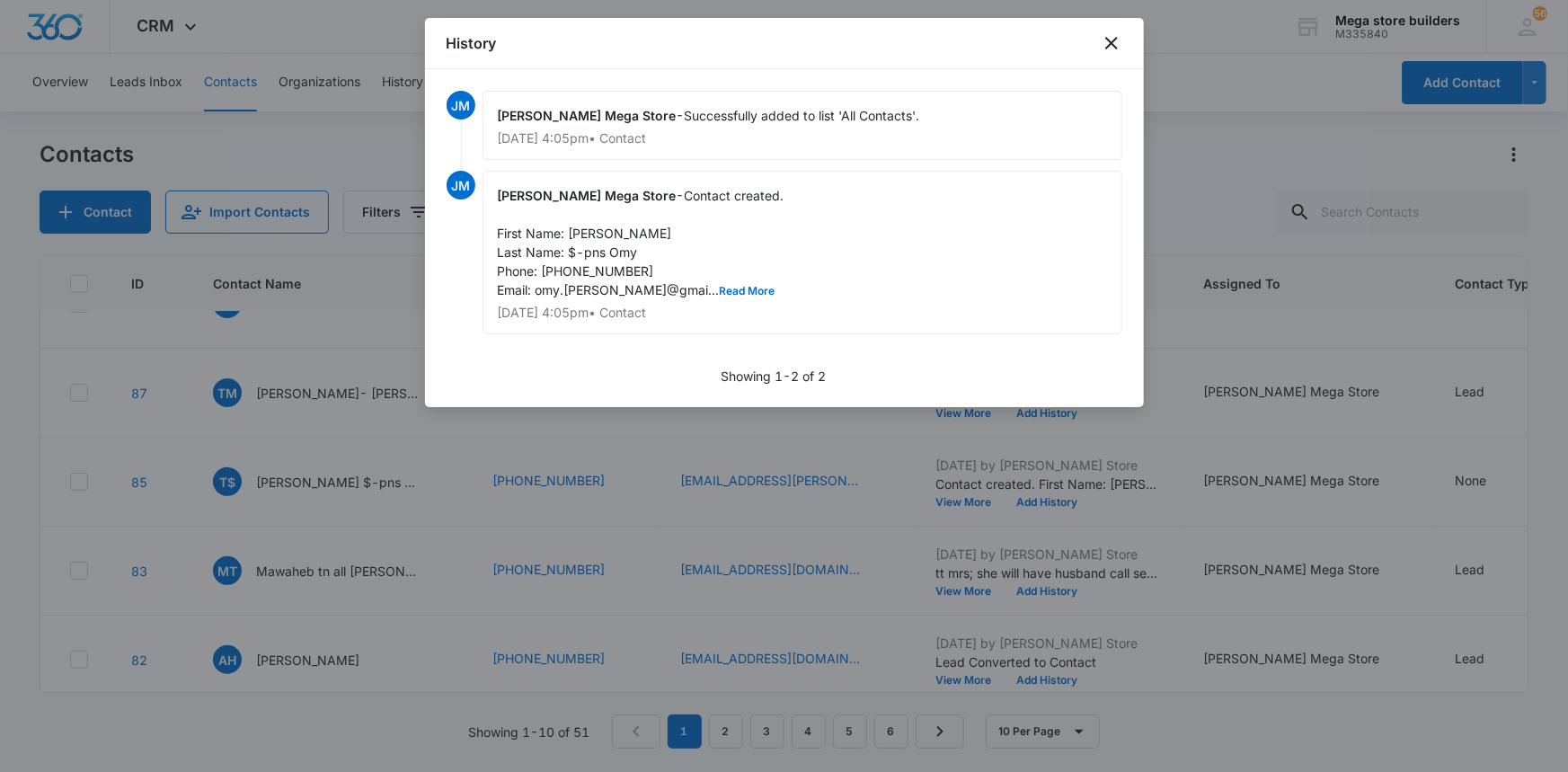
click at [383, 576] on div at bounding box center [784, 386] width 1568 height 772
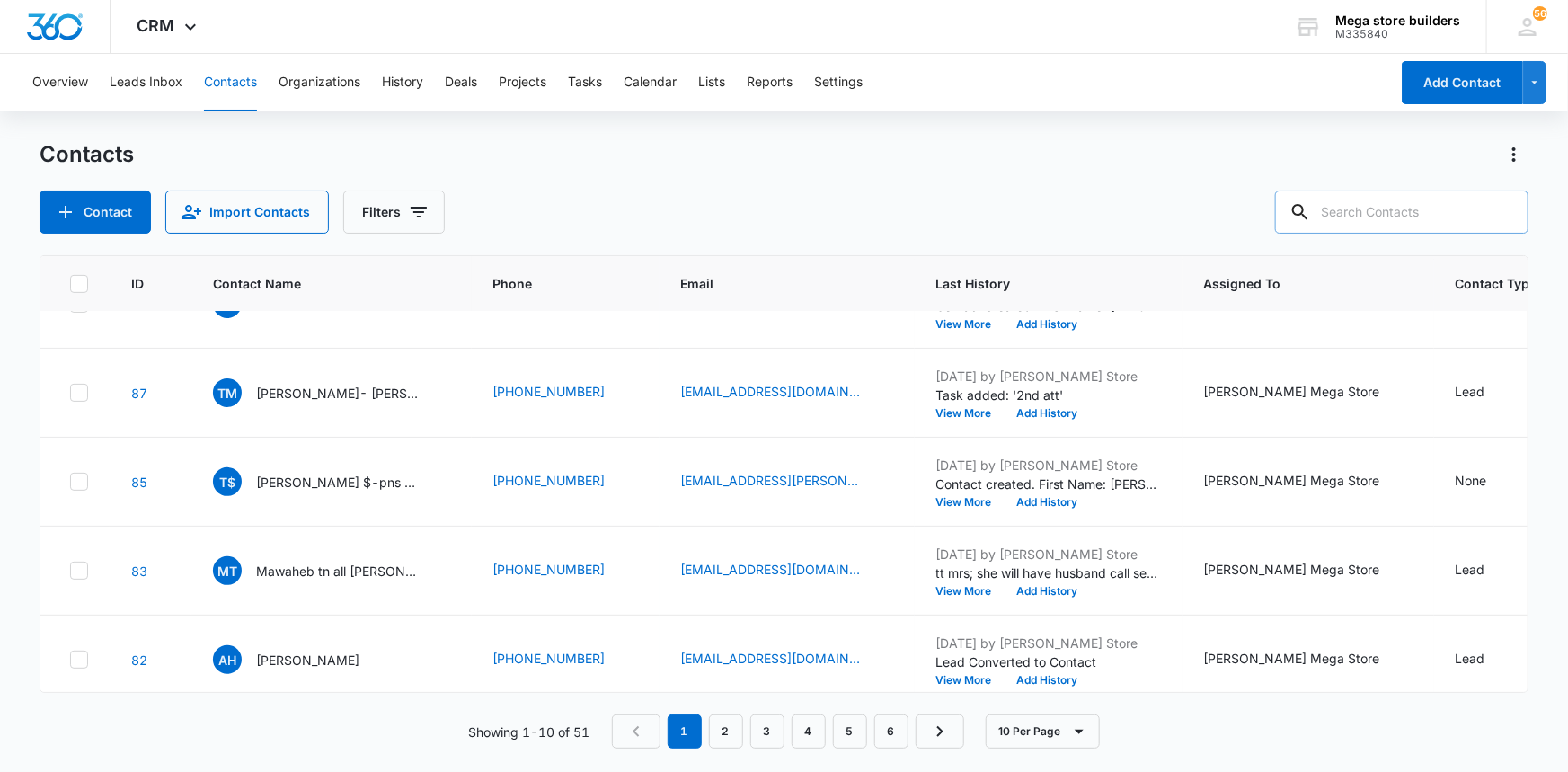
click at [1410, 212] on input "text" at bounding box center [1401, 212] width 253 height 43
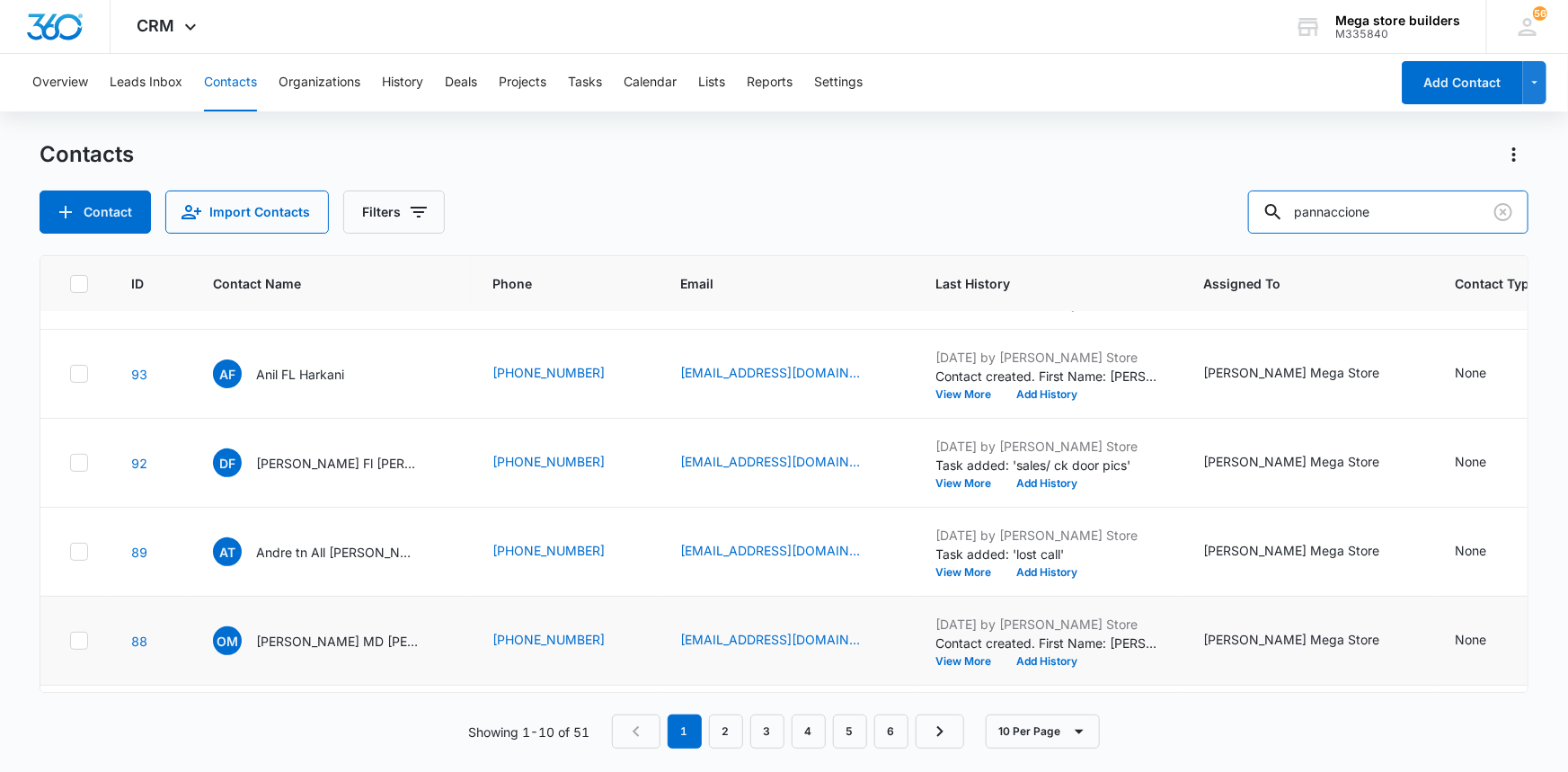
scroll to position [0, 0]
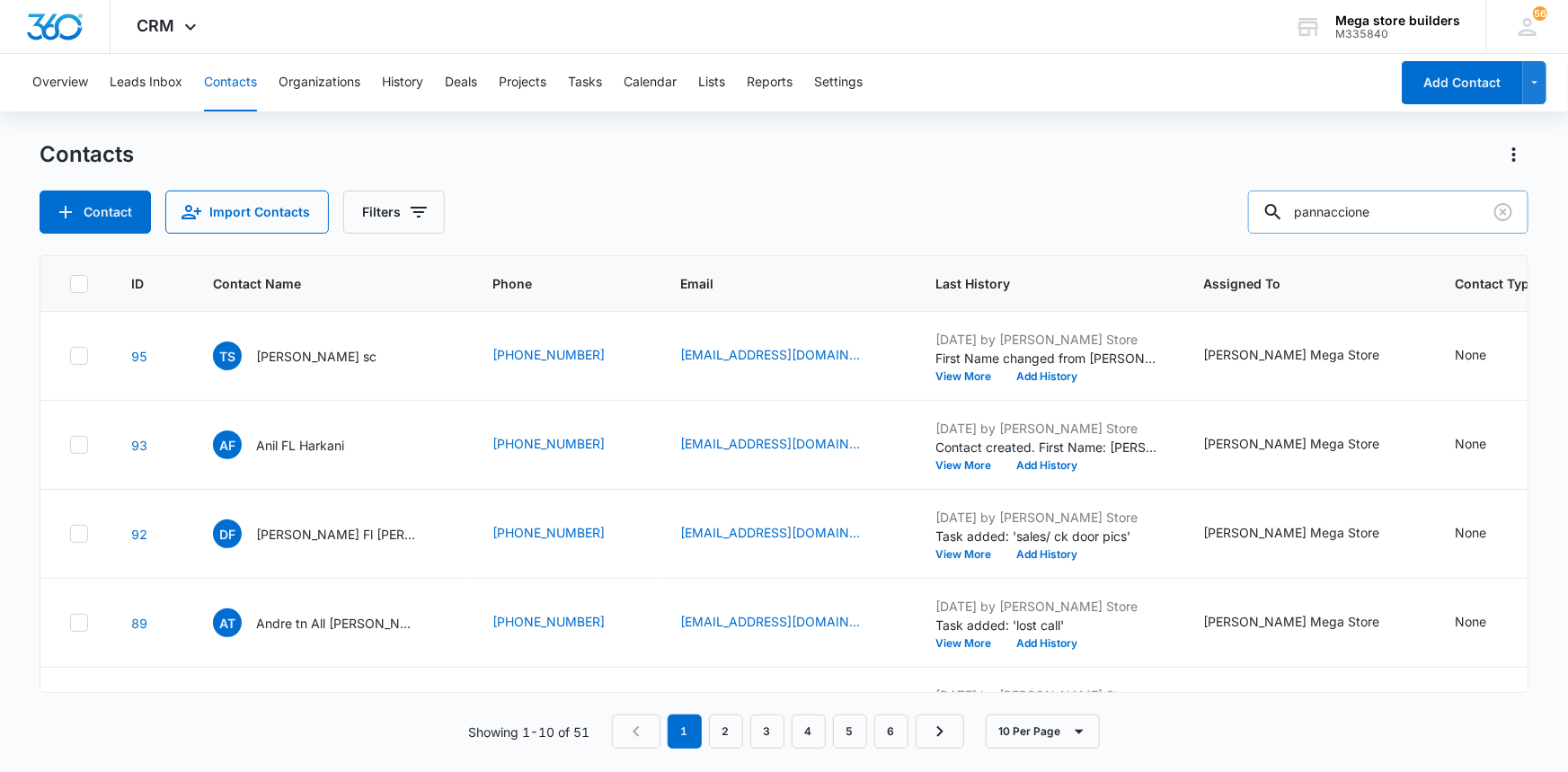
type input "pannaccione"
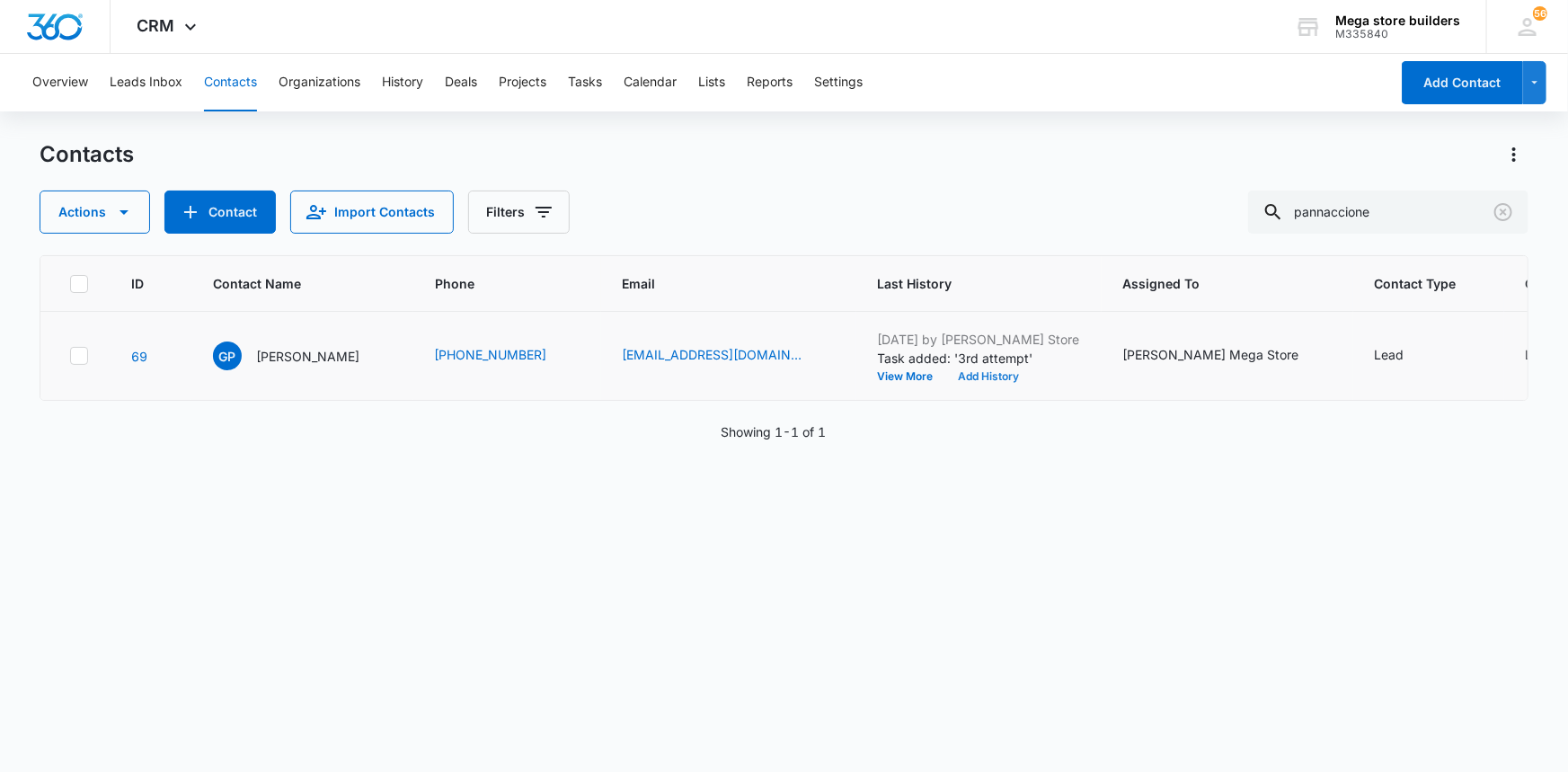
click at [947, 377] on button "Add History" at bounding box center [989, 376] width 86 height 11
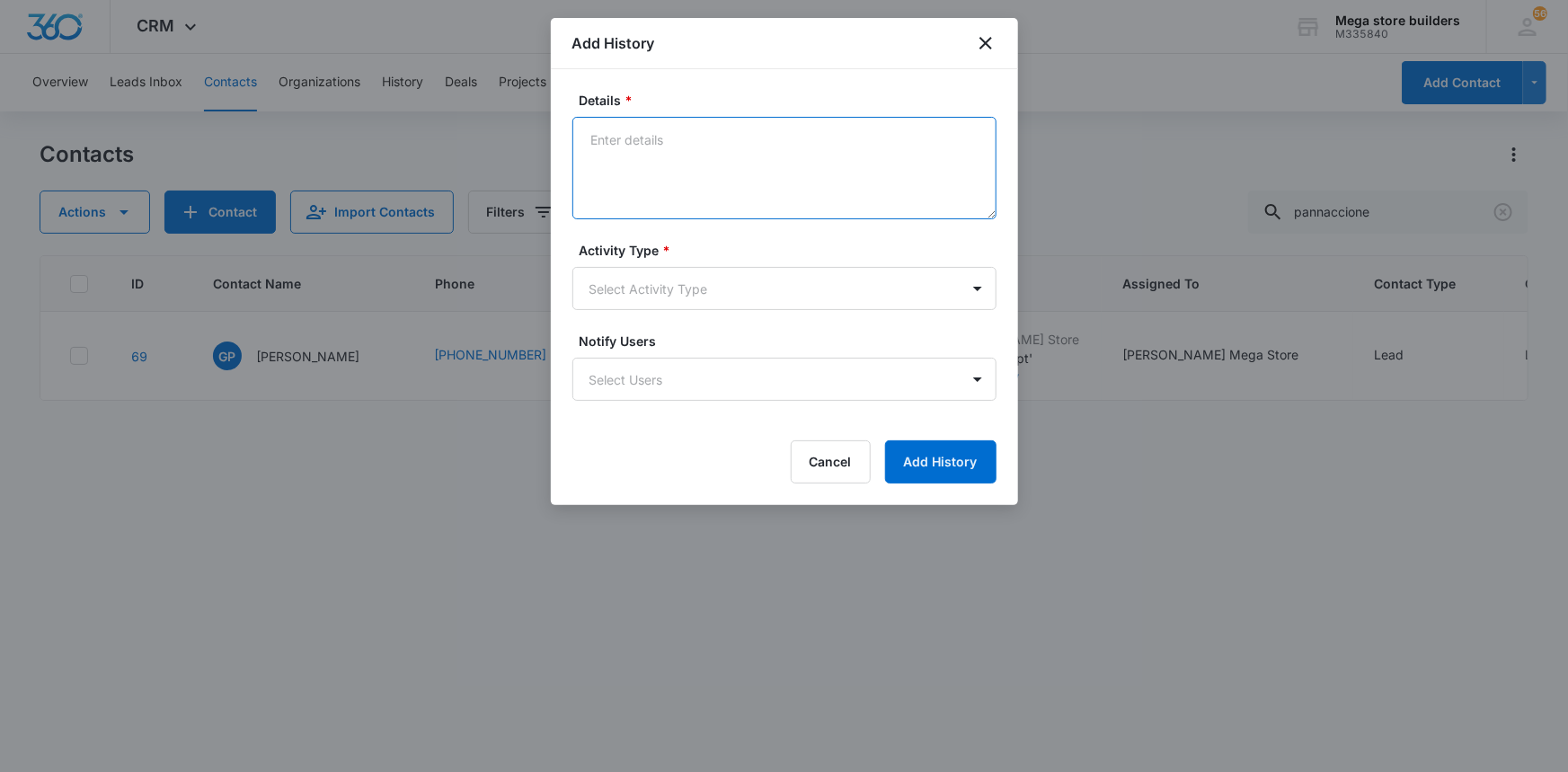
click at [664, 144] on textarea "Details *" at bounding box center [784, 167] width 424 height 102
click at [981, 40] on icon "close" at bounding box center [985, 42] width 21 height 21
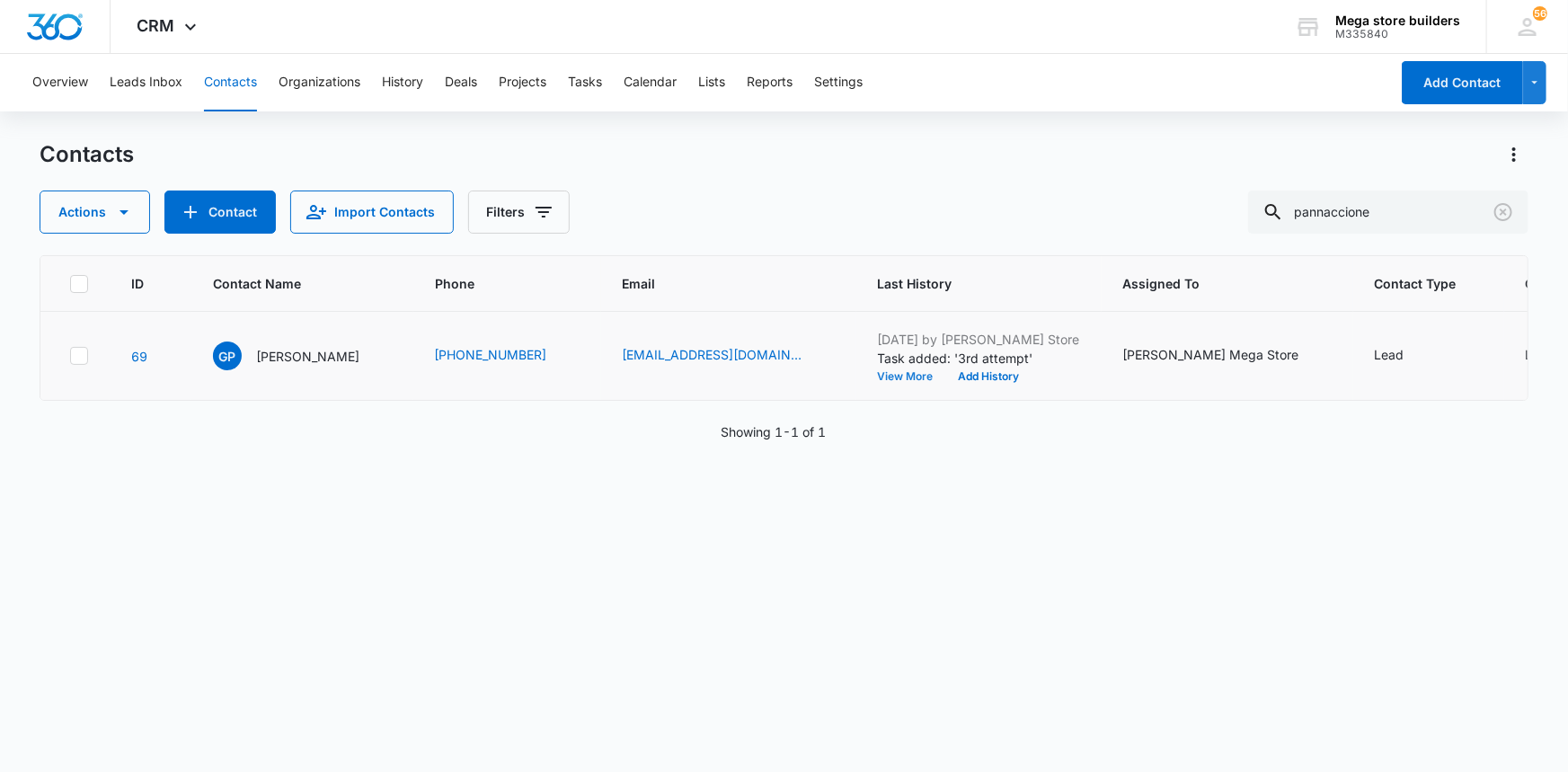
click at [878, 371] on button "View More" at bounding box center [912, 376] width 68 height 11
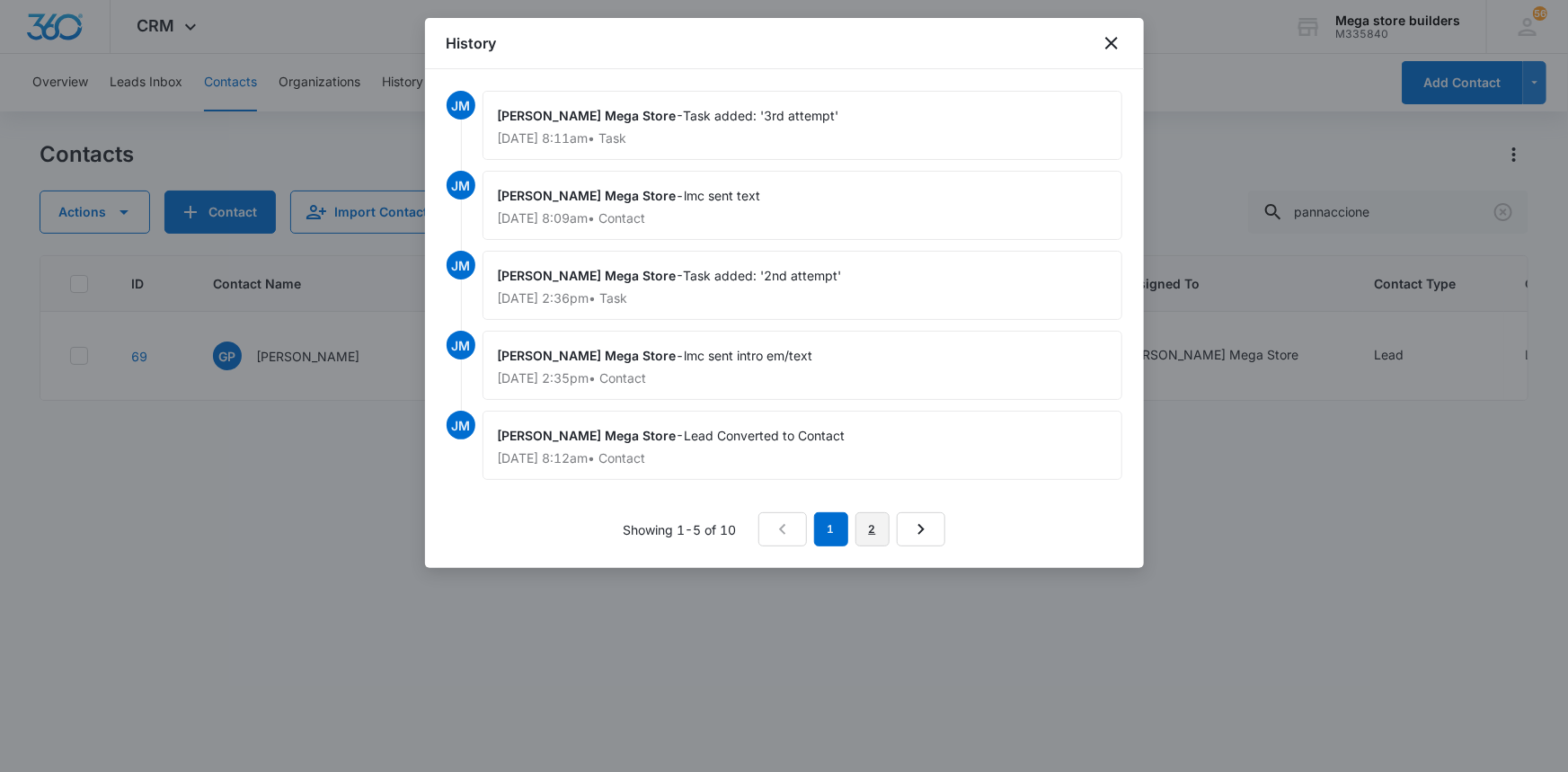
click at [880, 532] on link "2" at bounding box center [871, 528] width 34 height 34
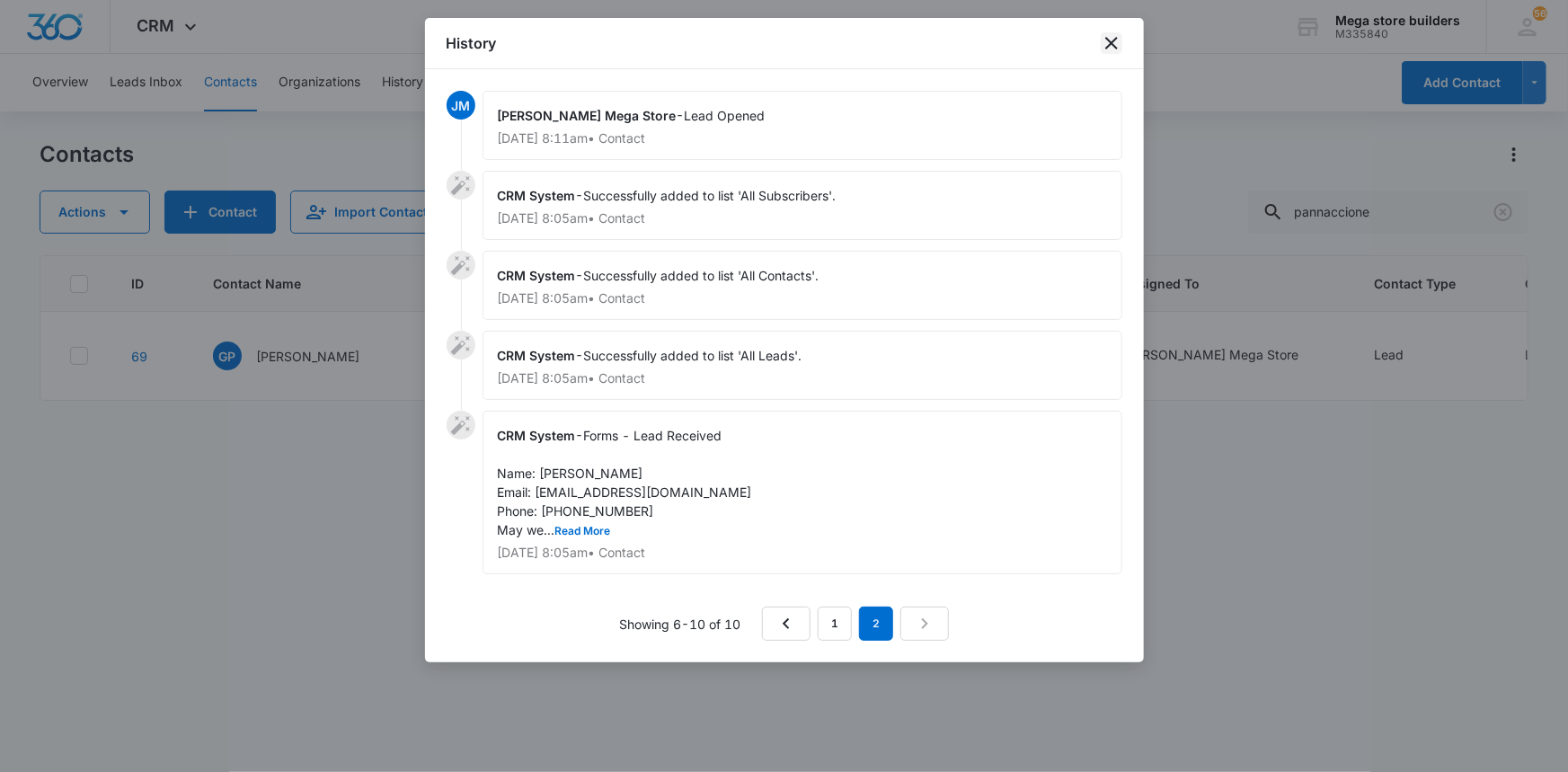
click at [1116, 50] on icon "close" at bounding box center [1111, 42] width 21 height 21
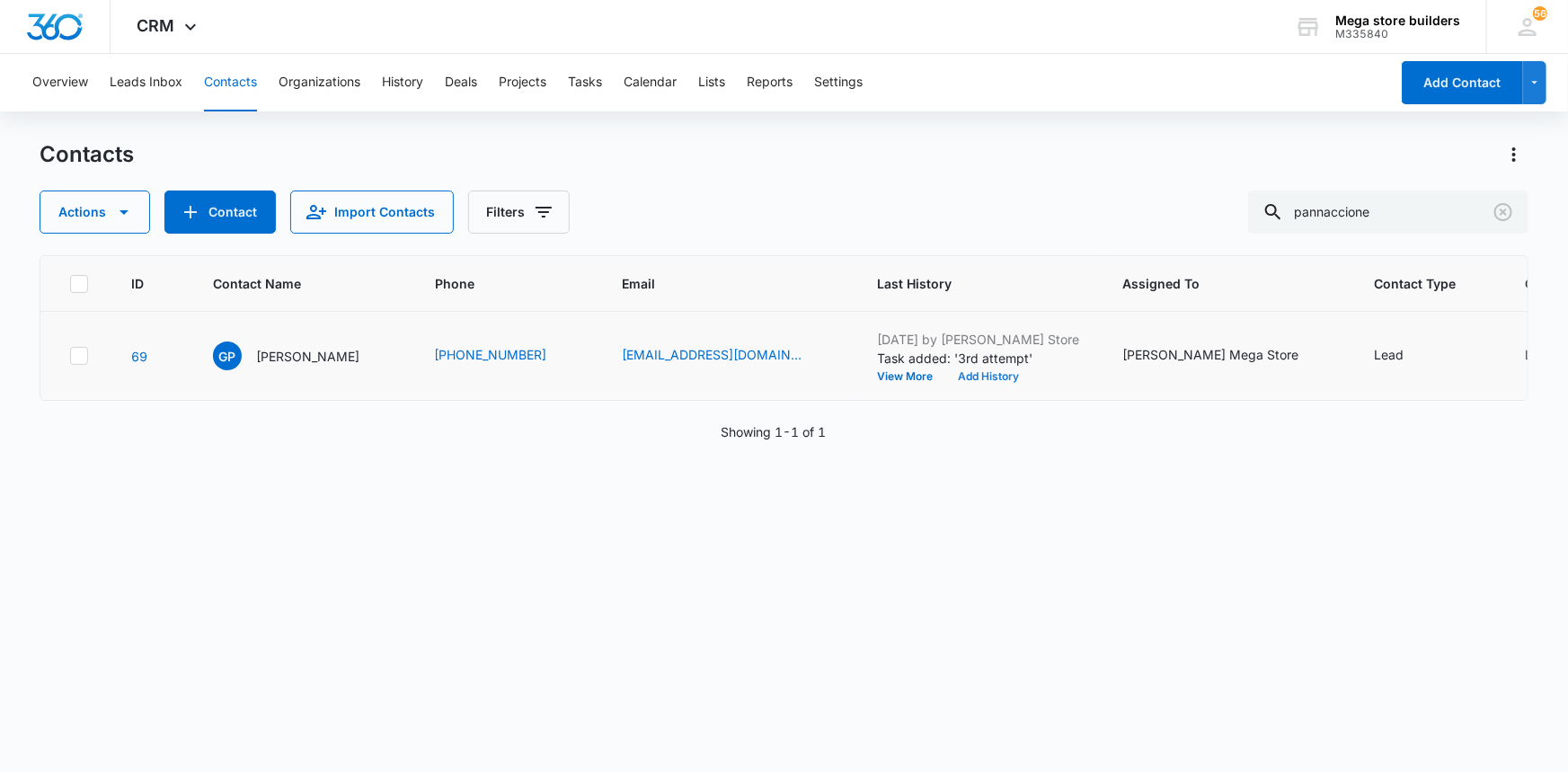
click at [962, 375] on button "Add History" at bounding box center [989, 376] width 86 height 11
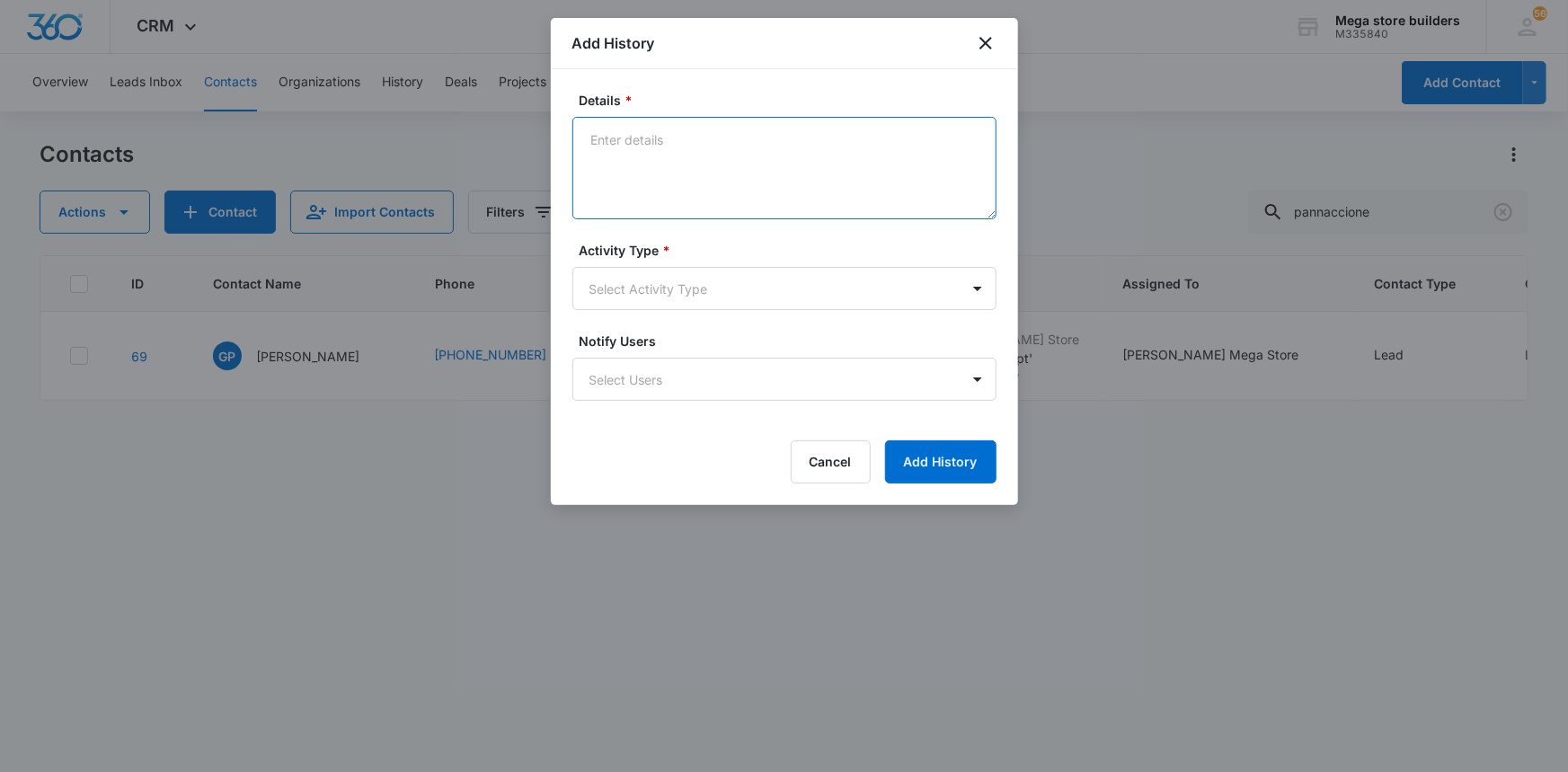
click at [678, 174] on textarea "Details *" at bounding box center [784, 167] width 424 height 102
type textarea "lmc sent text"
click at [824, 294] on body "CRM Apps Reputation Forms CRM Email Social Content Ads Intelligence Files Brand…" at bounding box center [784, 386] width 1568 height 772
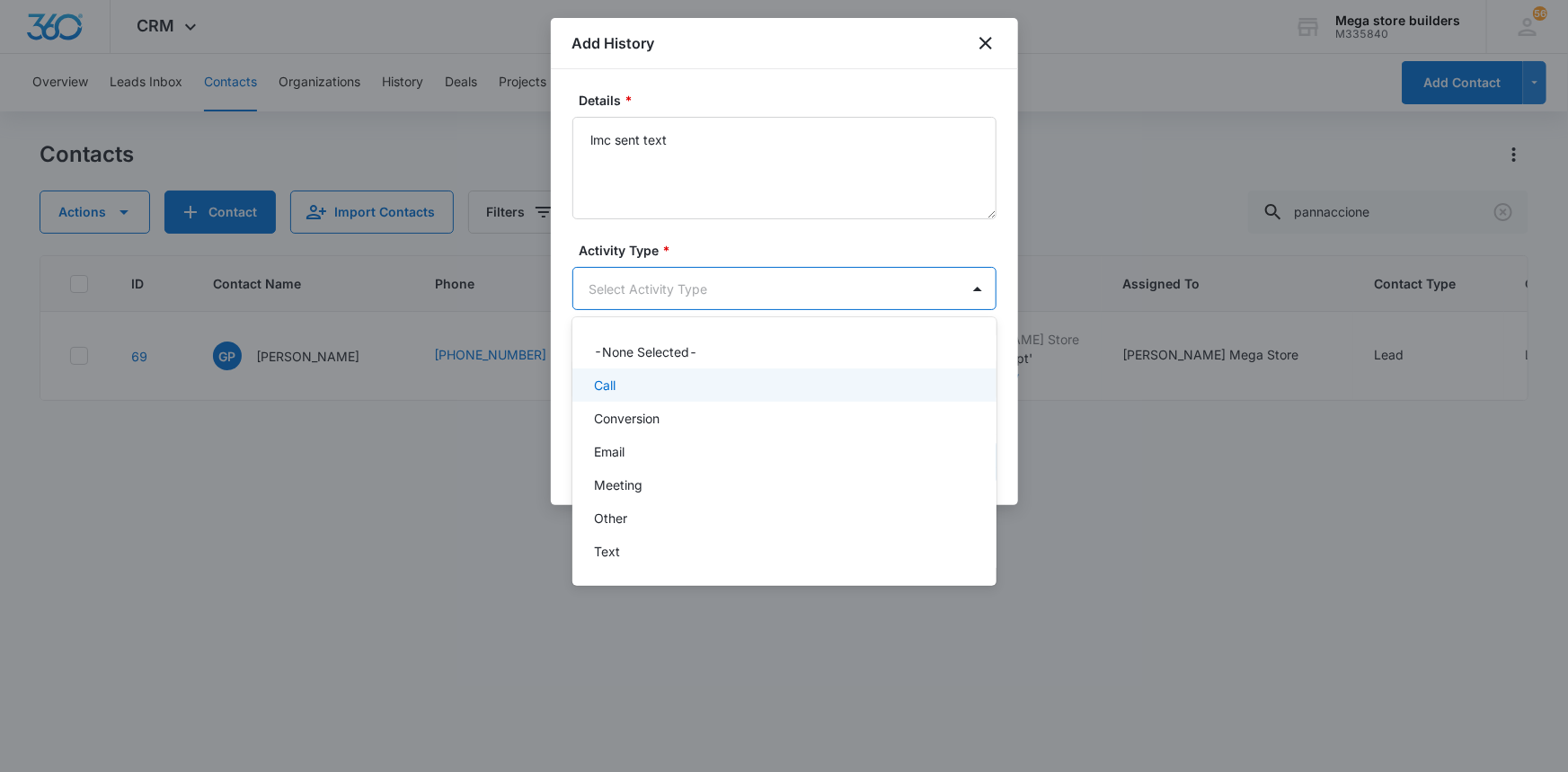
click at [647, 386] on div "Call" at bounding box center [782, 385] width 377 height 19
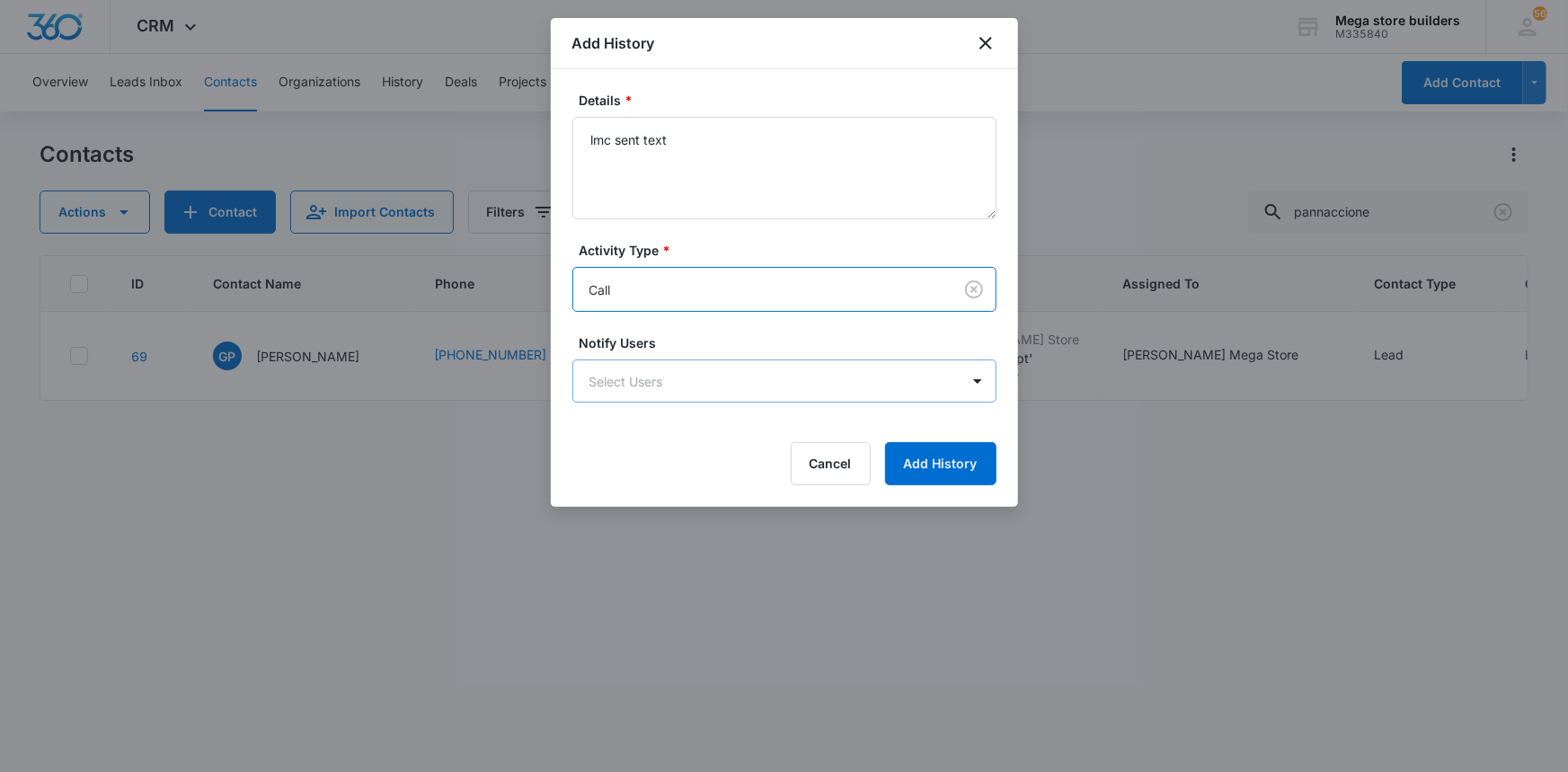
click at [728, 393] on body "CRM Apps Reputation Forms CRM Email Social Content Ads Intelligence Files Brand…" at bounding box center [784, 386] width 1568 height 772
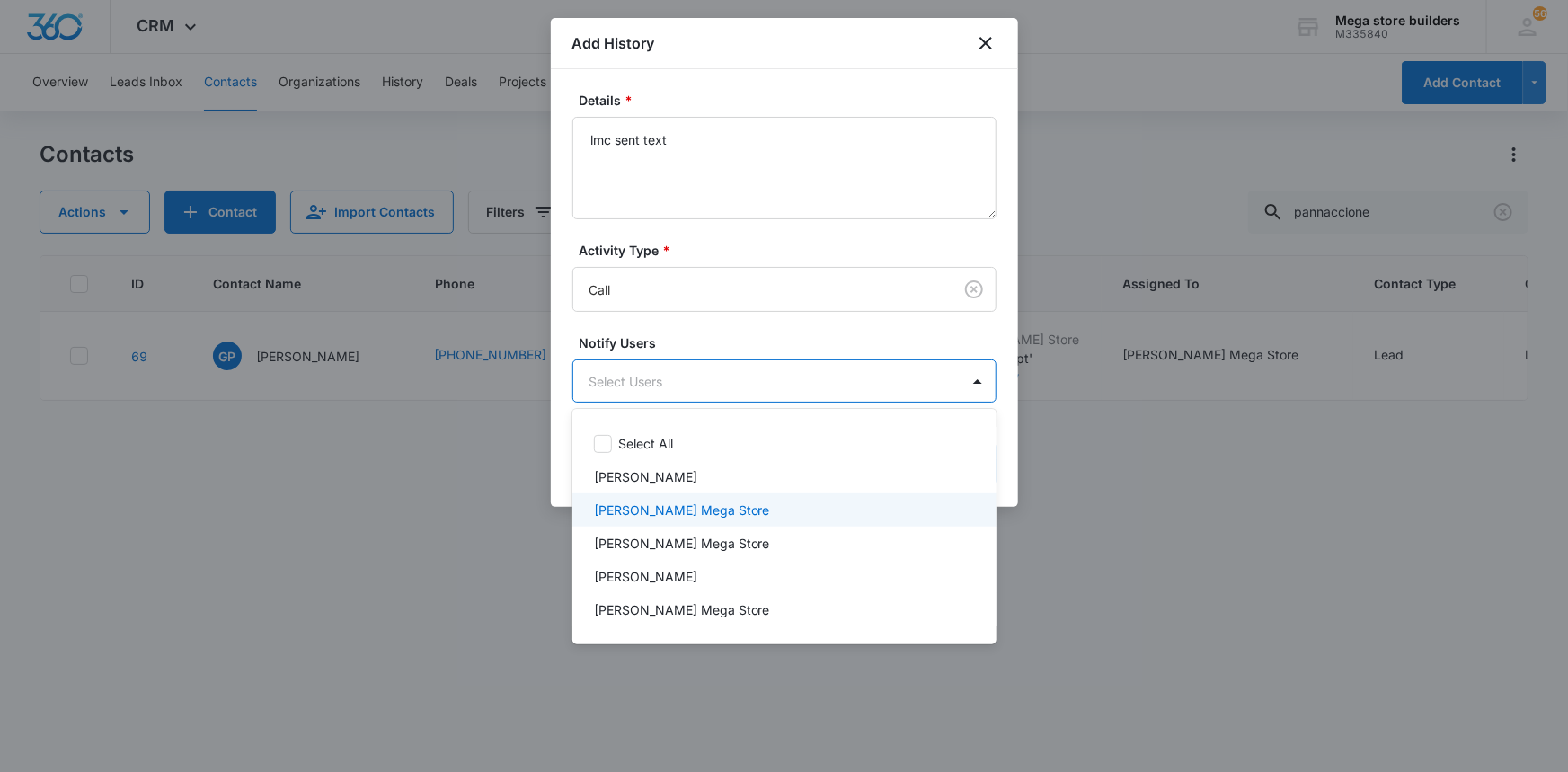
click at [662, 521] on div "[PERSON_NAME] Mega Store" at bounding box center [784, 510] width 424 height 33
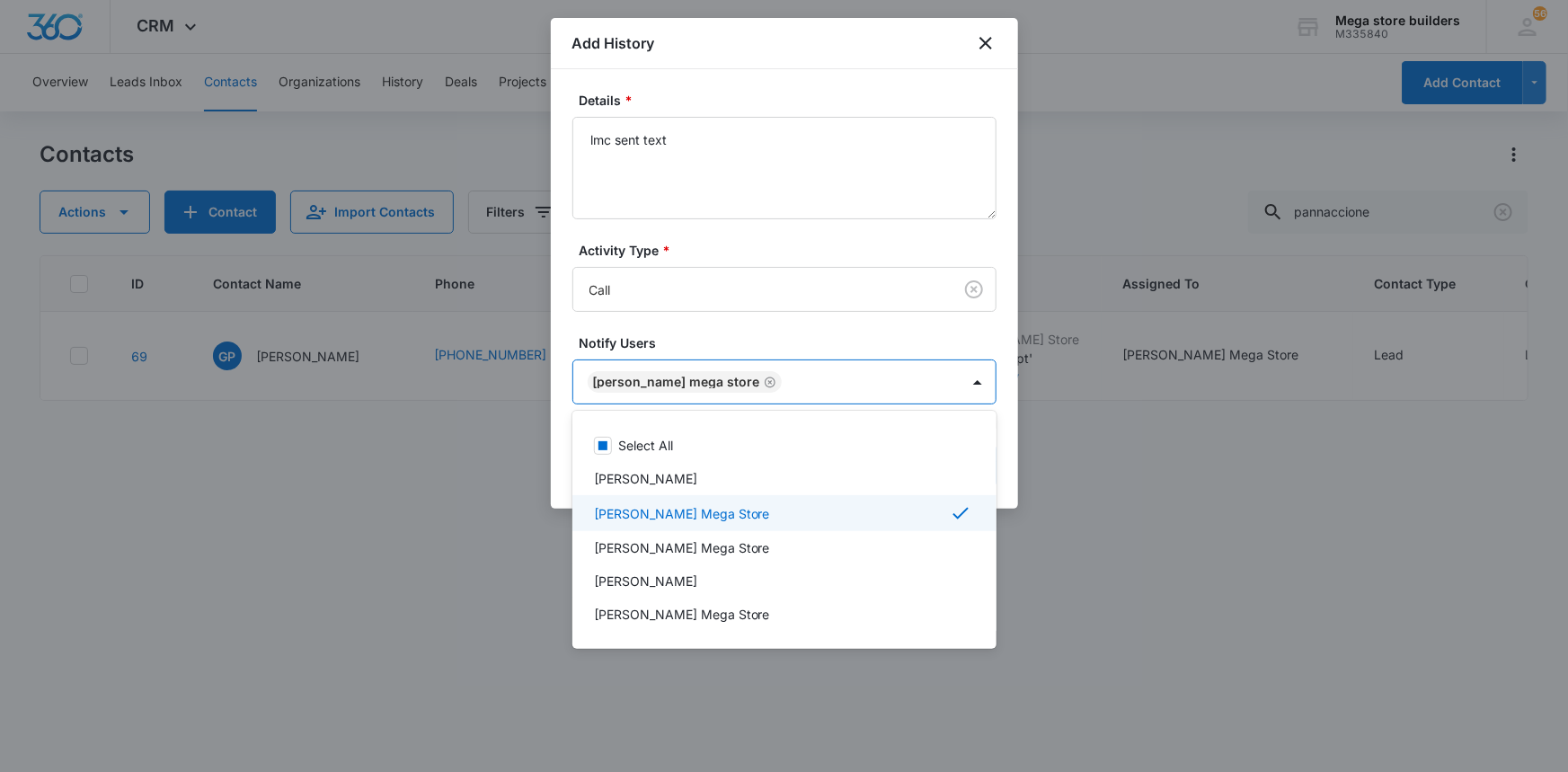
click at [1105, 516] on div at bounding box center [784, 386] width 1568 height 772
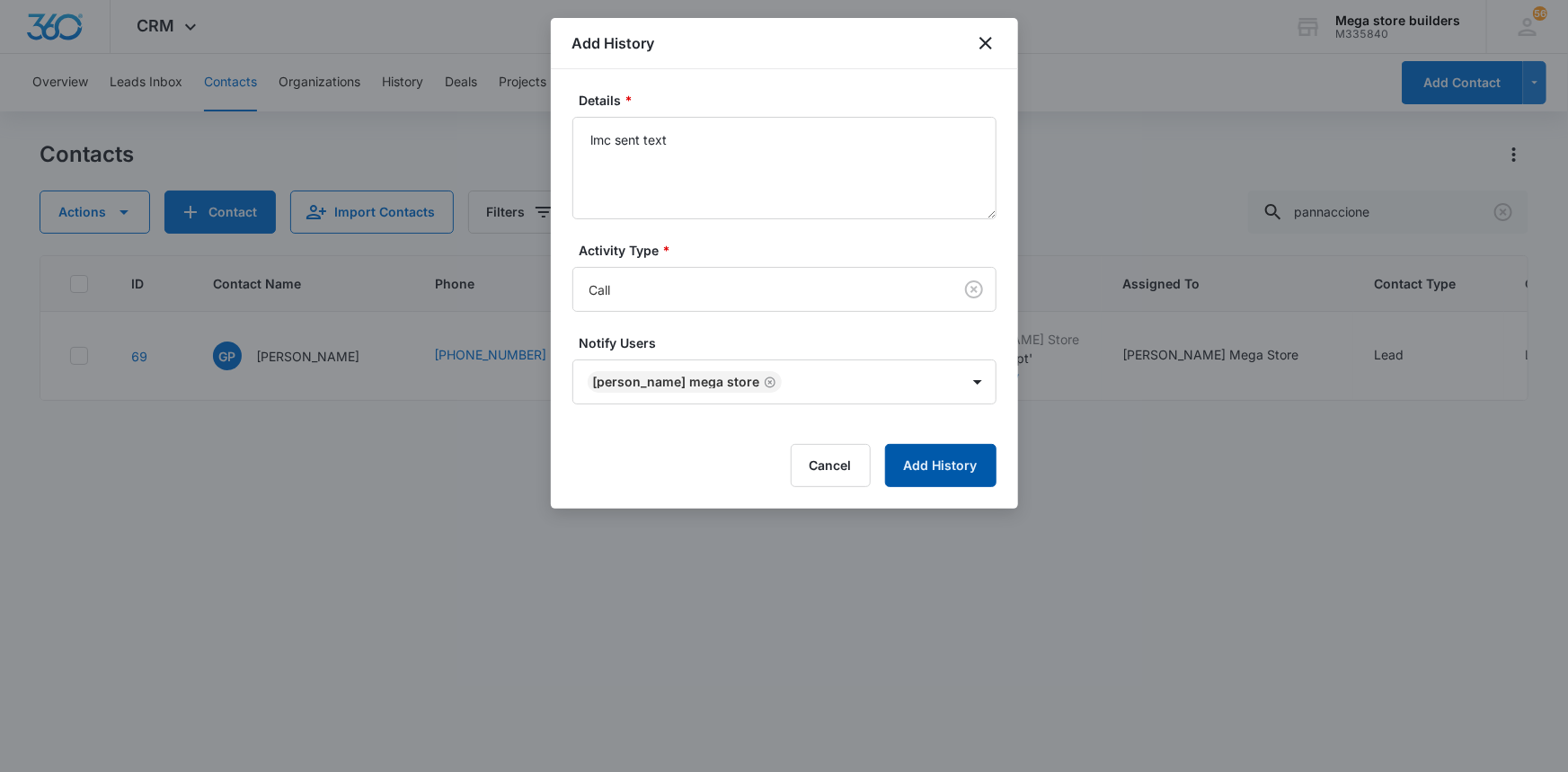
click at [946, 462] on button "Add History" at bounding box center [940, 465] width 111 height 43
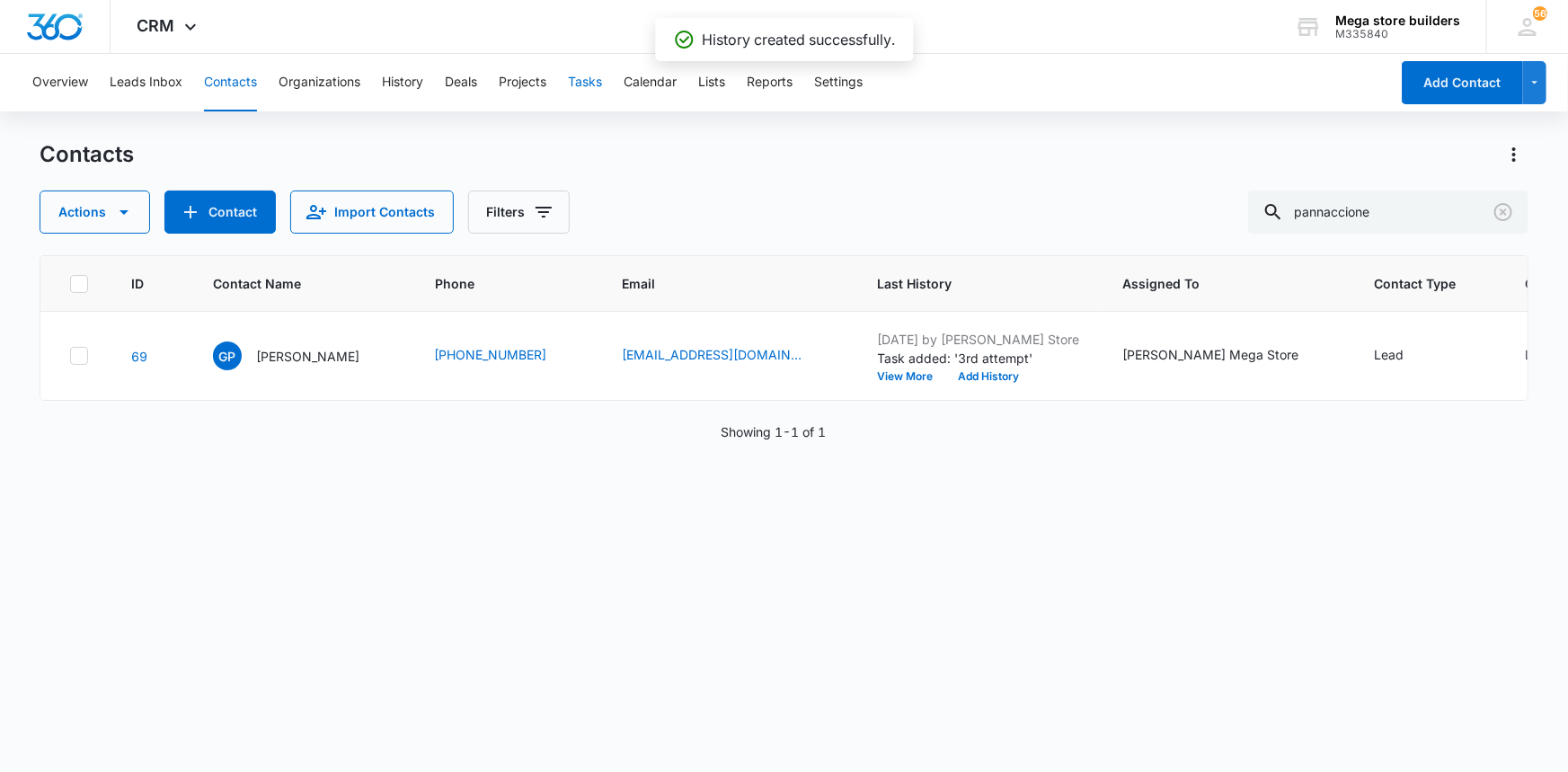
click at [580, 74] on button "Tasks" at bounding box center [584, 83] width 34 height 57
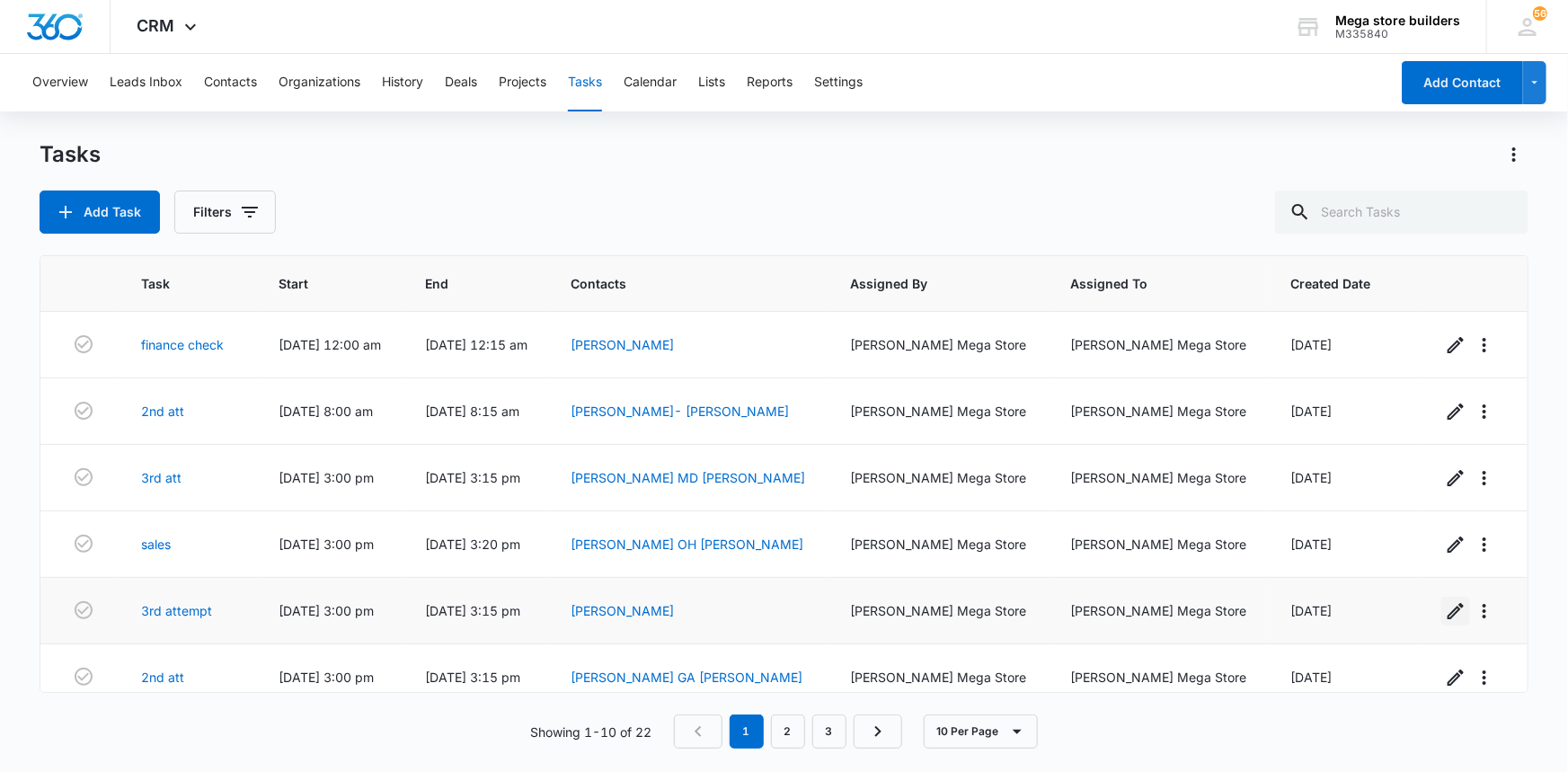
click at [1447, 611] on icon "button" at bounding box center [1456, 611] width 17 height 17
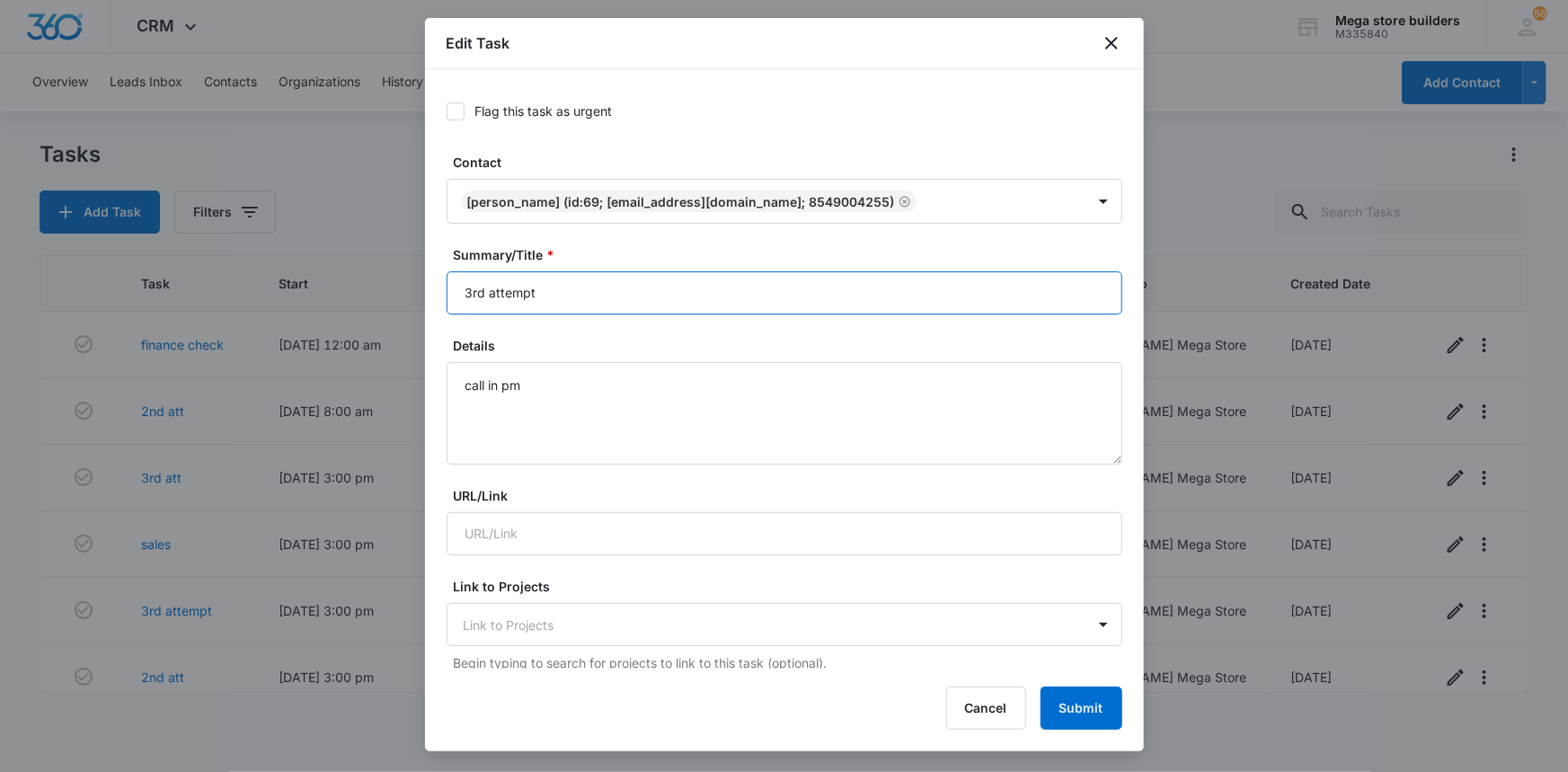
click at [479, 292] on input "3rd attempt" at bounding box center [784, 293] width 675 height 43
click at [481, 290] on input "3rd attempt" at bounding box center [784, 293] width 675 height 43
type input "34th attempt"
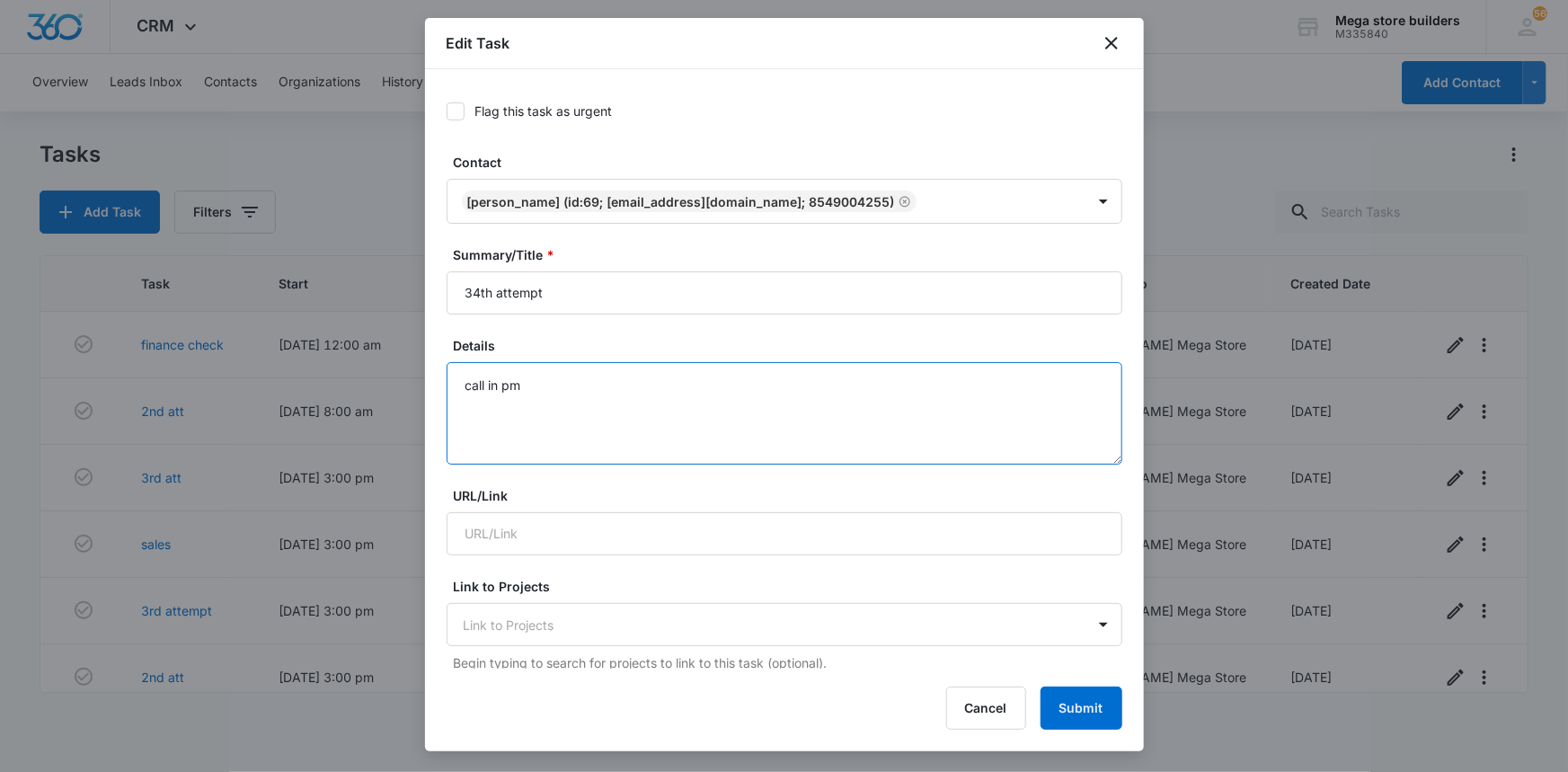
click at [537, 385] on textarea "call in pm" at bounding box center [784, 412] width 675 height 102
type textarea "call in am"
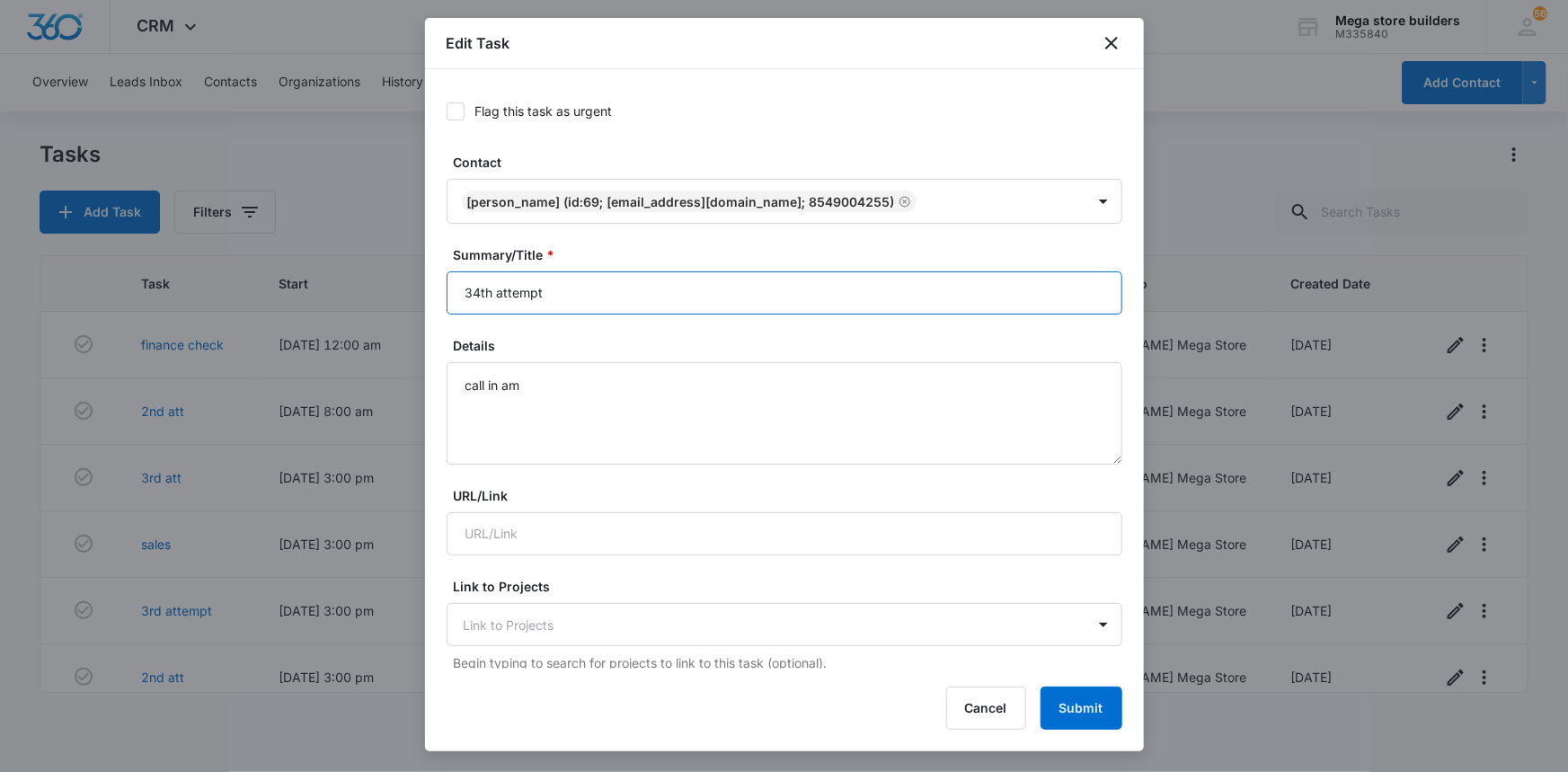
click at [474, 294] on input "34th attempt" at bounding box center [784, 293] width 675 height 43
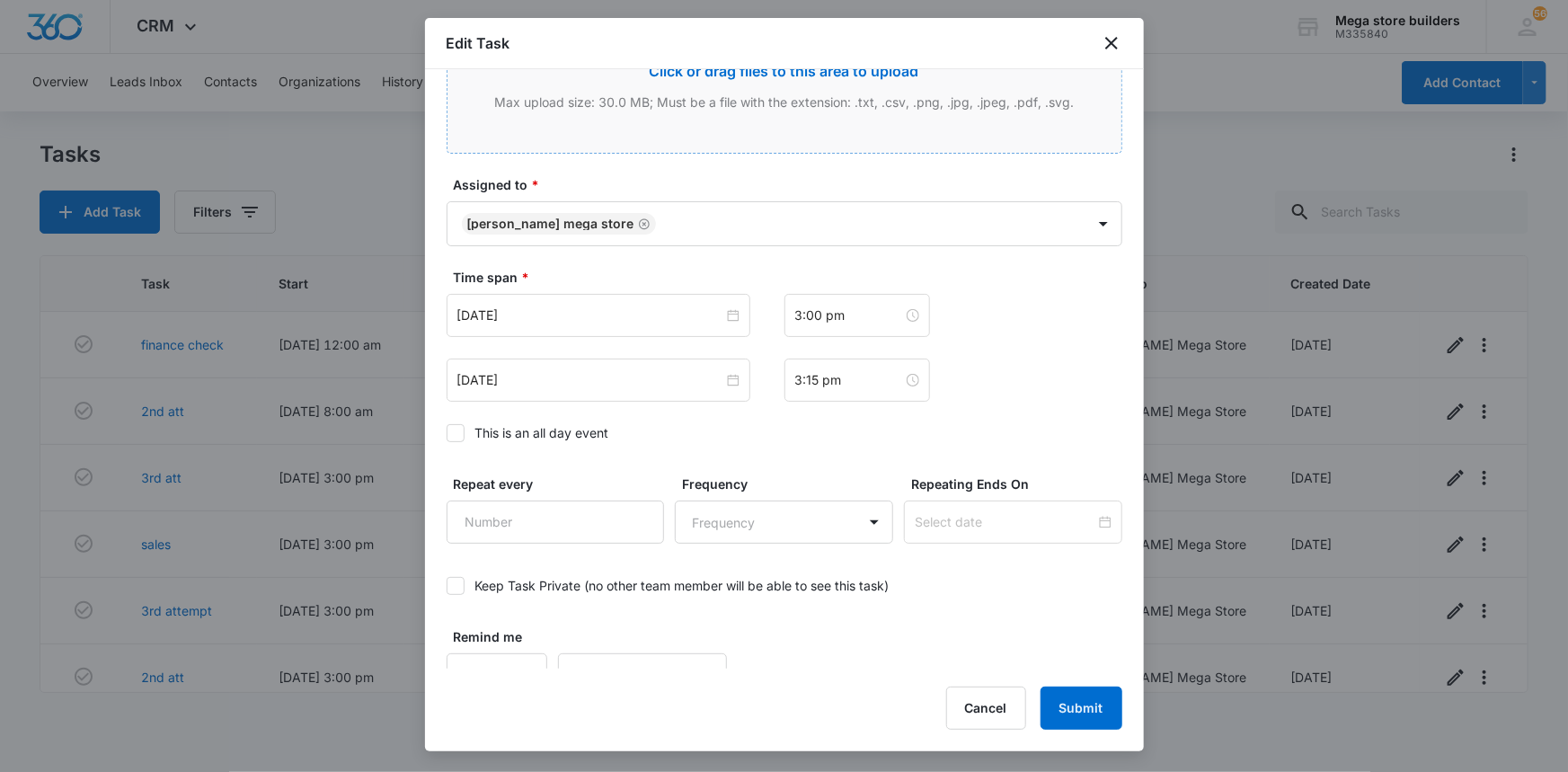
scroll to position [927, 0]
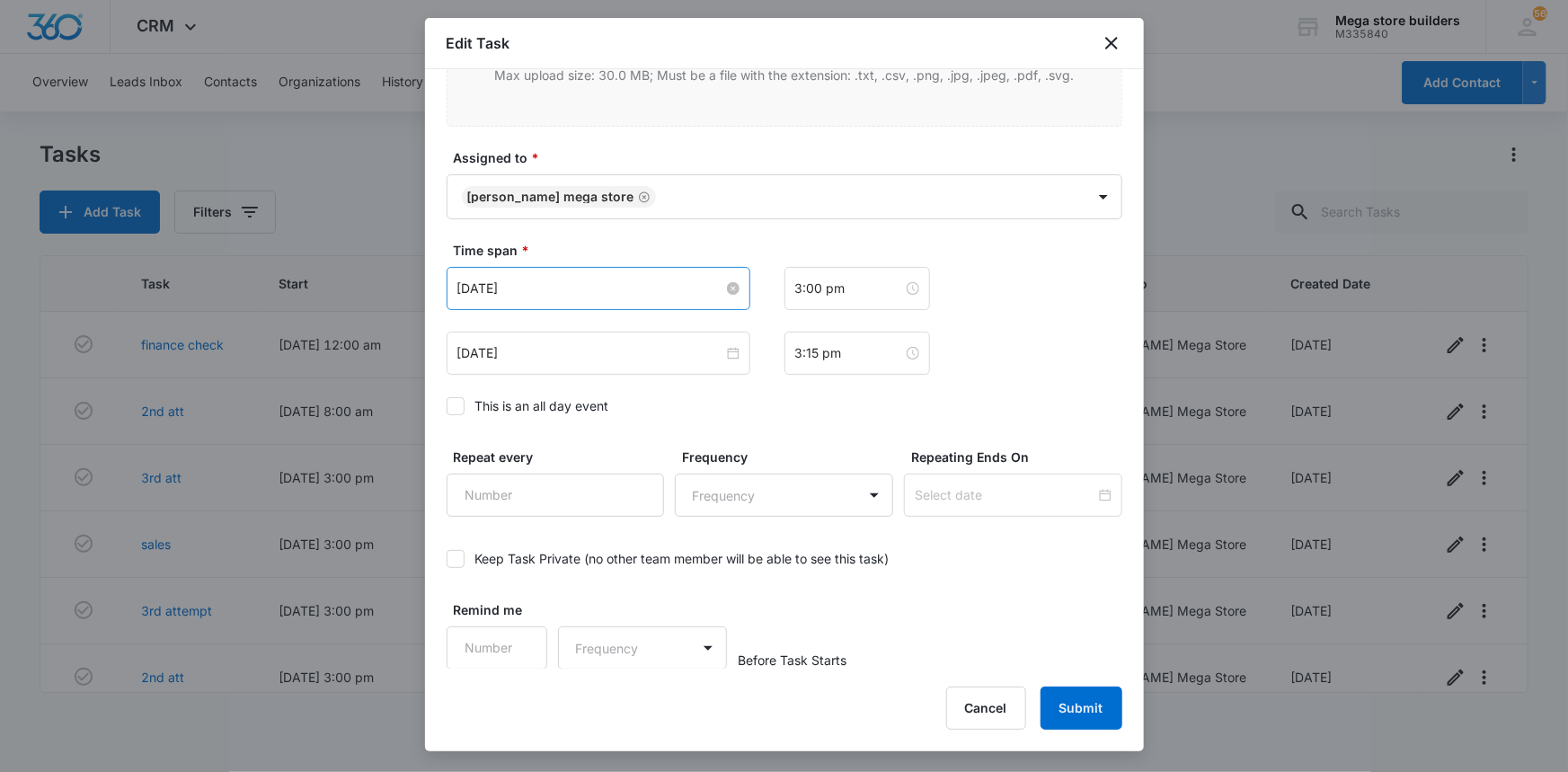
type input "4th attempt"
click at [605, 283] on input "[DATE]" at bounding box center [590, 288] width 266 height 19
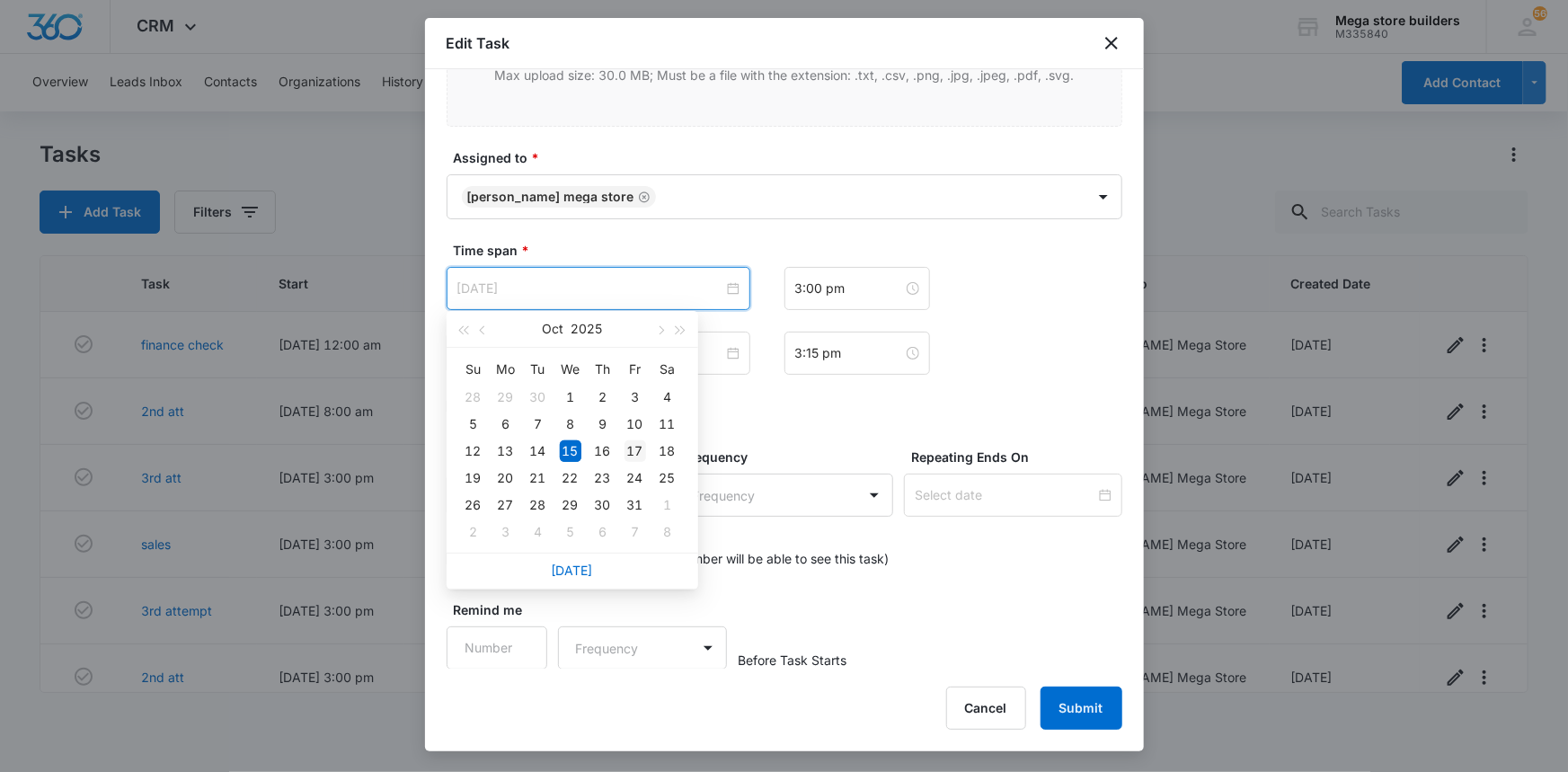
type input "[DATE]"
click at [639, 447] on div "17" at bounding box center [634, 450] width 21 height 21
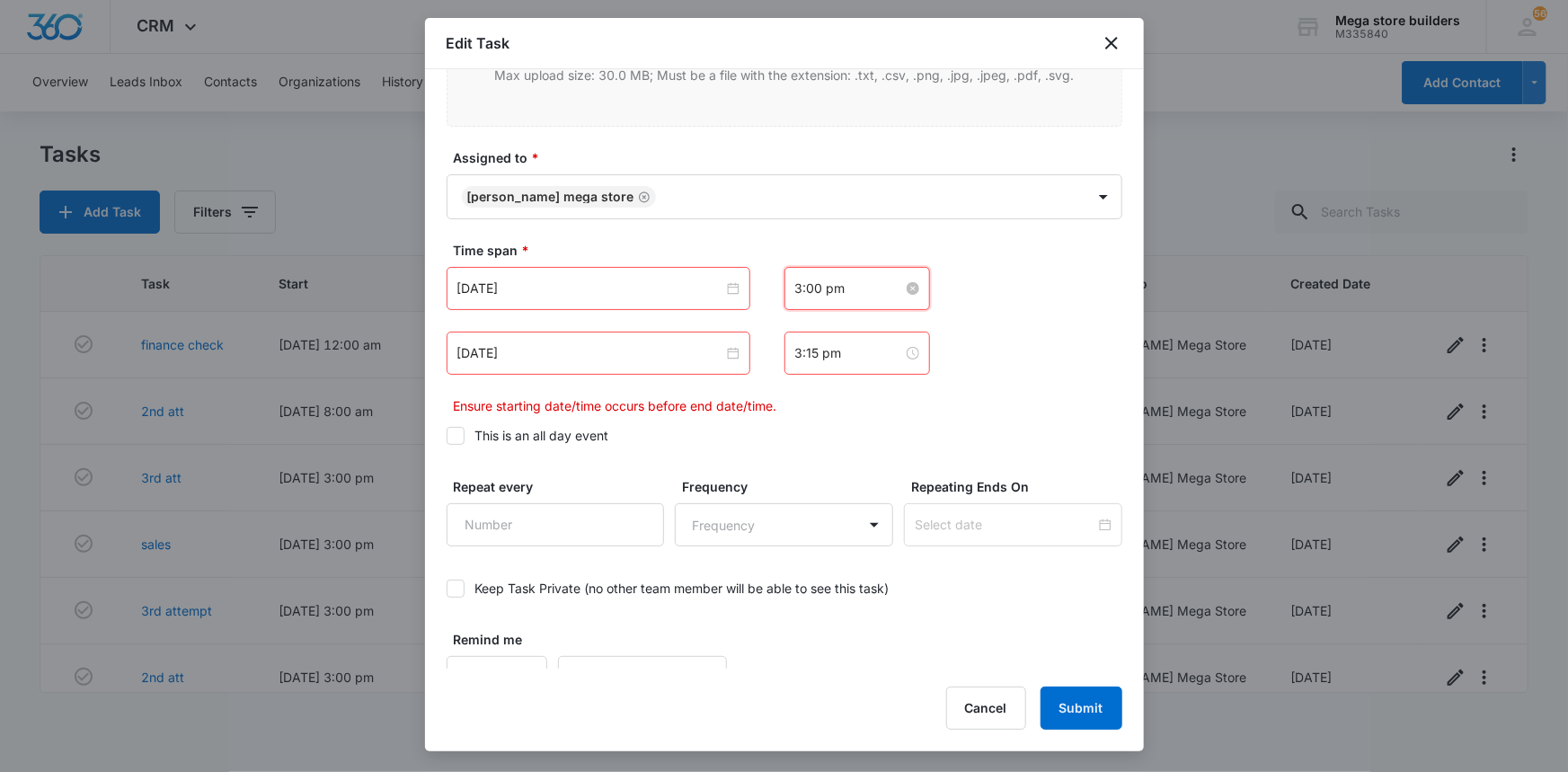
scroll to position [25, 0]
click at [799, 283] on input "3:00 pm" at bounding box center [848, 288] width 108 height 19
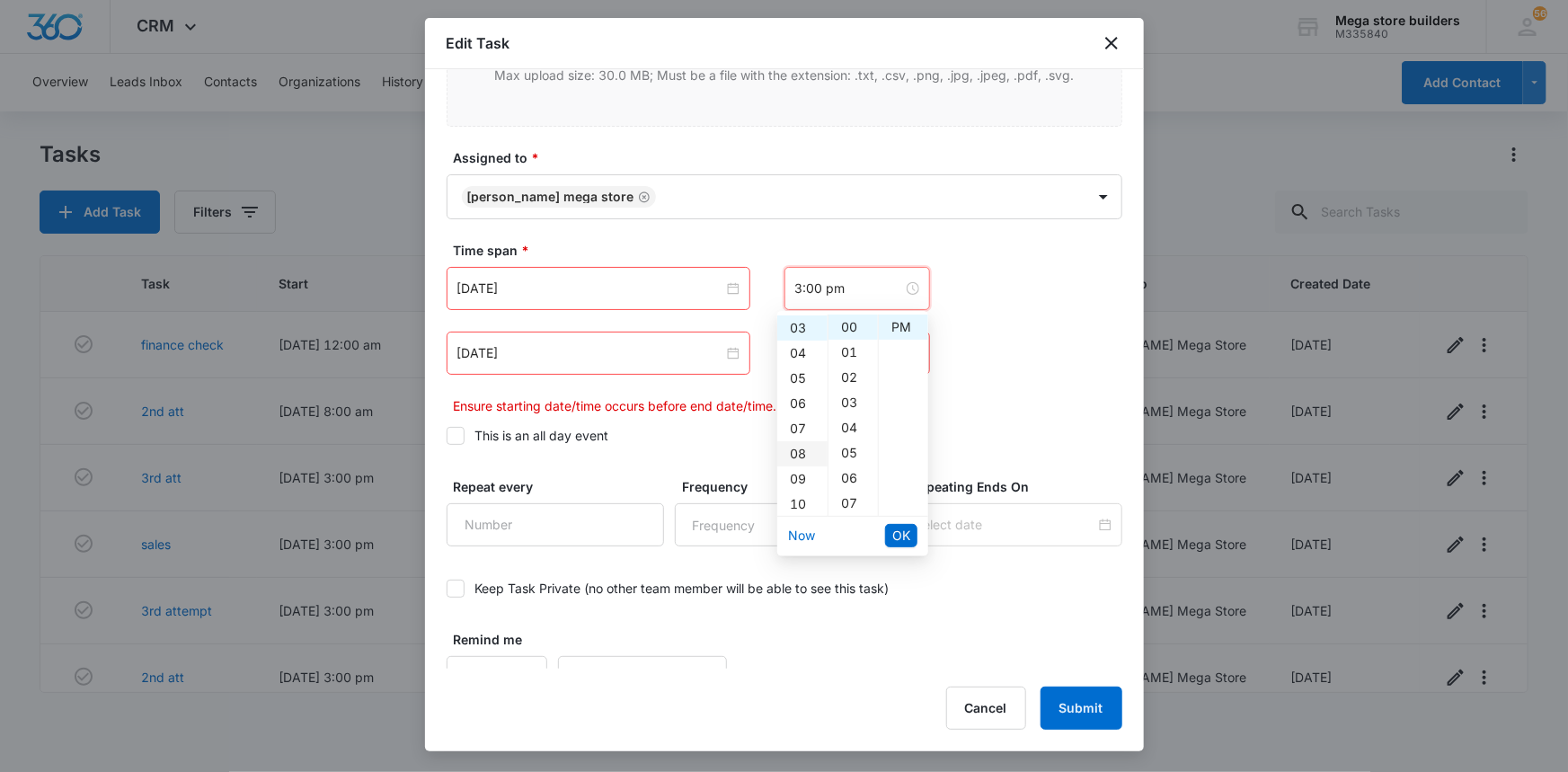
click at [796, 447] on div "08" at bounding box center [801, 453] width 51 height 25
click at [900, 324] on div "AM" at bounding box center [904, 327] width 50 height 25
type input "3:00 pm"
click at [653, 361] on div "[DATE]" at bounding box center [598, 352] width 304 height 43
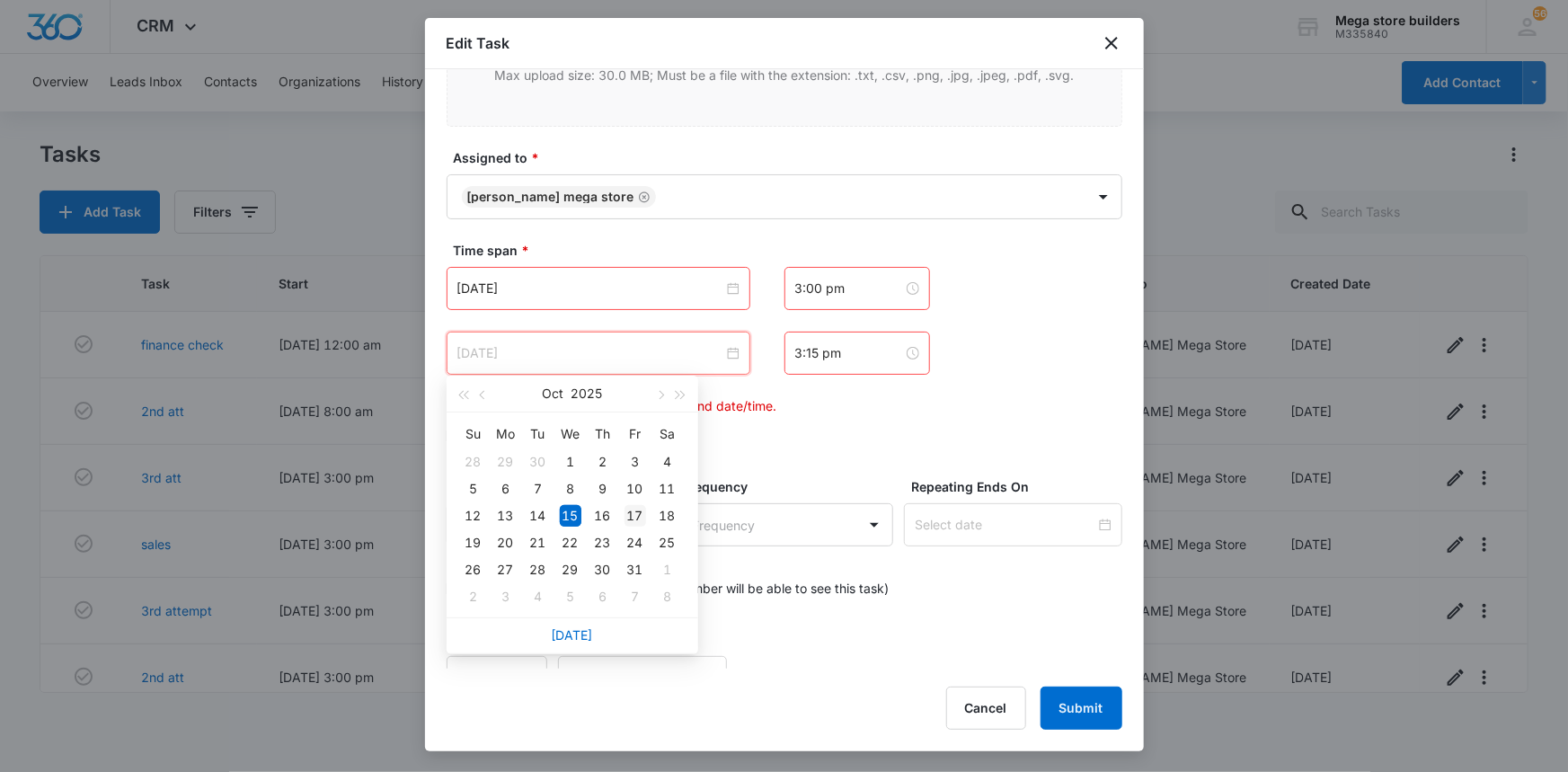
type input "[DATE]"
click at [643, 514] on div "17" at bounding box center [634, 515] width 21 height 21
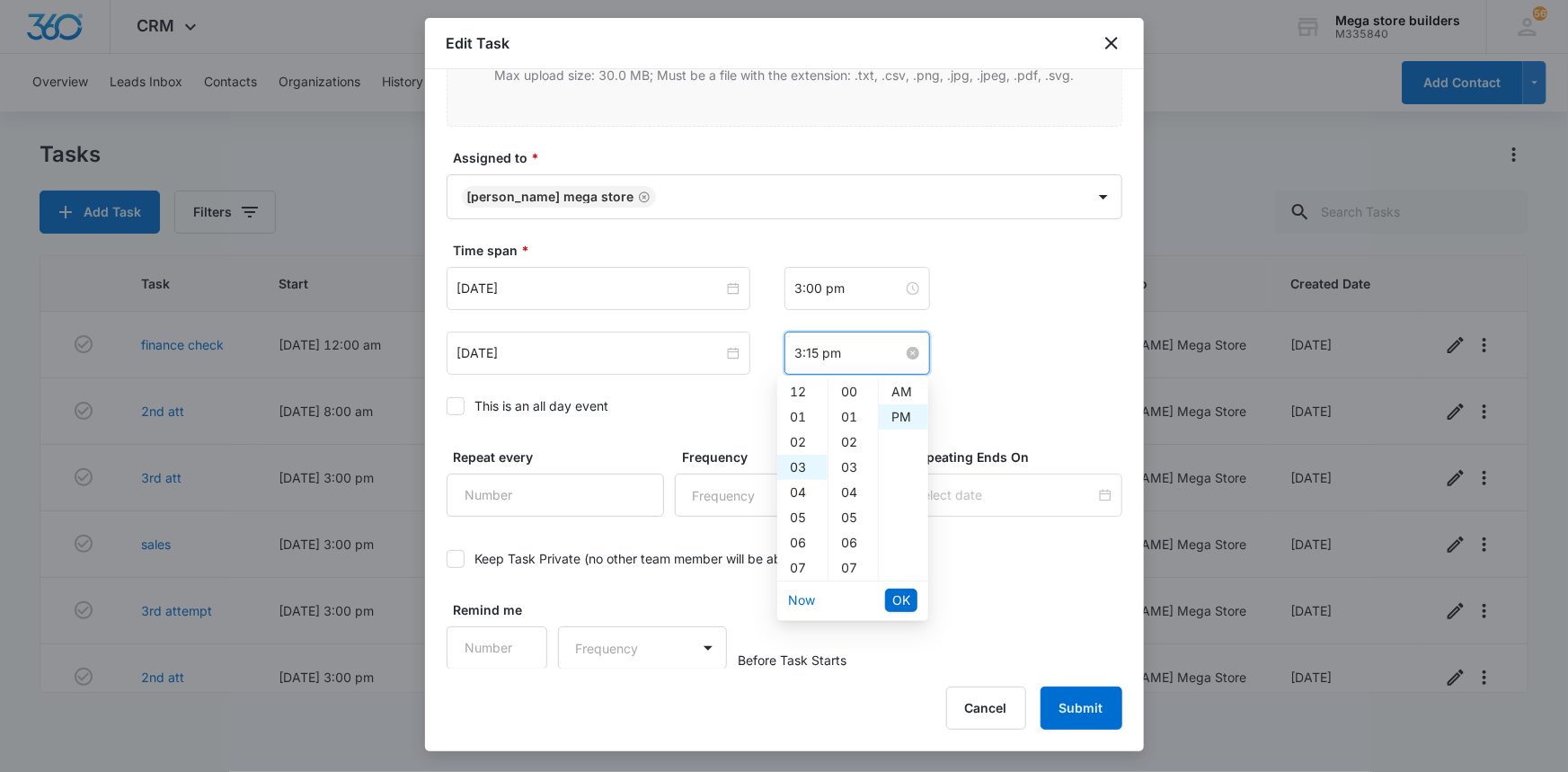
click at [816, 351] on input "3:15 pm" at bounding box center [848, 352] width 108 height 19
click at [814, 288] on input "3:00 pm" at bounding box center [848, 288] width 108 height 19
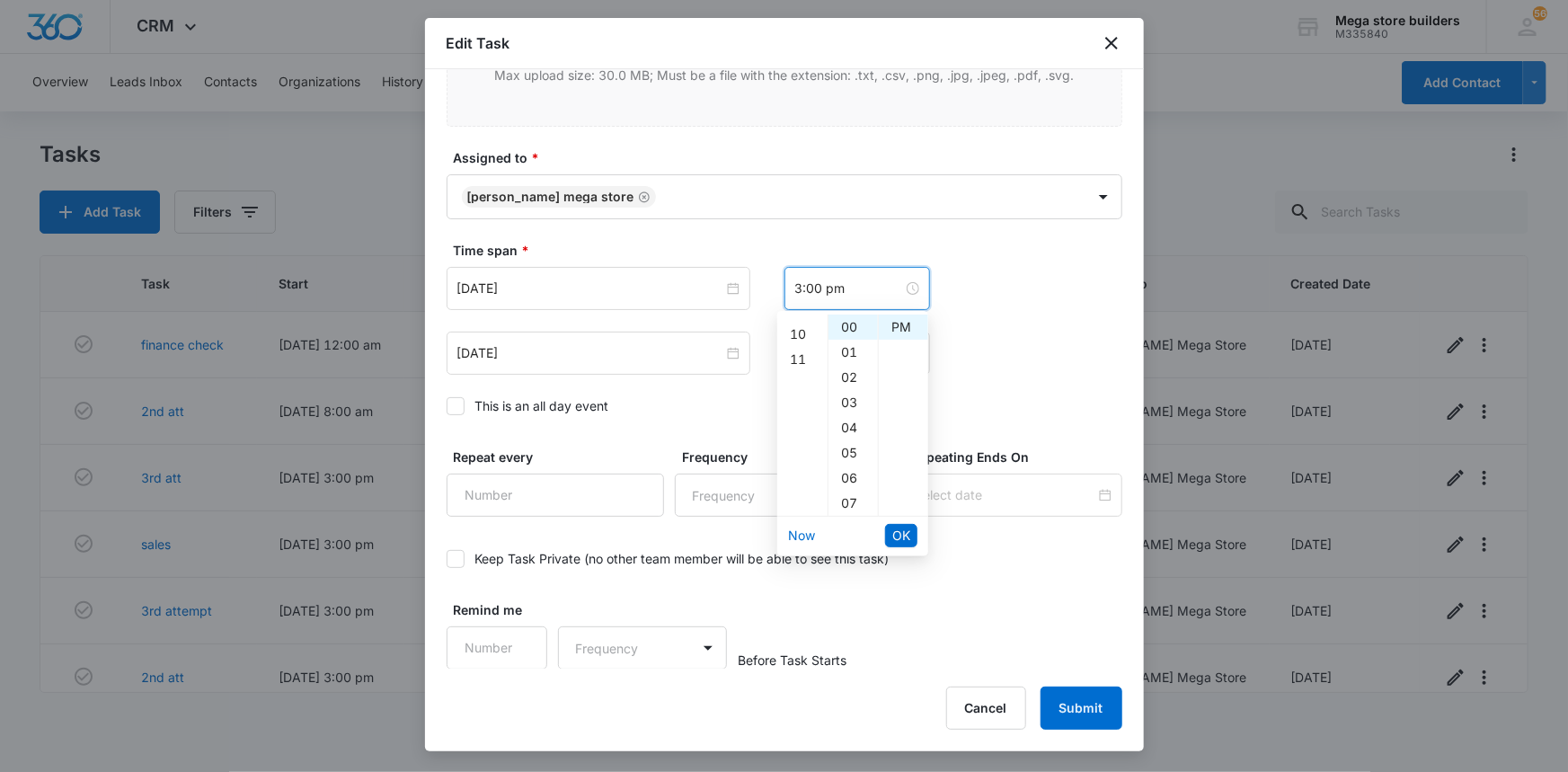
scroll to position [195, 0]
click at [804, 332] on div "08" at bounding box center [801, 333] width 51 height 25
click at [897, 330] on div "AM" at bounding box center [904, 327] width 50 height 25
type input "3:00 pm"
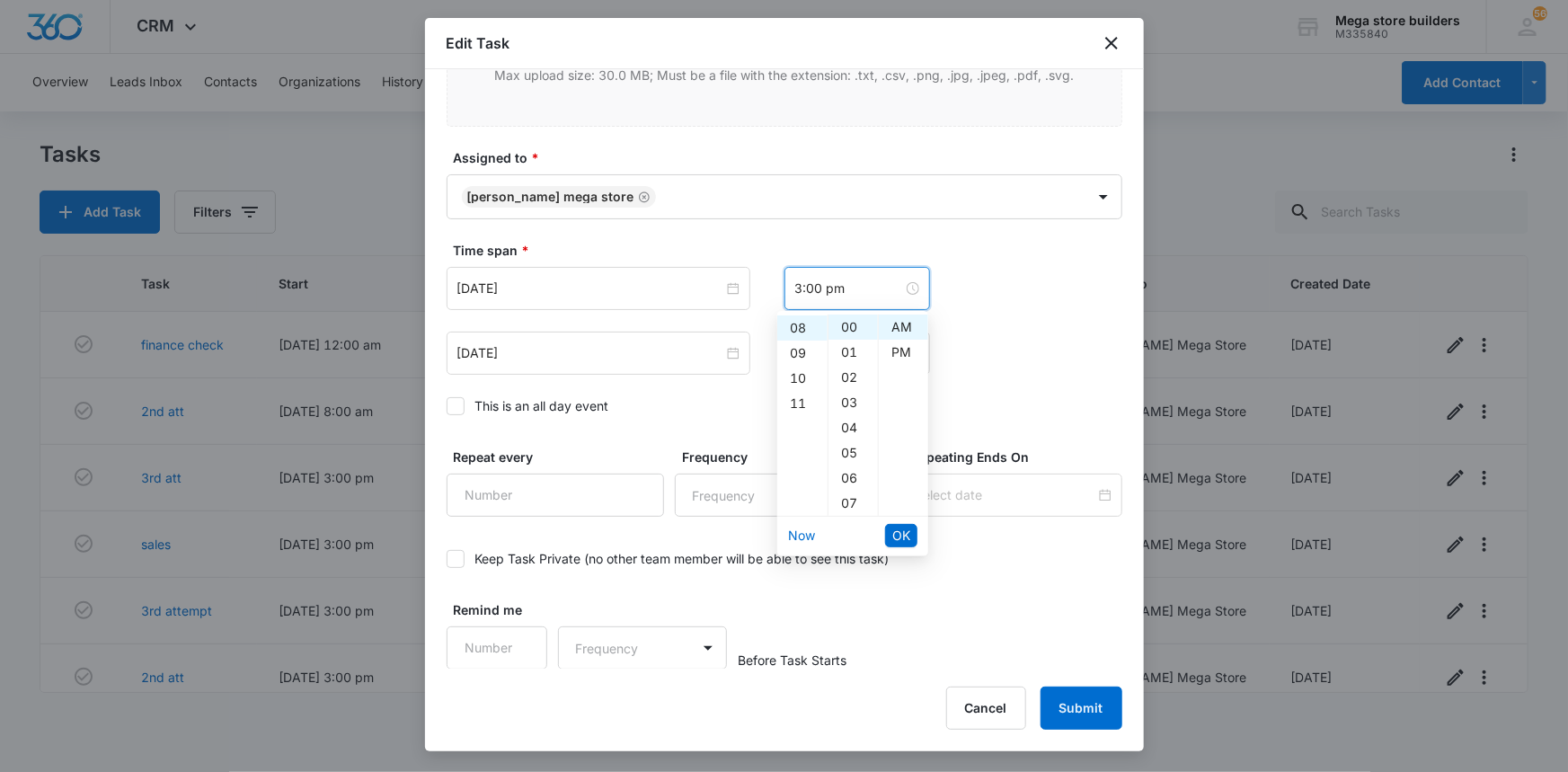
click at [754, 407] on label "This is an all day event" at bounding box center [784, 406] width 675 height 19
click at [446, 406] on input "This is an all day event" at bounding box center [446, 406] width 0 height 0
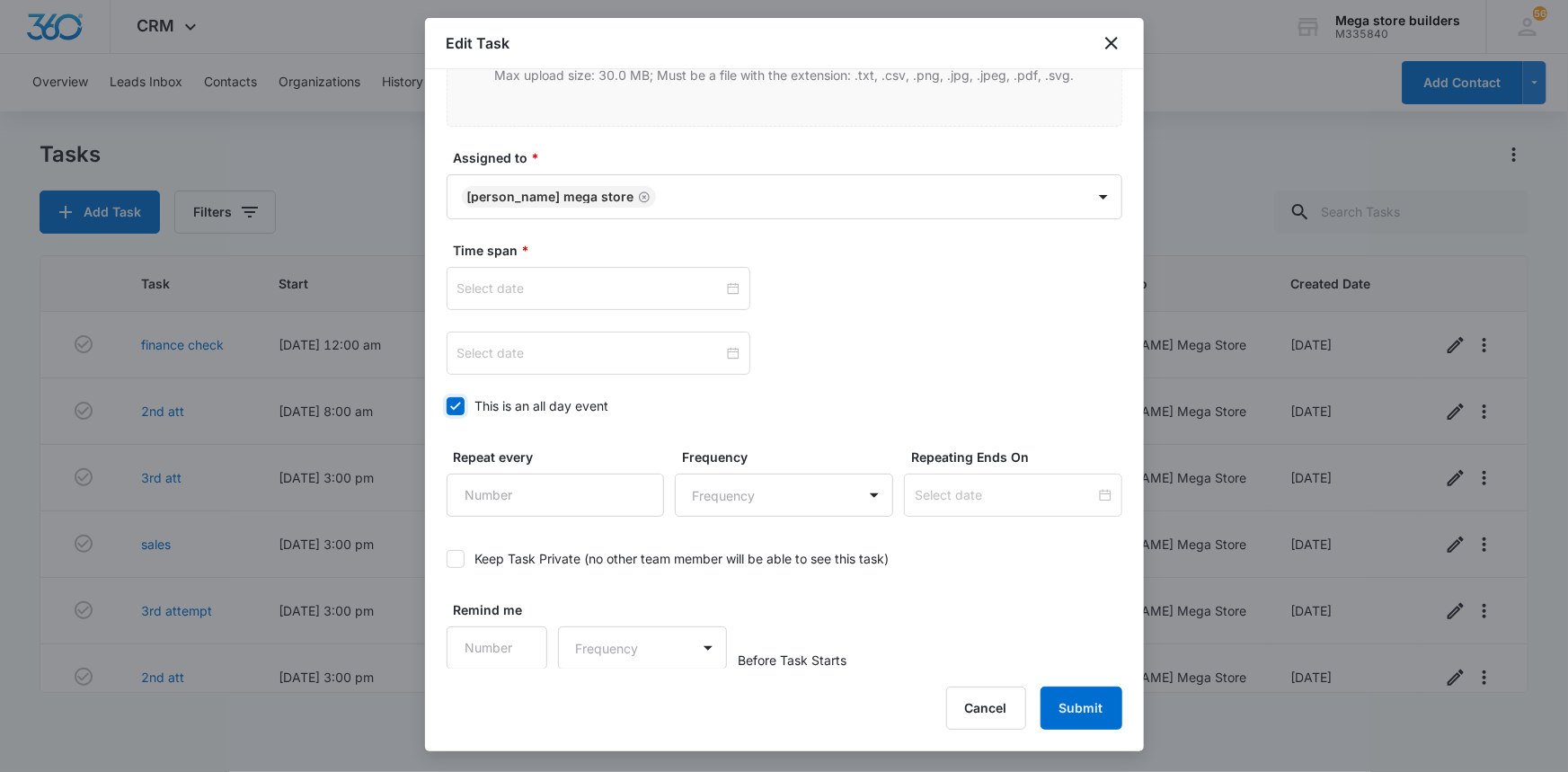
type input "[DATE]"
click at [645, 292] on input "[DATE]" at bounding box center [590, 288] width 266 height 19
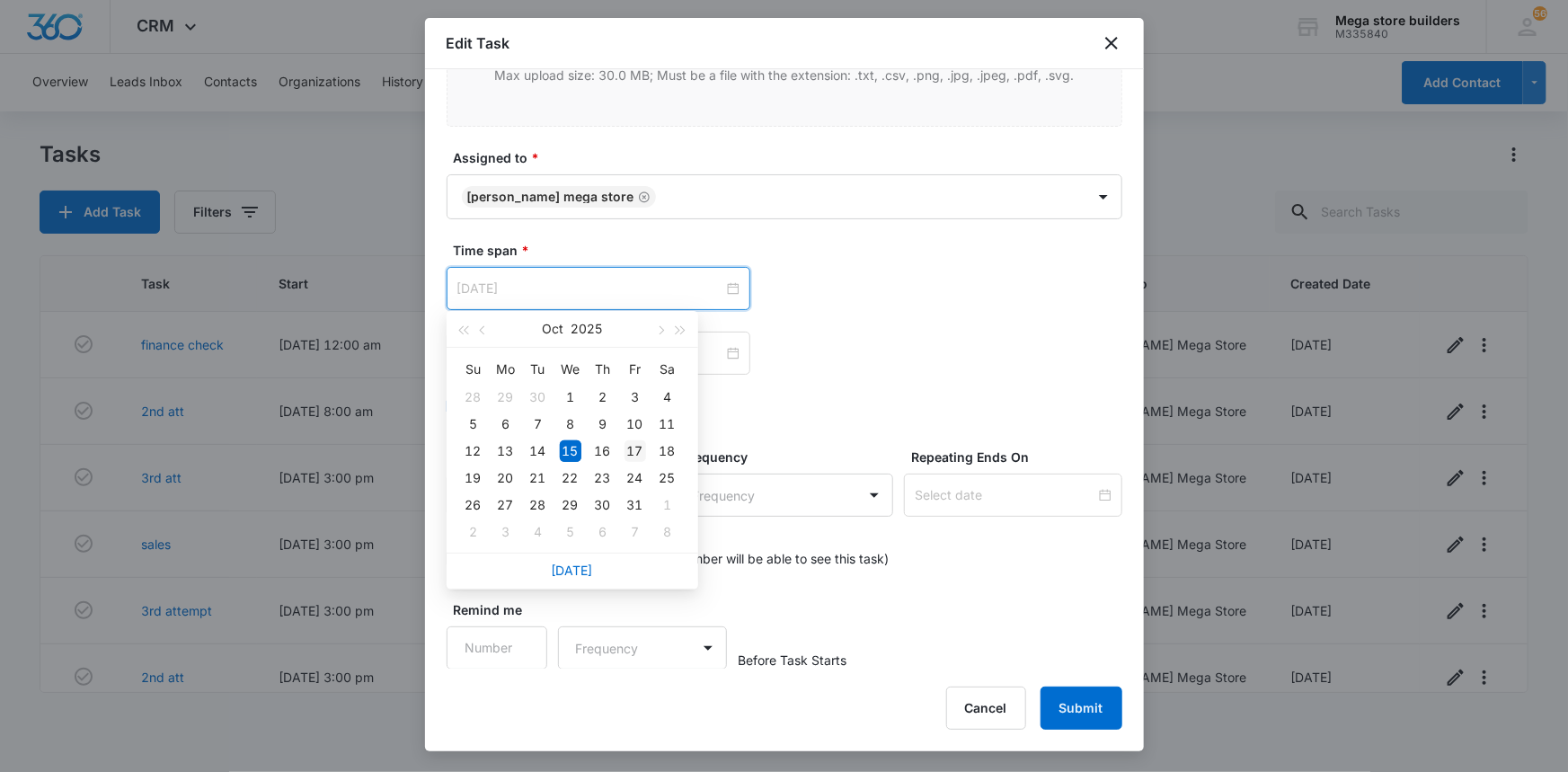
click at [641, 448] on div "17" at bounding box center [634, 450] width 21 height 21
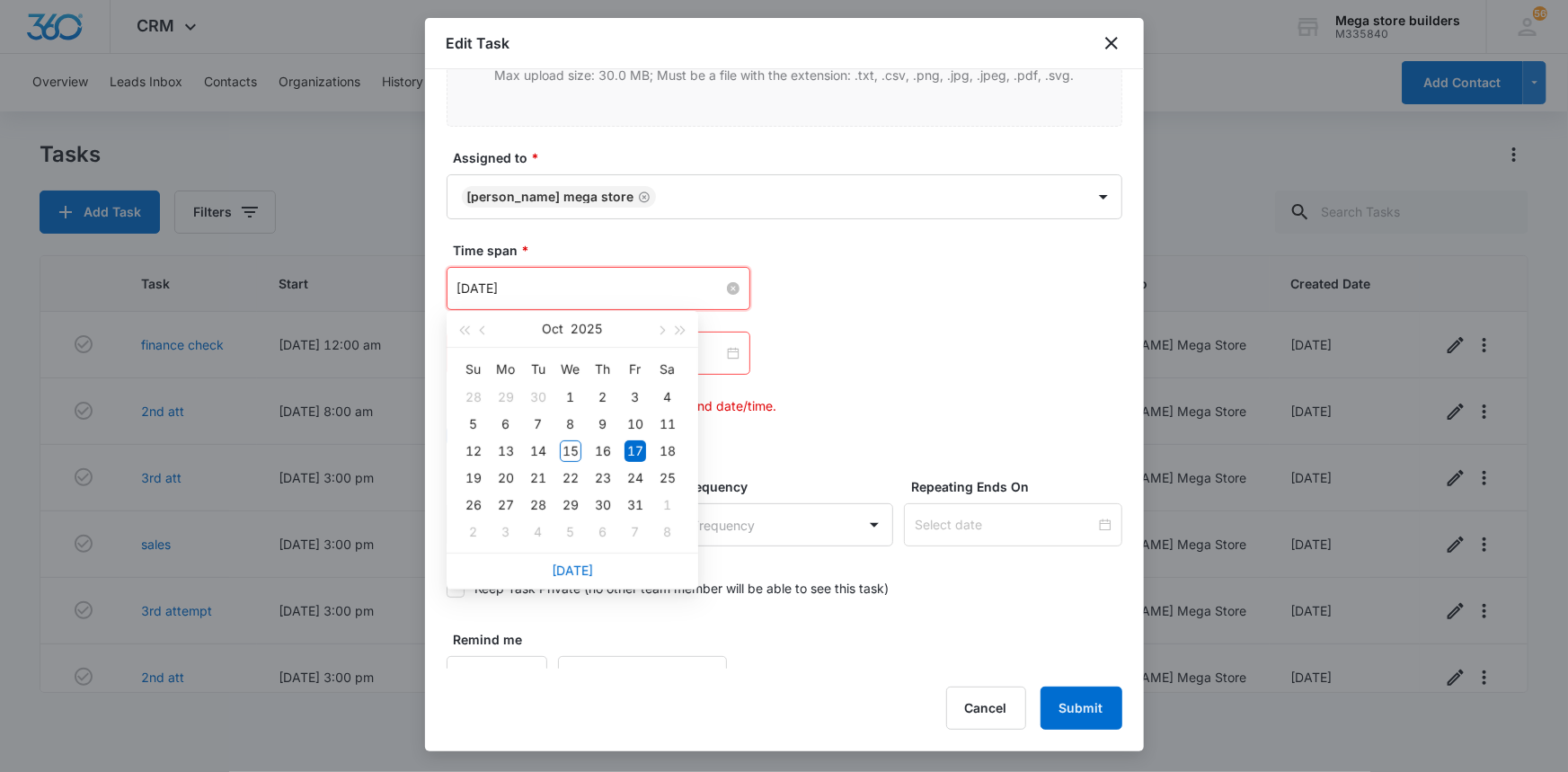
click at [699, 286] on input "[DATE]" at bounding box center [590, 288] width 266 height 19
type input "[DATE]"
click at [641, 445] on div "17" at bounding box center [634, 450] width 21 height 21
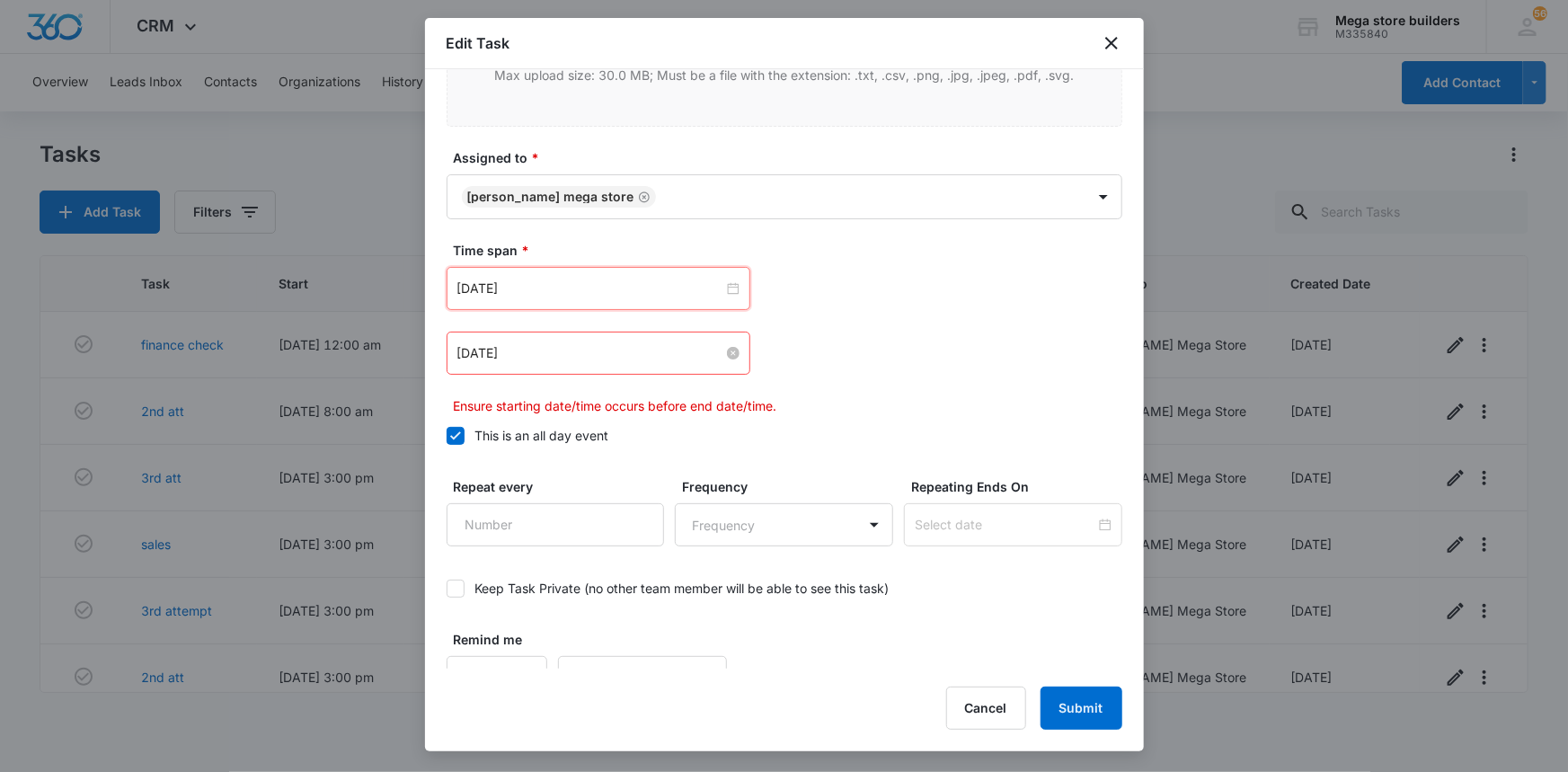
click at [698, 357] on input "[DATE]" at bounding box center [590, 352] width 266 height 19
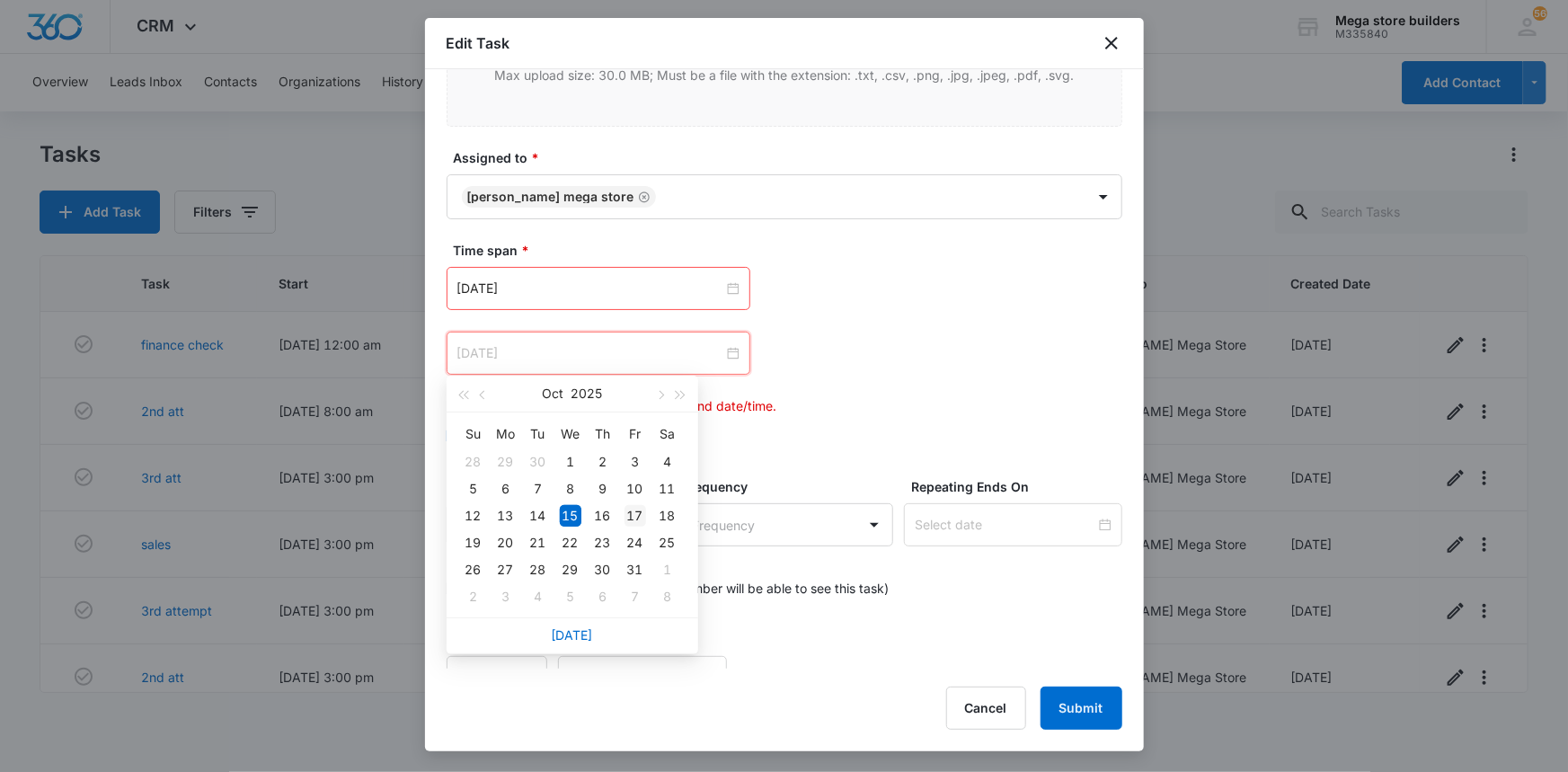
type input "[DATE]"
click at [630, 513] on div "17" at bounding box center [634, 515] width 21 height 21
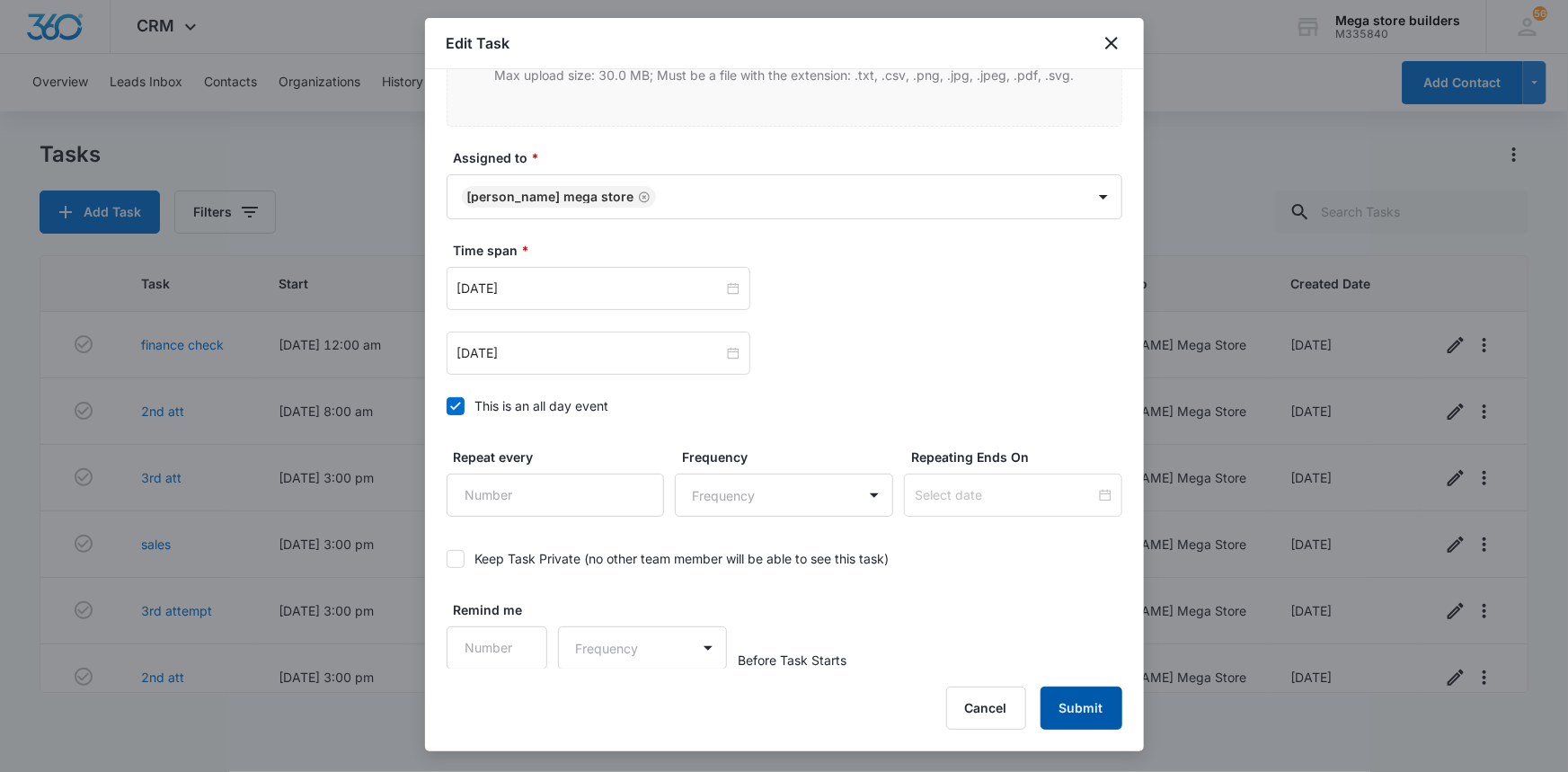
click at [1078, 706] on button "Submit" at bounding box center [1080, 708] width 82 height 43
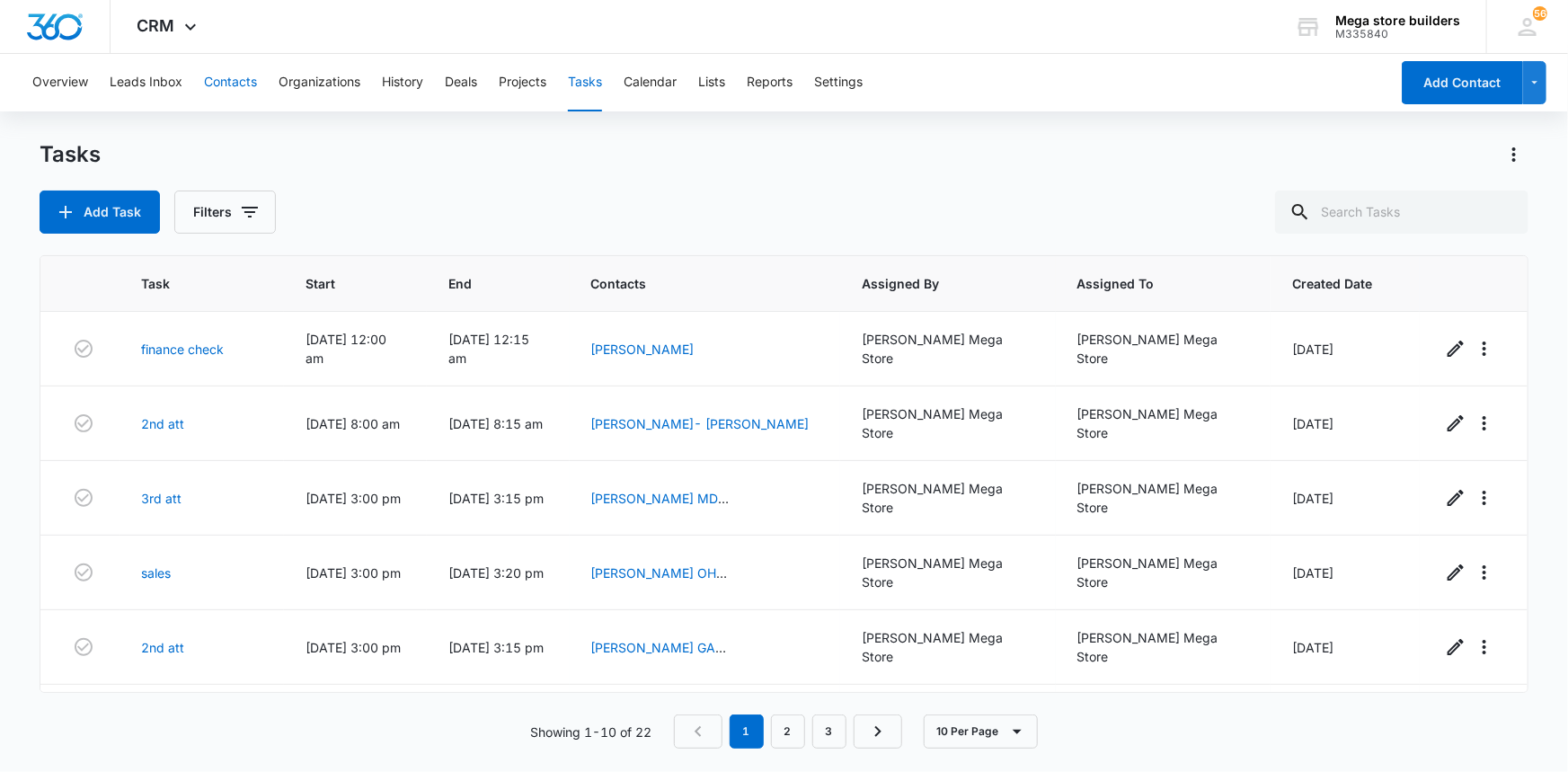
click at [215, 79] on button "Contacts" at bounding box center [231, 83] width 53 height 57
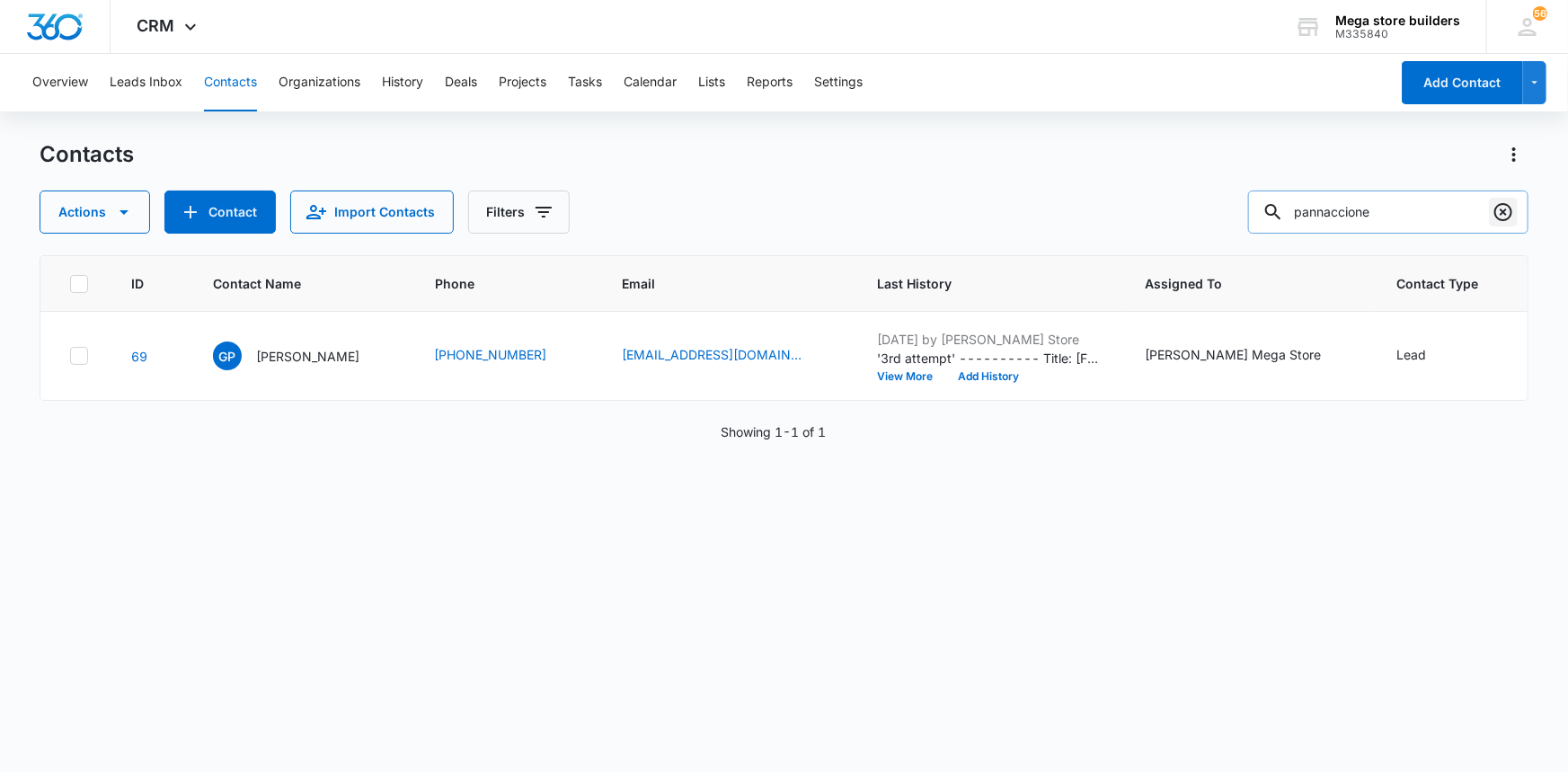
click at [1500, 214] on icon "Clear" at bounding box center [1503, 213] width 18 height 18
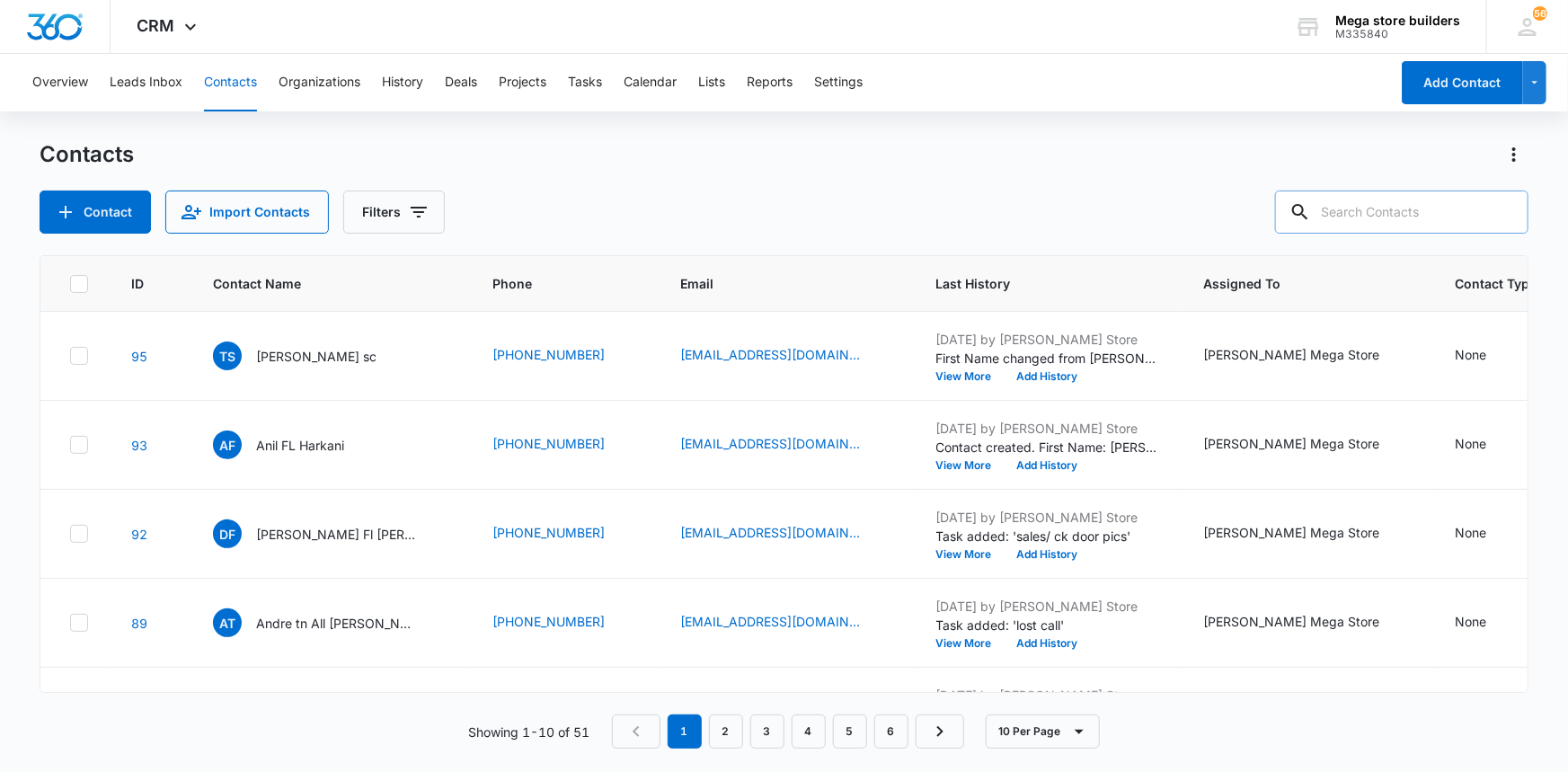
click at [1366, 223] on input "text" at bounding box center [1401, 212] width 253 height 43
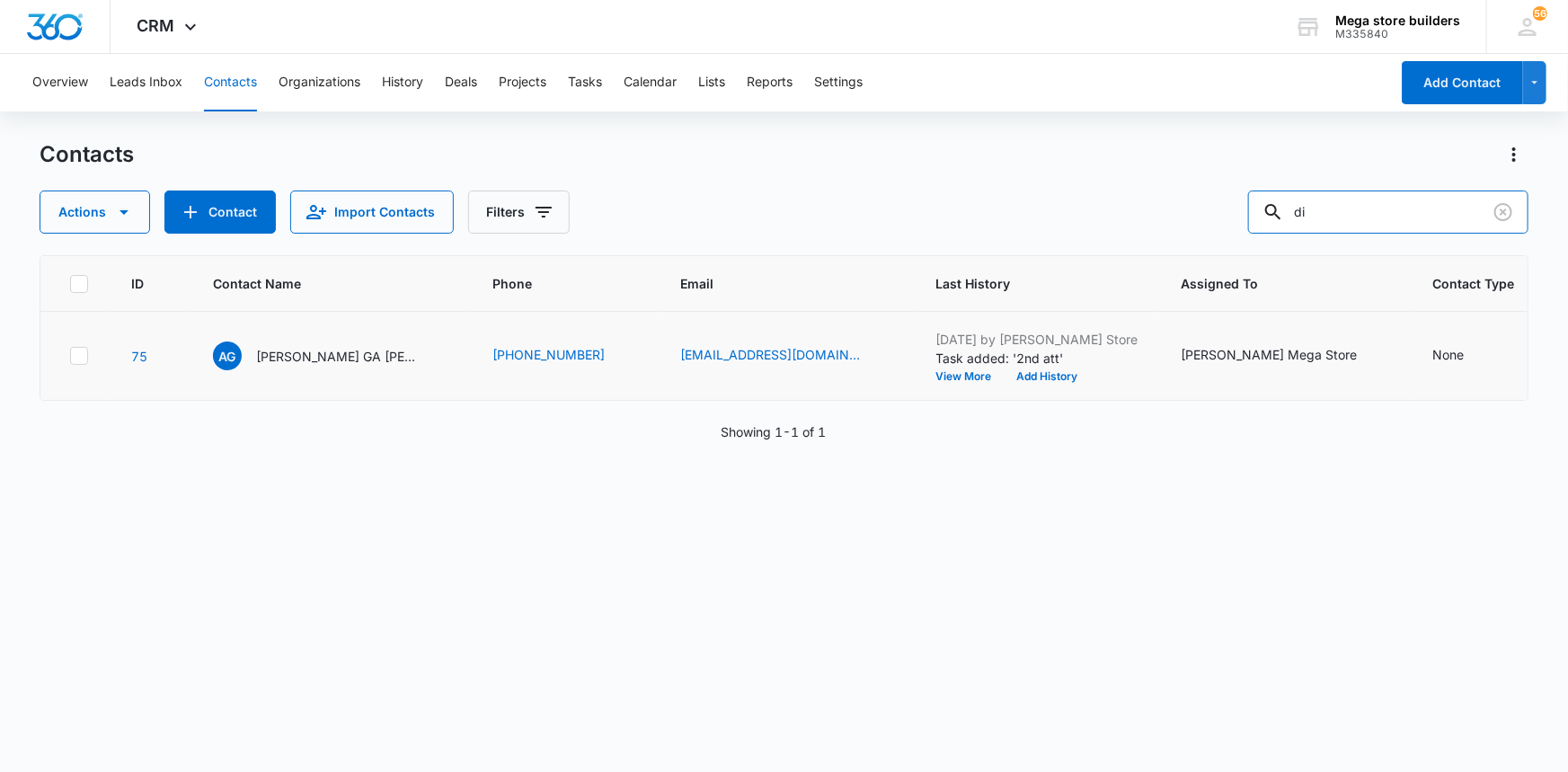
type input "d"
type input "c"
type input "lacie"
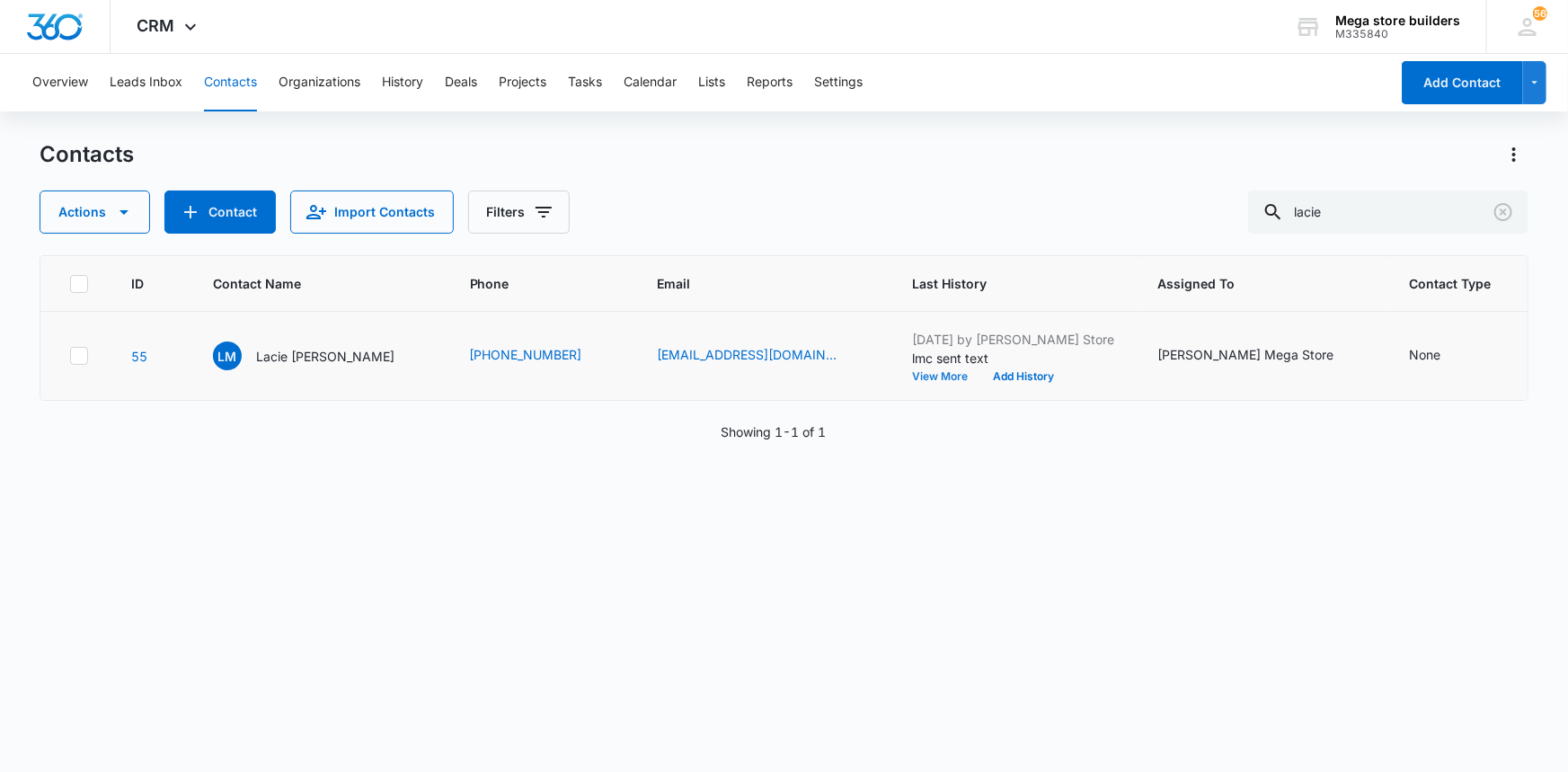
click at [913, 375] on button "View More" at bounding box center [947, 376] width 68 height 11
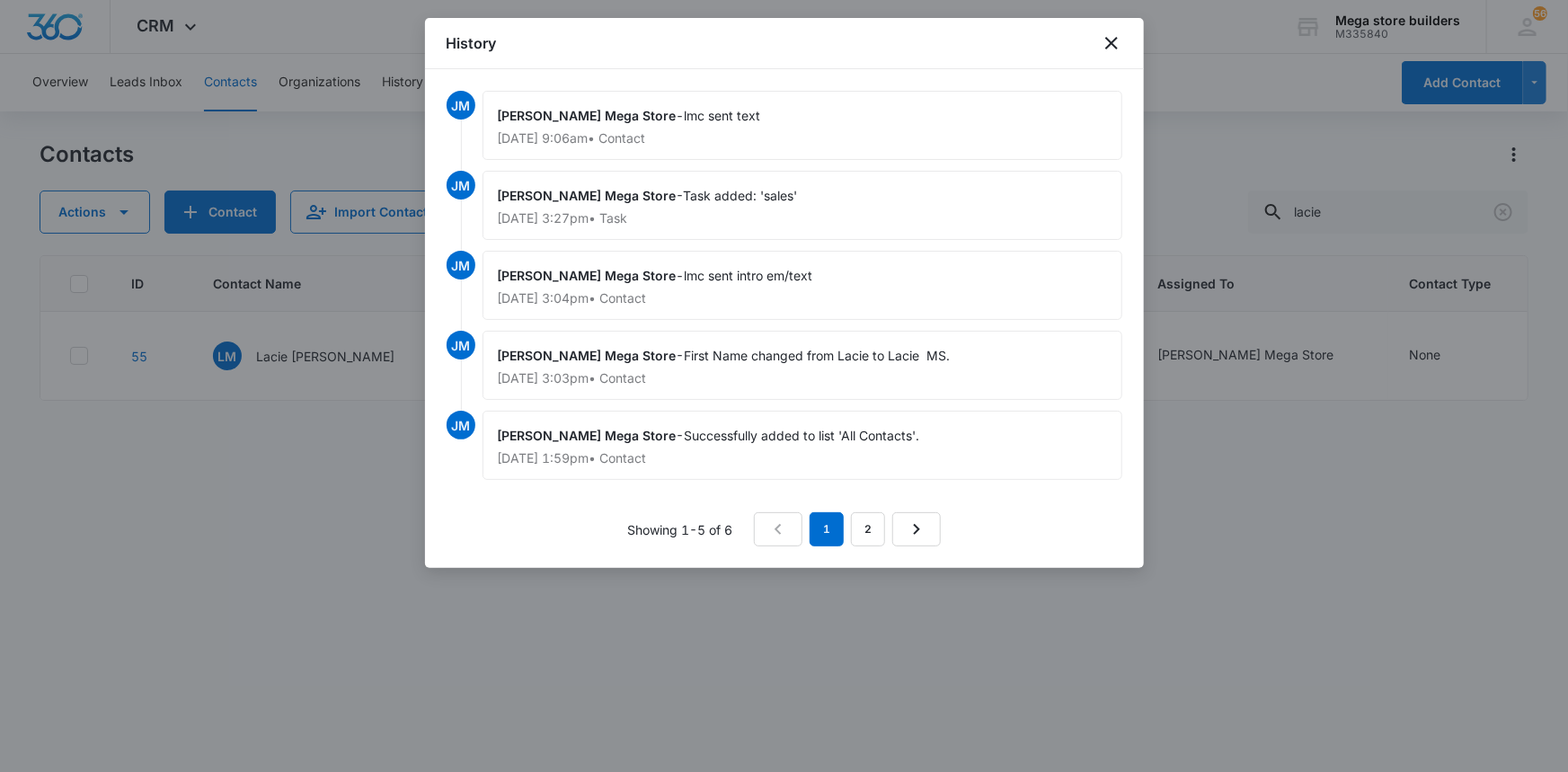
click at [406, 647] on div at bounding box center [784, 386] width 1568 height 772
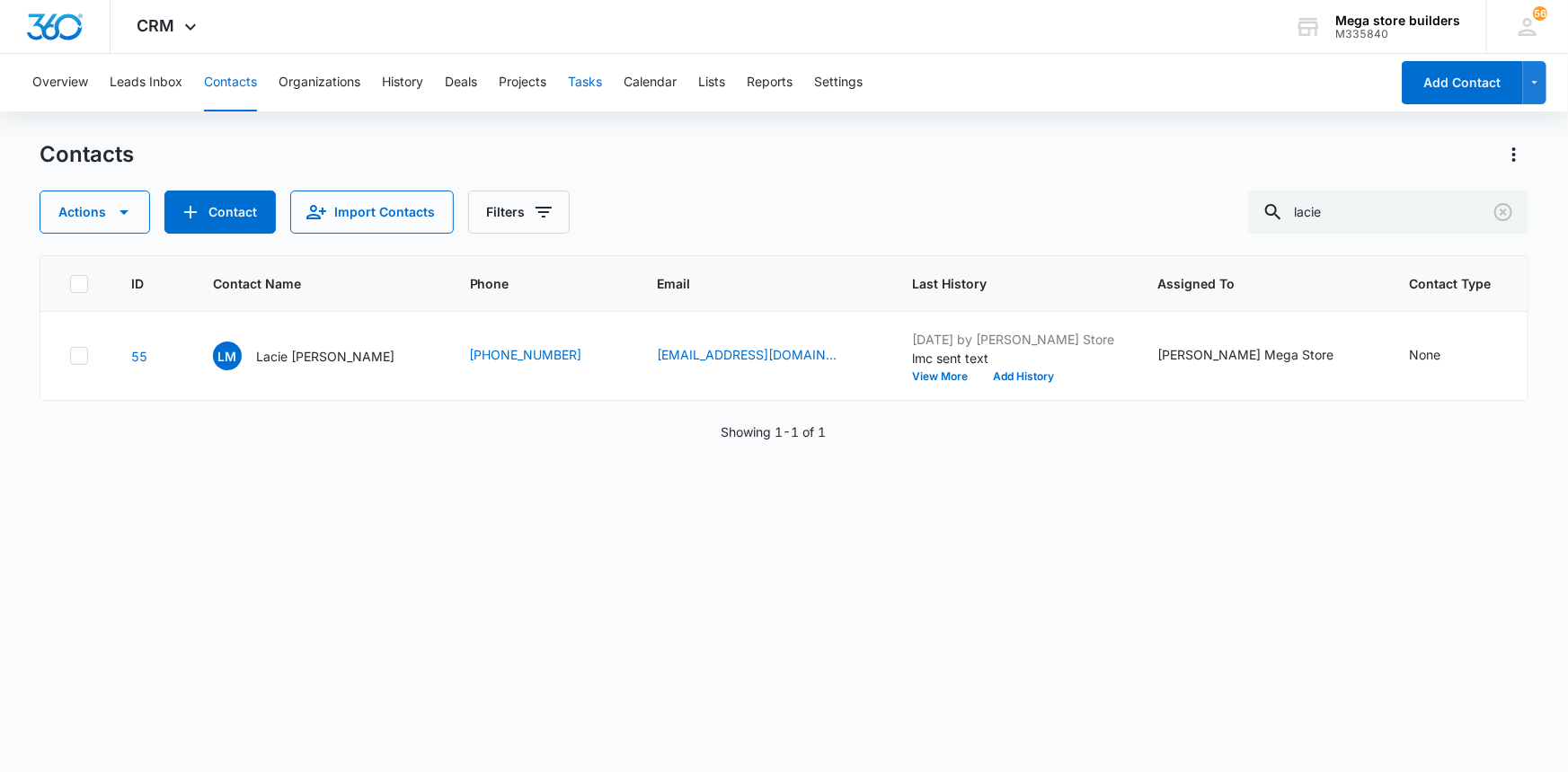
click at [584, 82] on button "Tasks" at bounding box center [584, 83] width 34 height 57
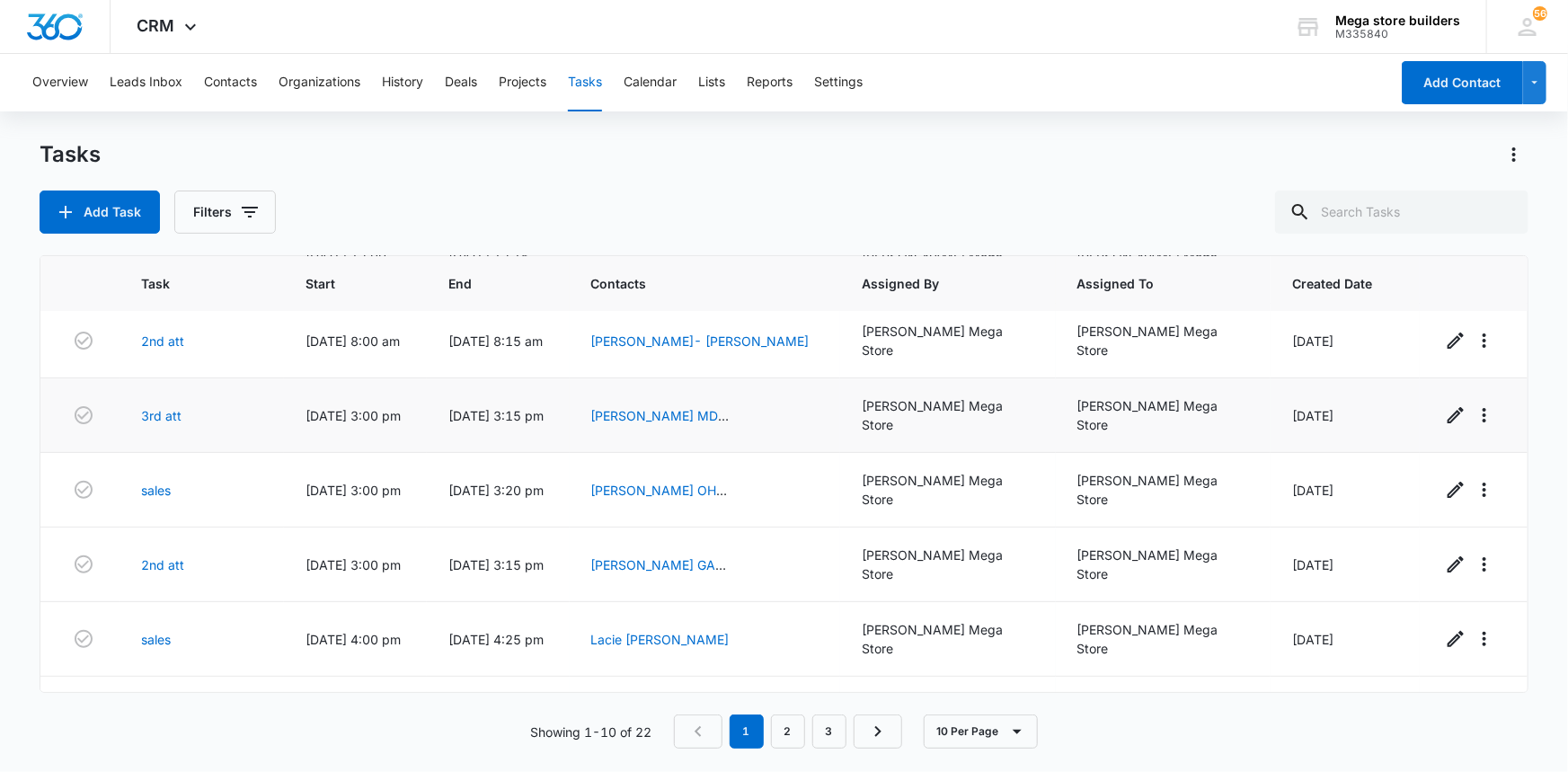
scroll to position [163, 0]
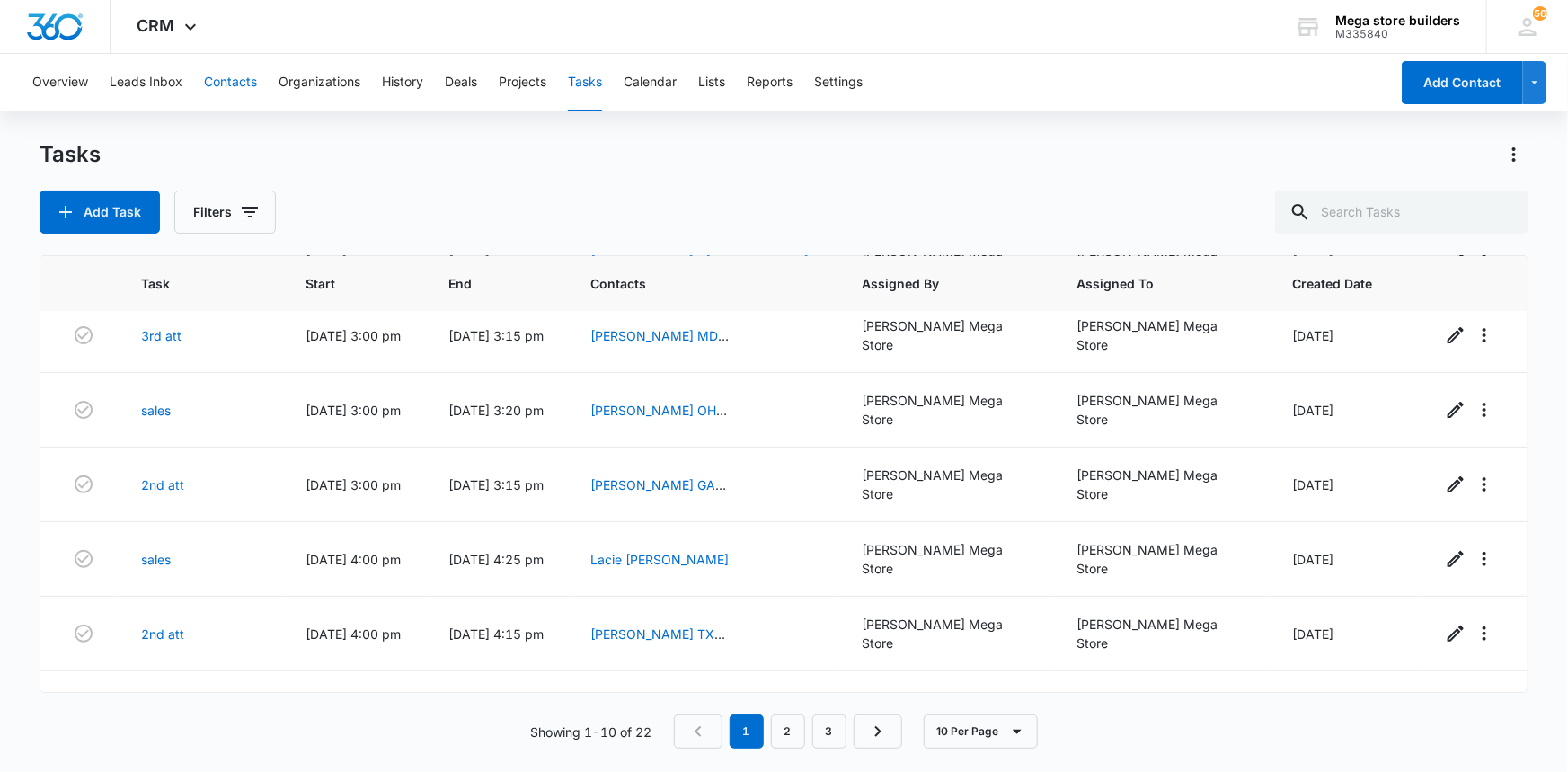
click at [242, 76] on button "Contacts" at bounding box center [231, 83] width 53 height 57
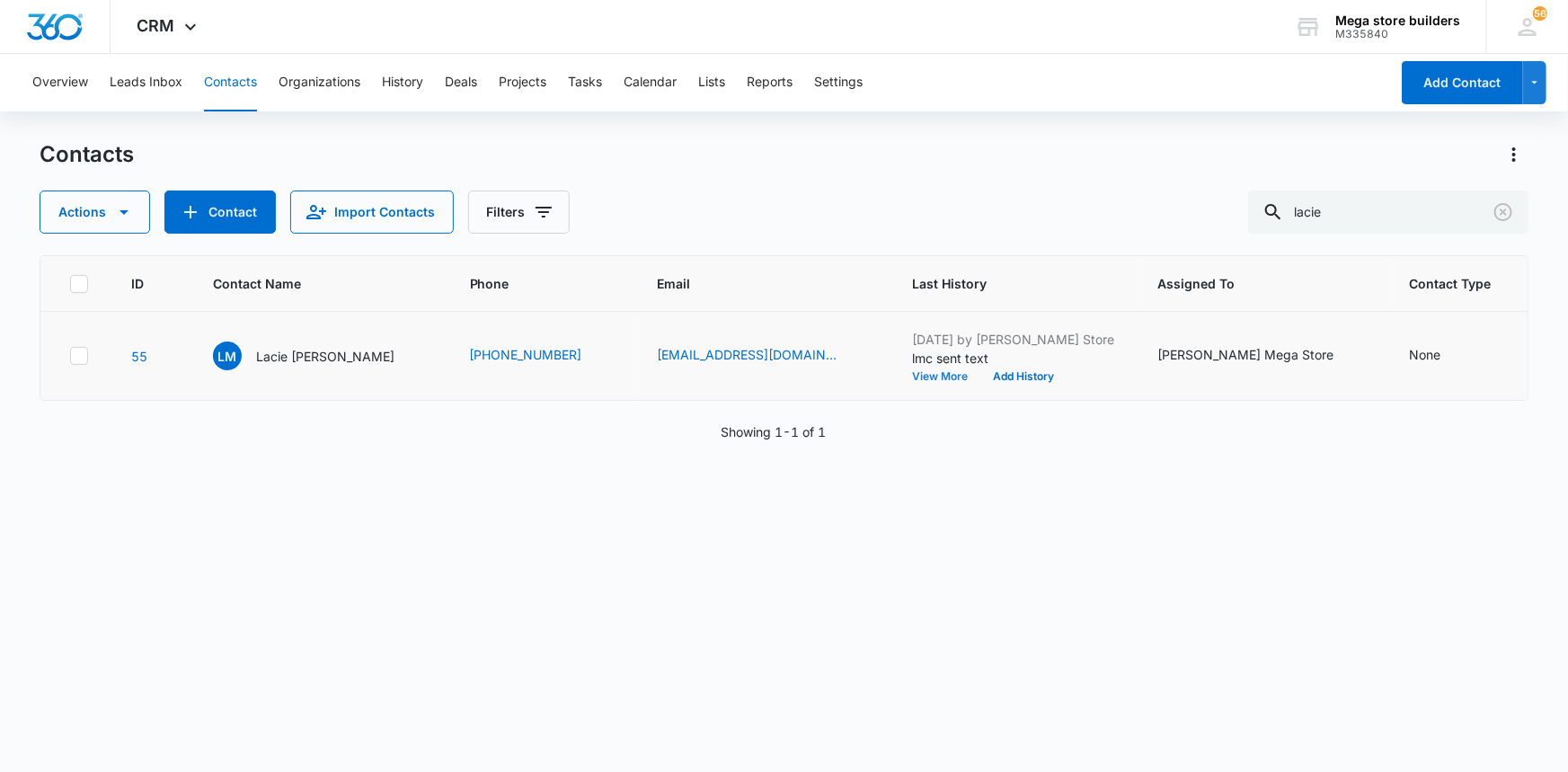
click at [913, 377] on button "View More" at bounding box center [947, 376] width 68 height 11
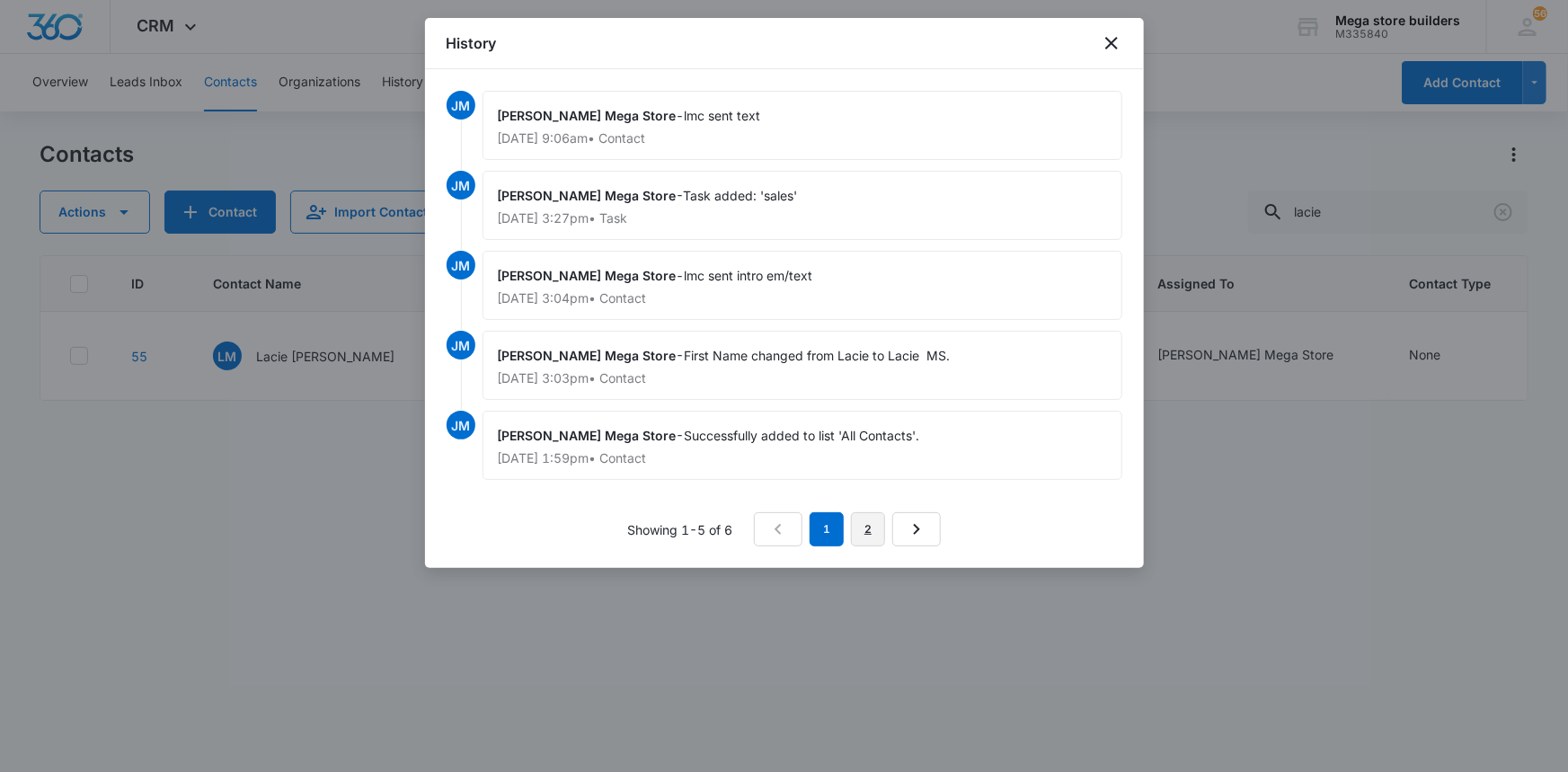
click at [870, 536] on link "2" at bounding box center [868, 528] width 34 height 34
